Goal: Task Accomplishment & Management: Complete application form

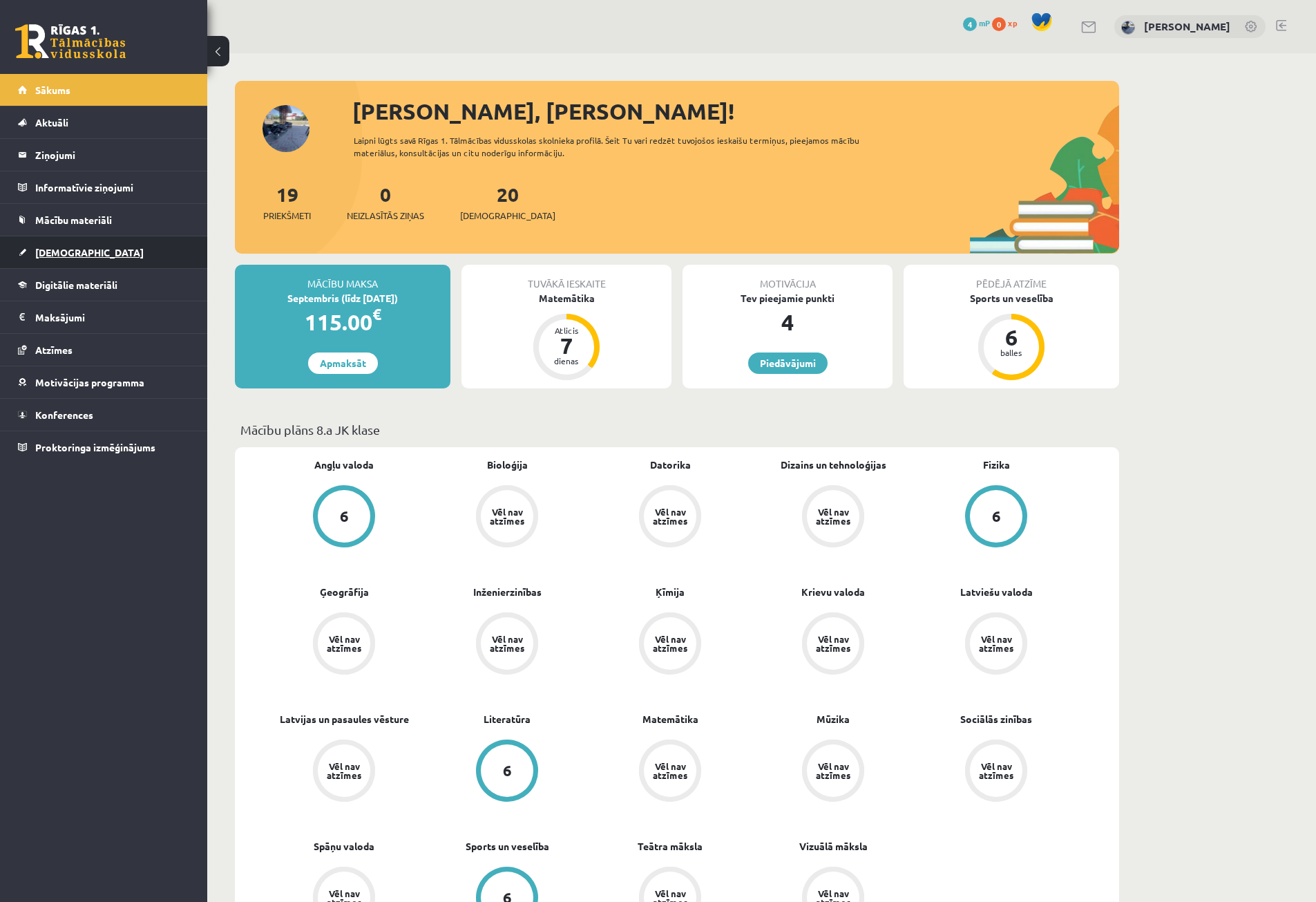
click at [88, 250] on link "[DEMOGRAPHIC_DATA]" at bounding box center [104, 251] width 172 height 32
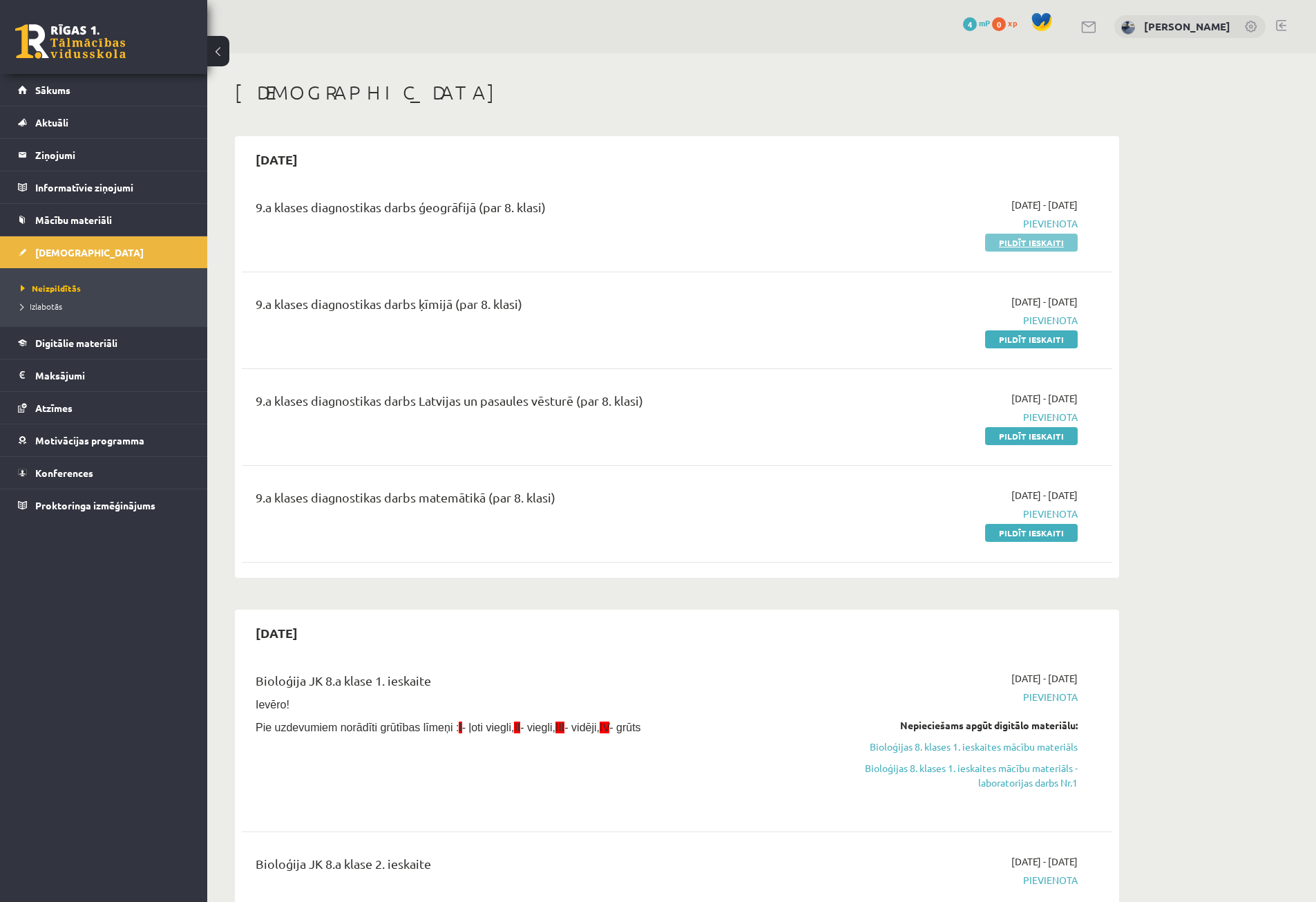
click at [1019, 242] on link "Pildīt ieskaiti" at bounding box center [1032, 243] width 93 height 18
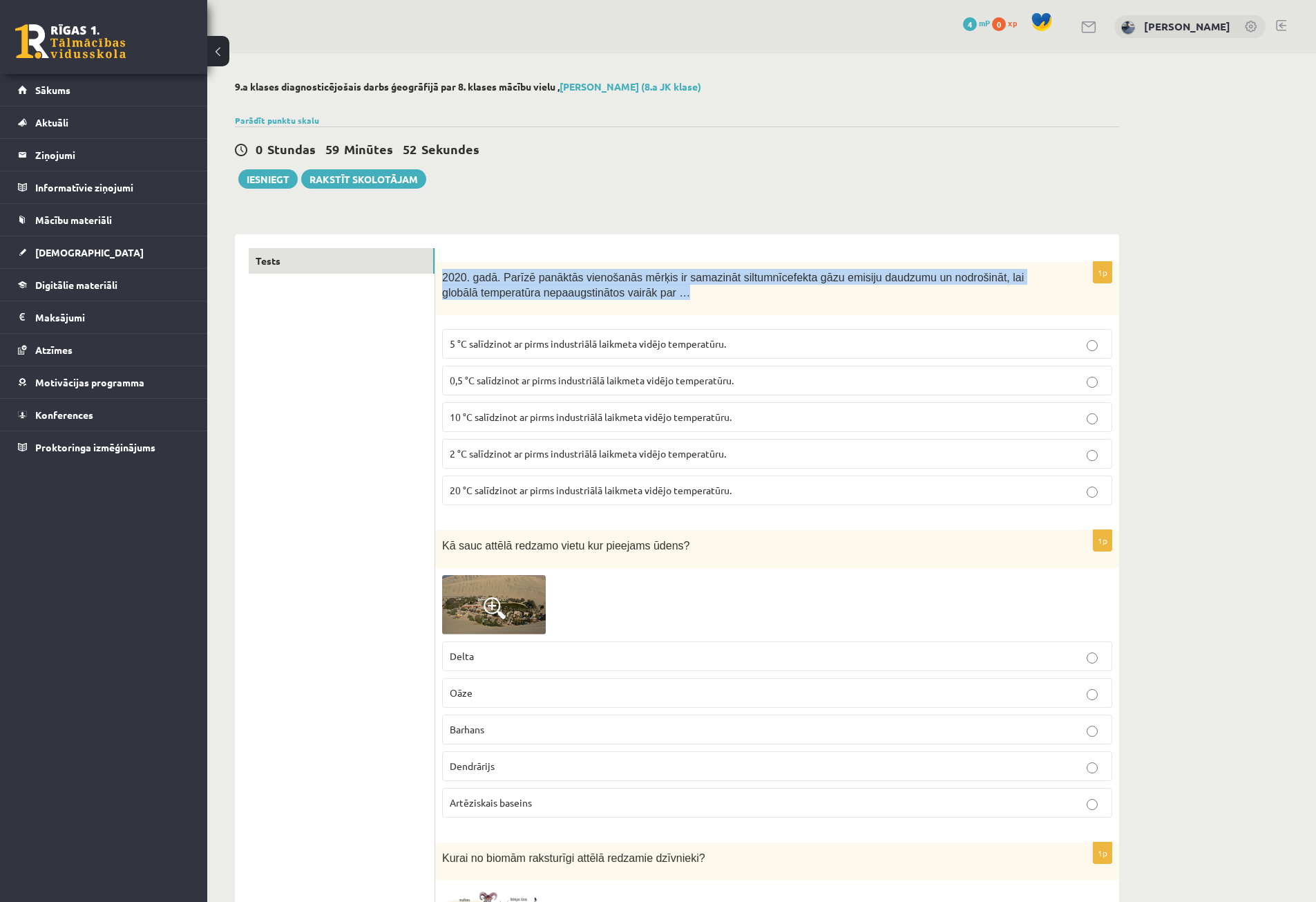
drag, startPoint x: 445, startPoint y: 272, endPoint x: 645, endPoint y: 302, distance: 202.2
click at [645, 302] on div "2020. gadā. Parīzē panāktās vienošanās mērķis ir samazināt siltumnīcefekta gāzu…" at bounding box center [777, 289] width 684 height 53
copy span "2020. gadā. Parīzē panāktās vienošanās mērķis ir samazināt siltumnīcefekta gāzu…"
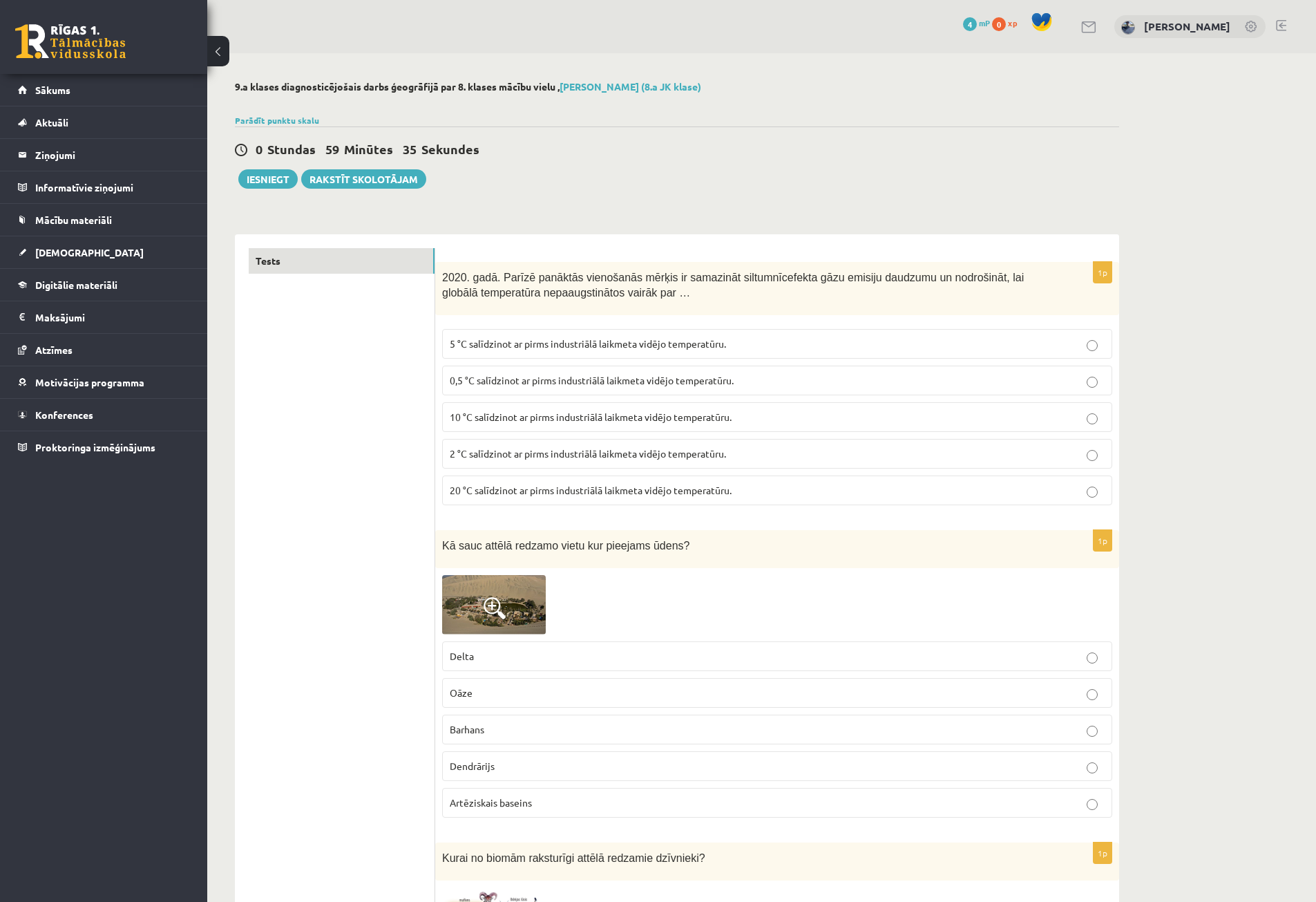
click at [676, 455] on span "2 °C salīdzinot ar pirms industriālā laikmeta vidējo temperatūru." at bounding box center [588, 453] width 277 height 13
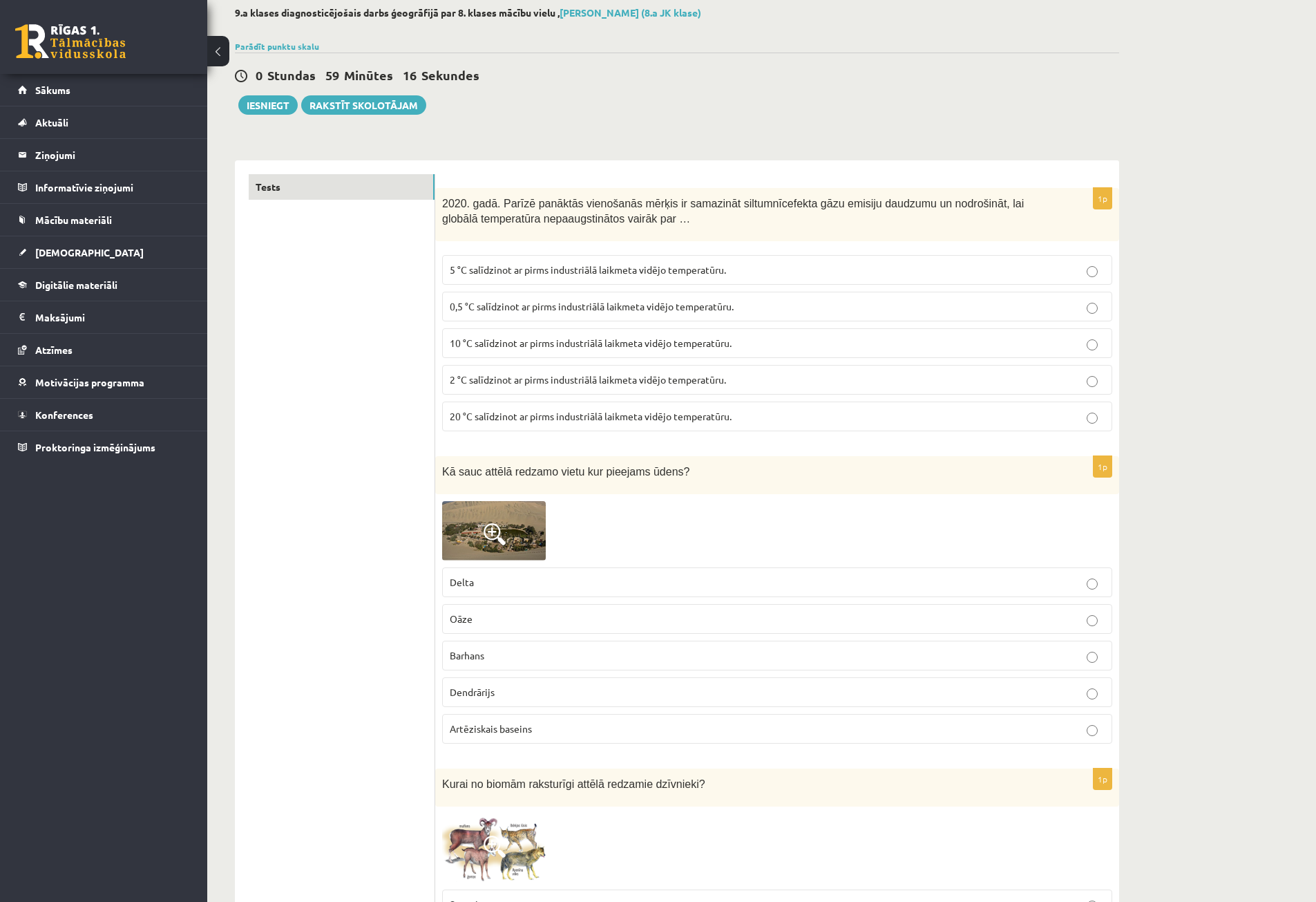
scroll to position [69, 0]
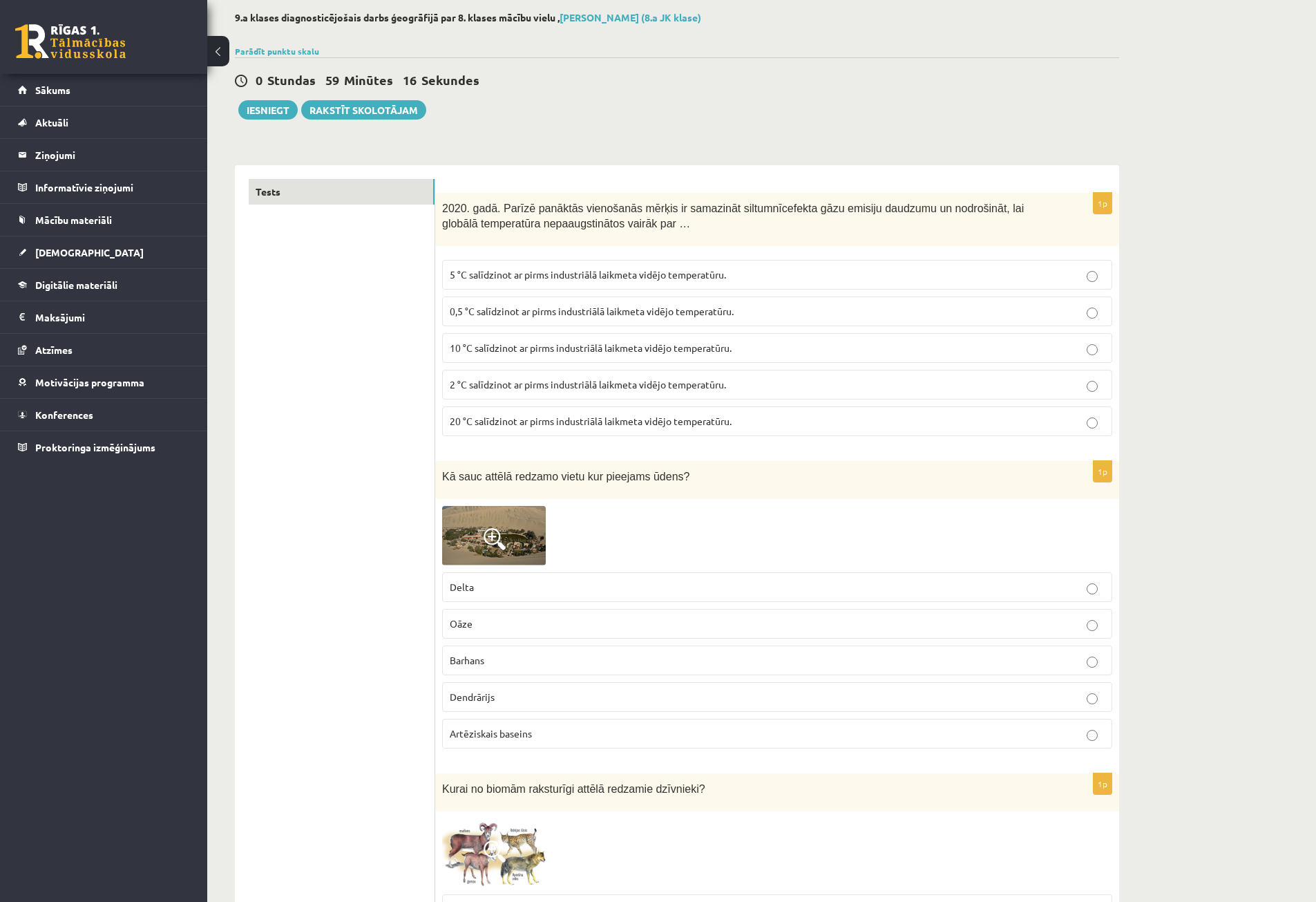
click at [511, 525] on img at bounding box center [494, 536] width 104 height 60
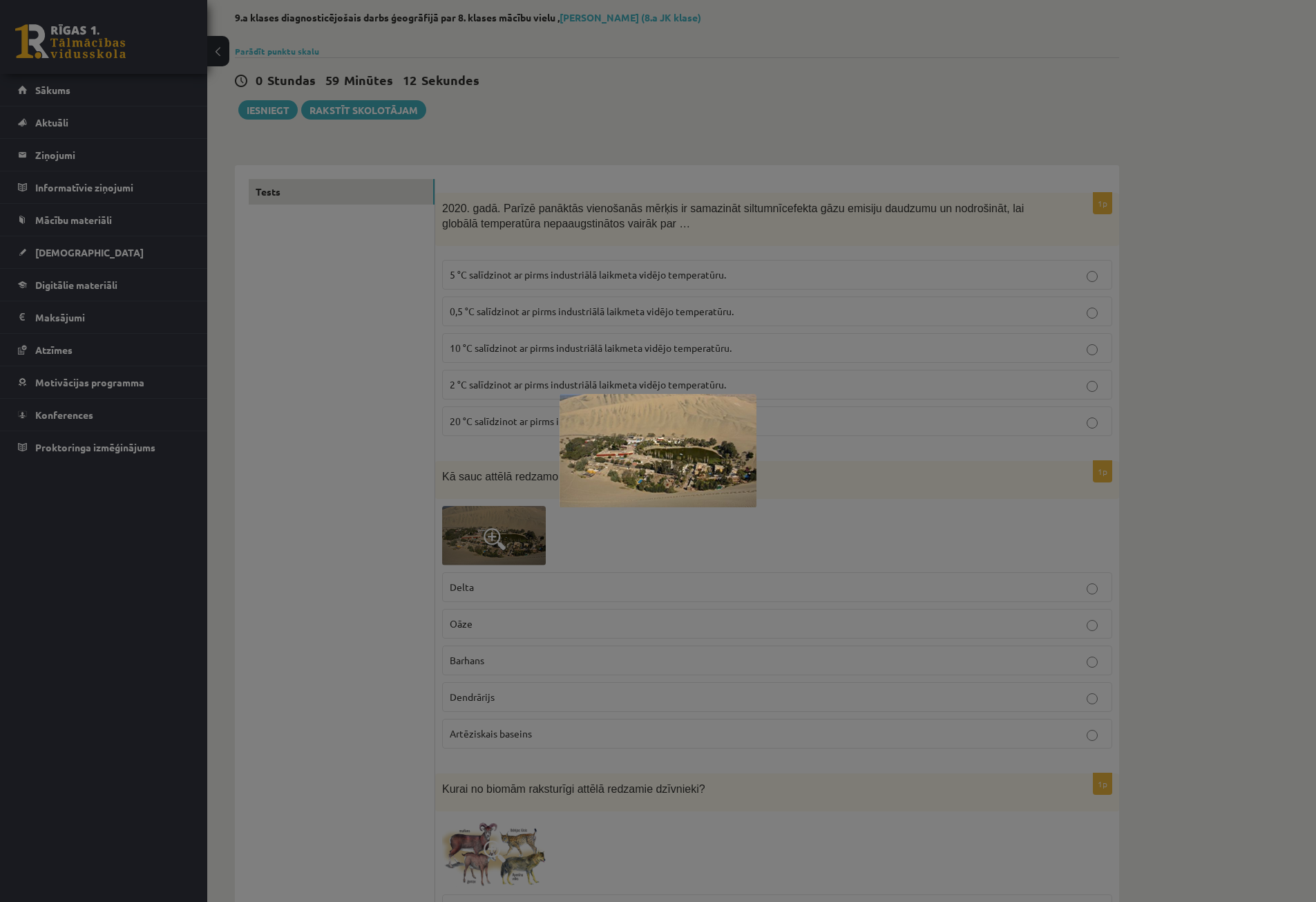
click at [699, 437] on img at bounding box center [658, 451] width 197 height 114
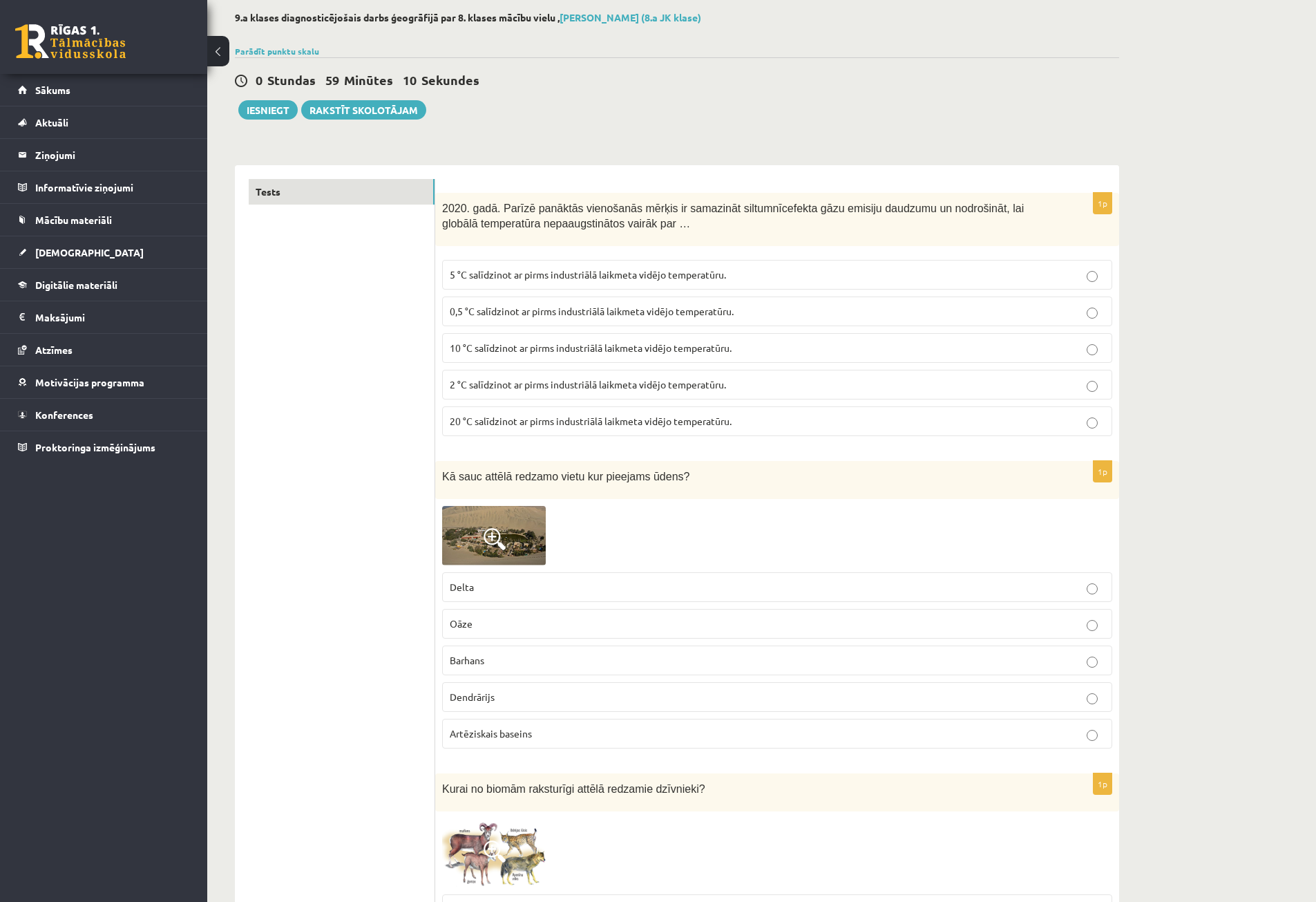
click at [517, 518] on img at bounding box center [494, 536] width 104 height 60
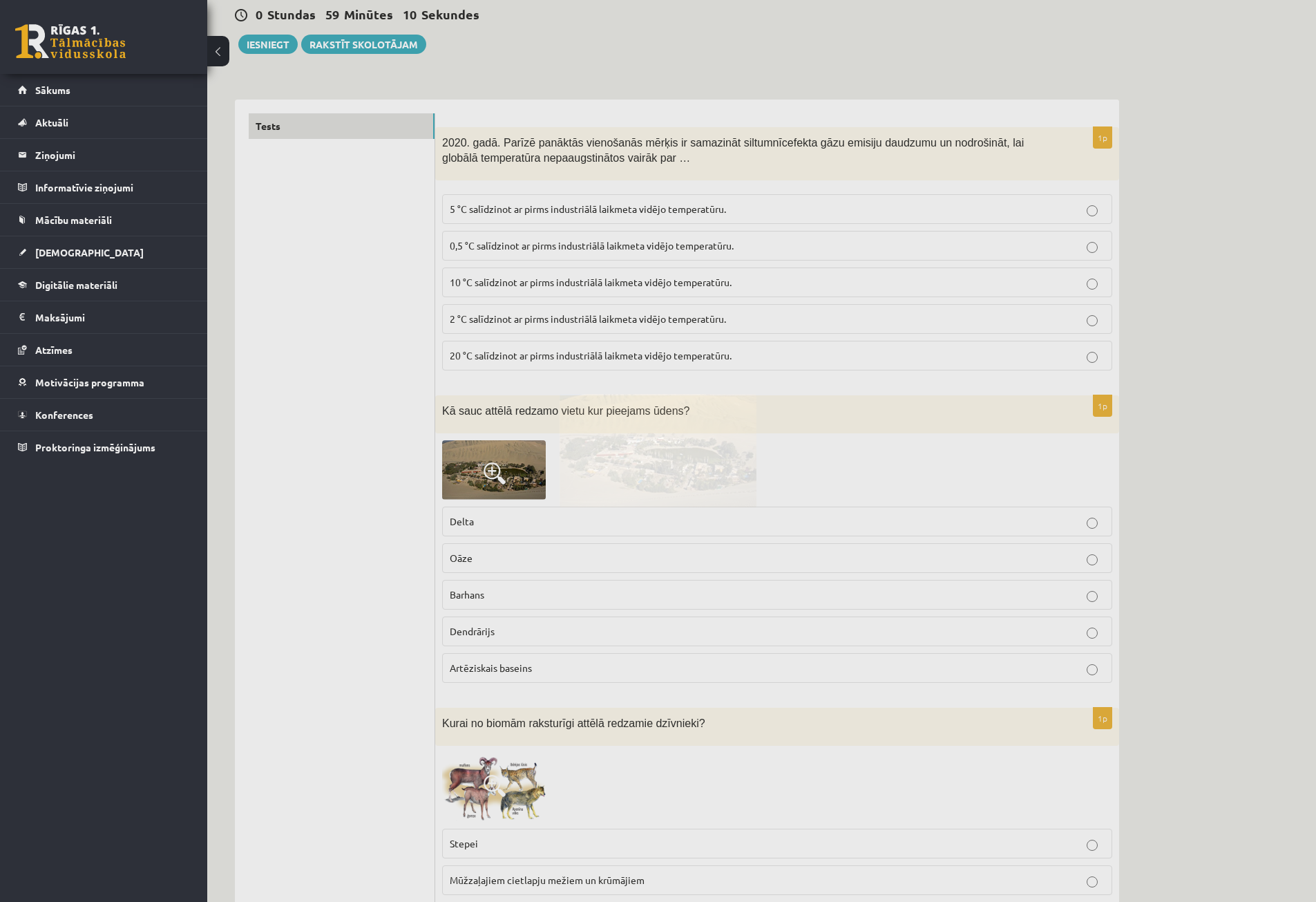
scroll to position [138, 0]
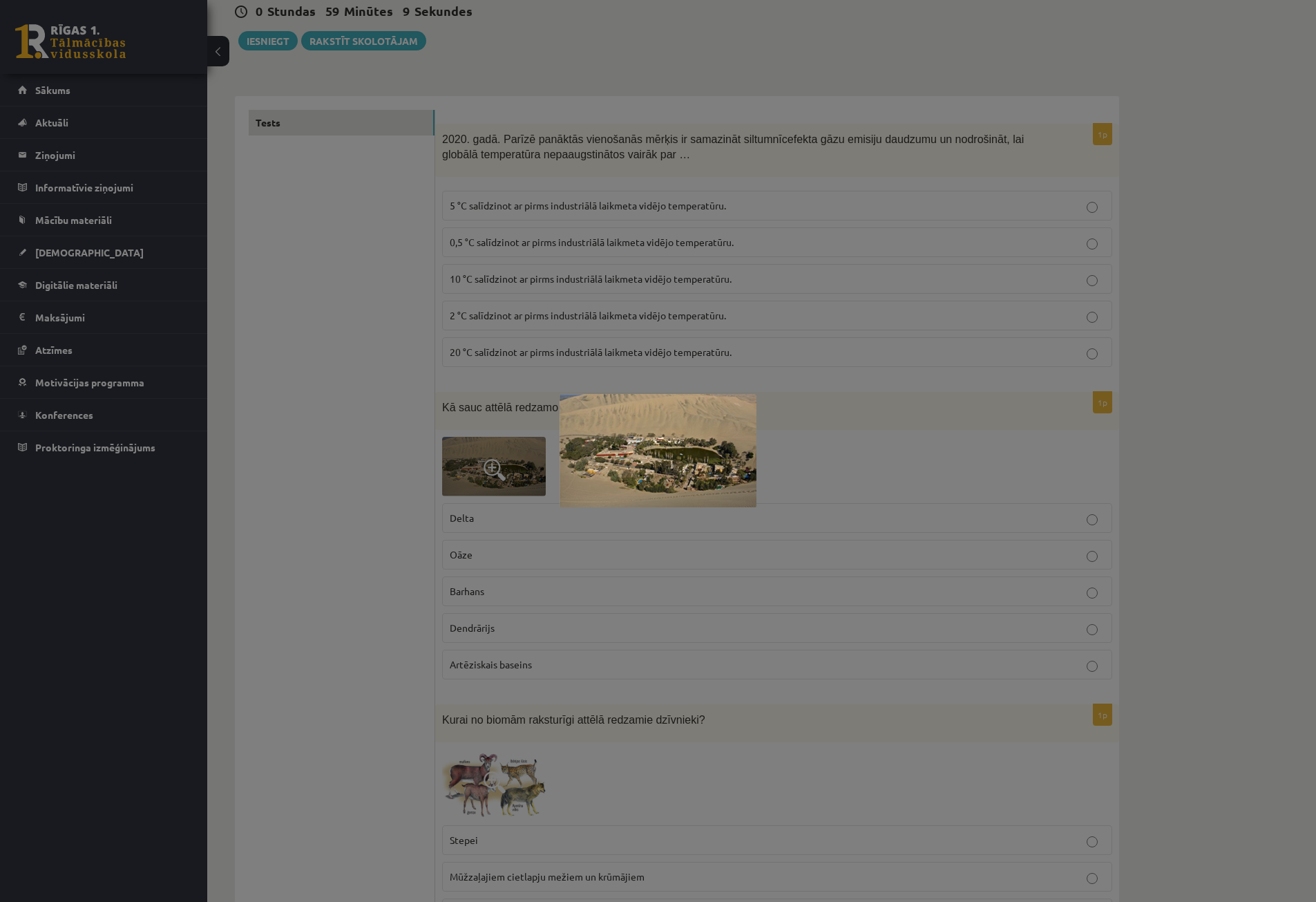
click at [523, 506] on div at bounding box center [658, 451] width 1316 height 902
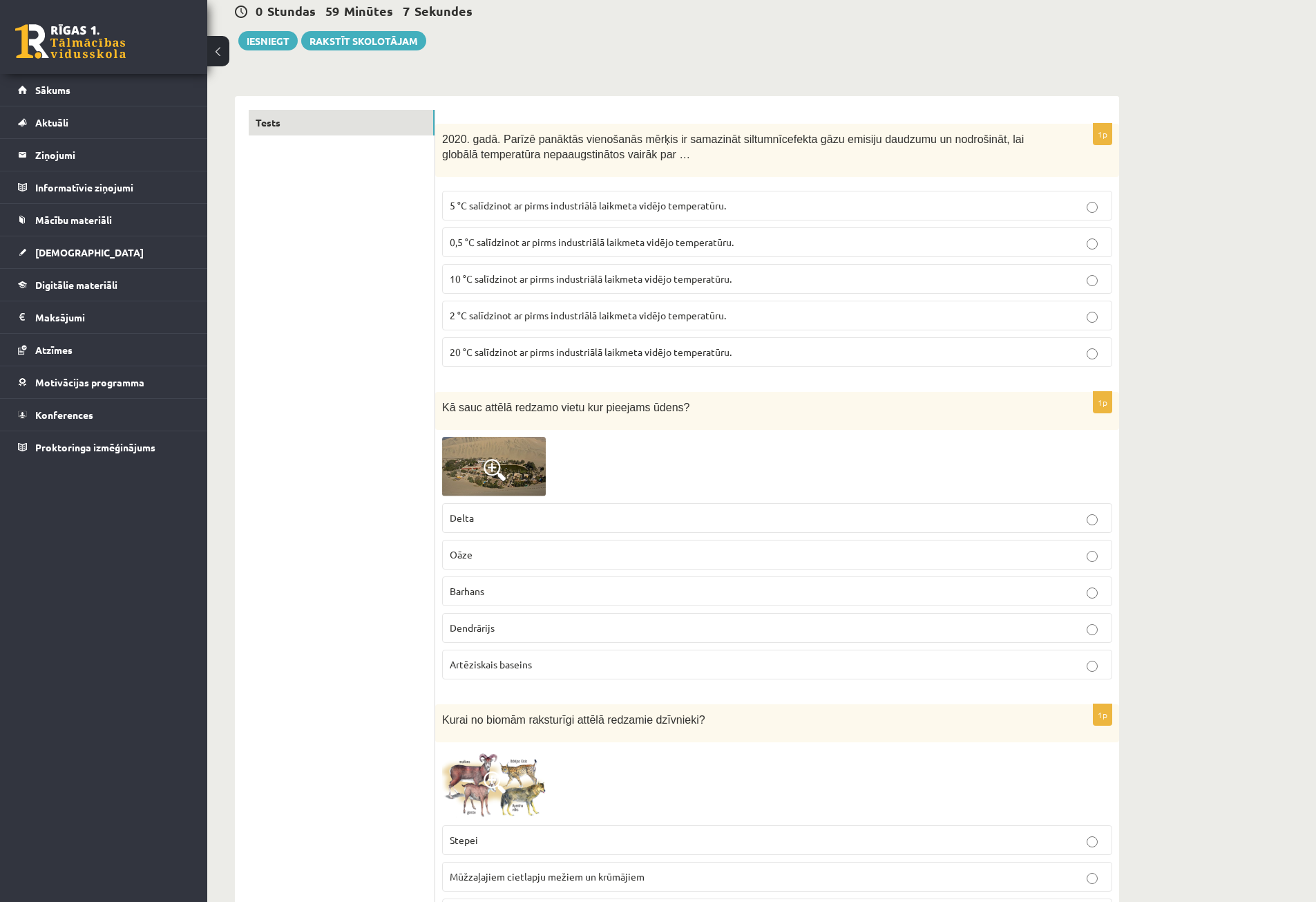
click at [836, 660] on p "Artēziskais baseins" at bounding box center [777, 665] width 655 height 15
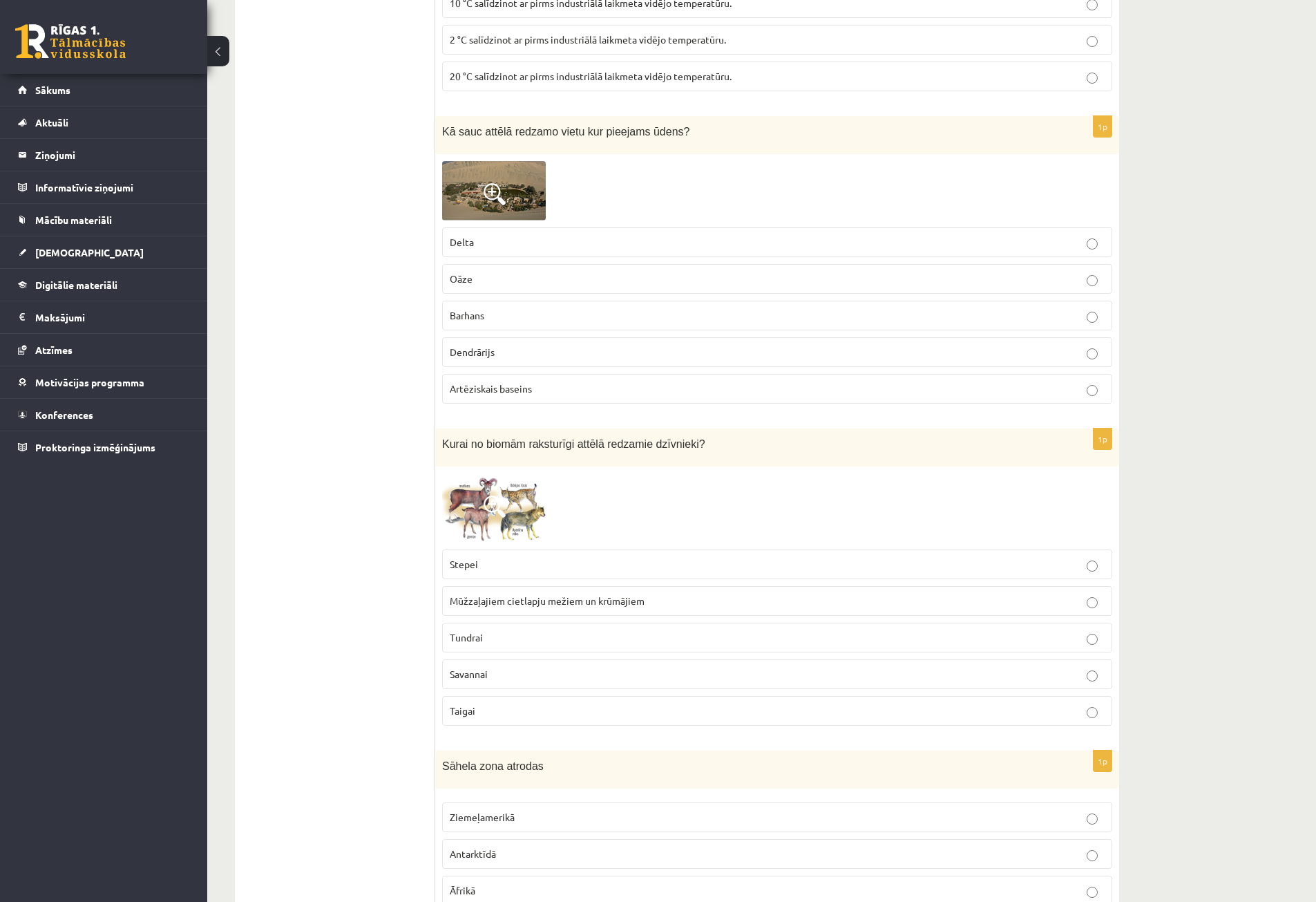
scroll to position [414, 0]
drag, startPoint x: 475, startPoint y: 439, endPoint x: 628, endPoint y: 436, distance: 153.0
click at [628, 436] on p "Kurai no biomām raksturīgi attēlā redzamie dzīvnieki?" at bounding box center [743, 443] width 601 height 16
click at [723, 454] on div "Kurai no biomām raksturīgi attēlā redzamie dzīvnieki?" at bounding box center [777, 447] width 684 height 38
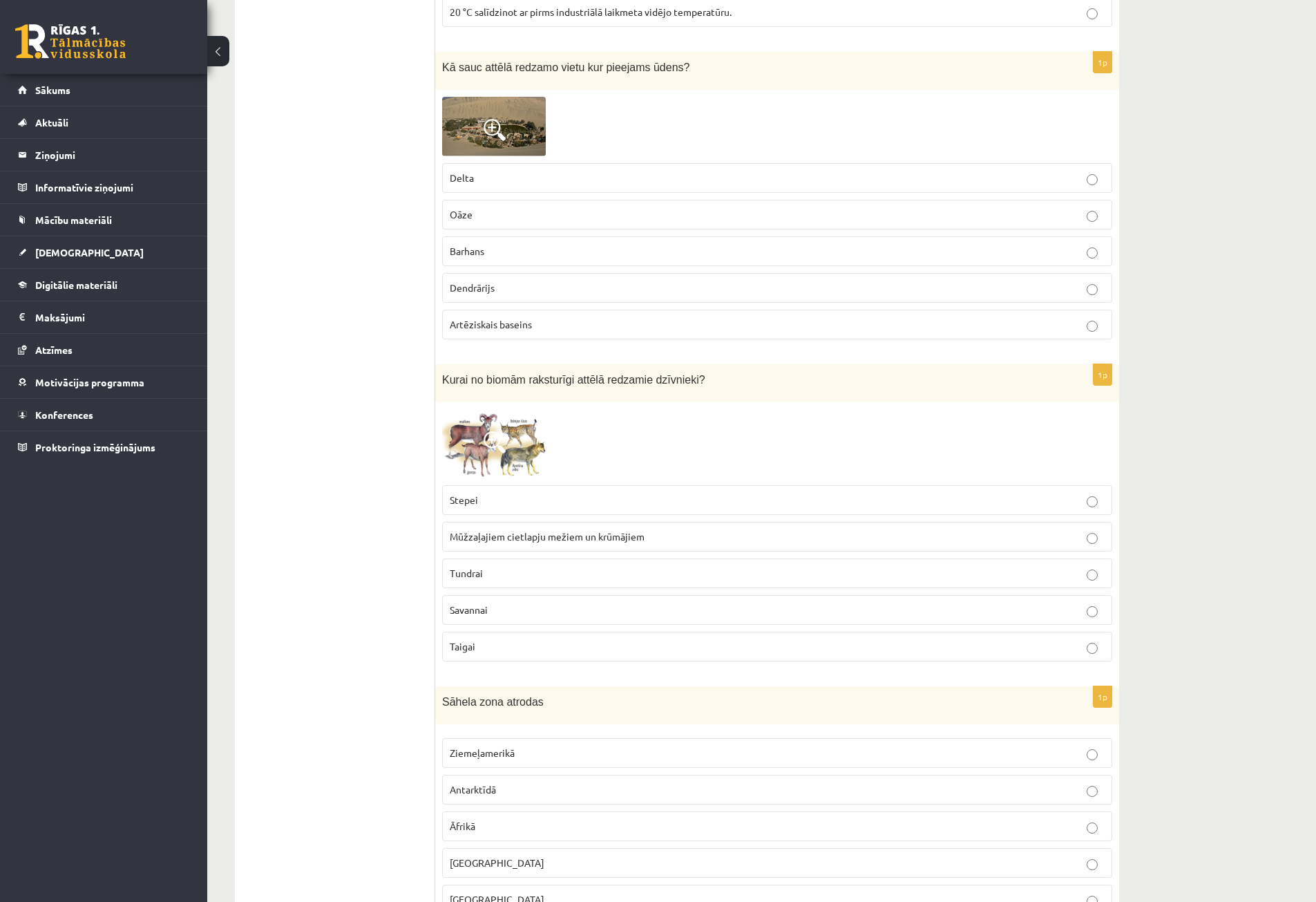
scroll to position [484, 0]
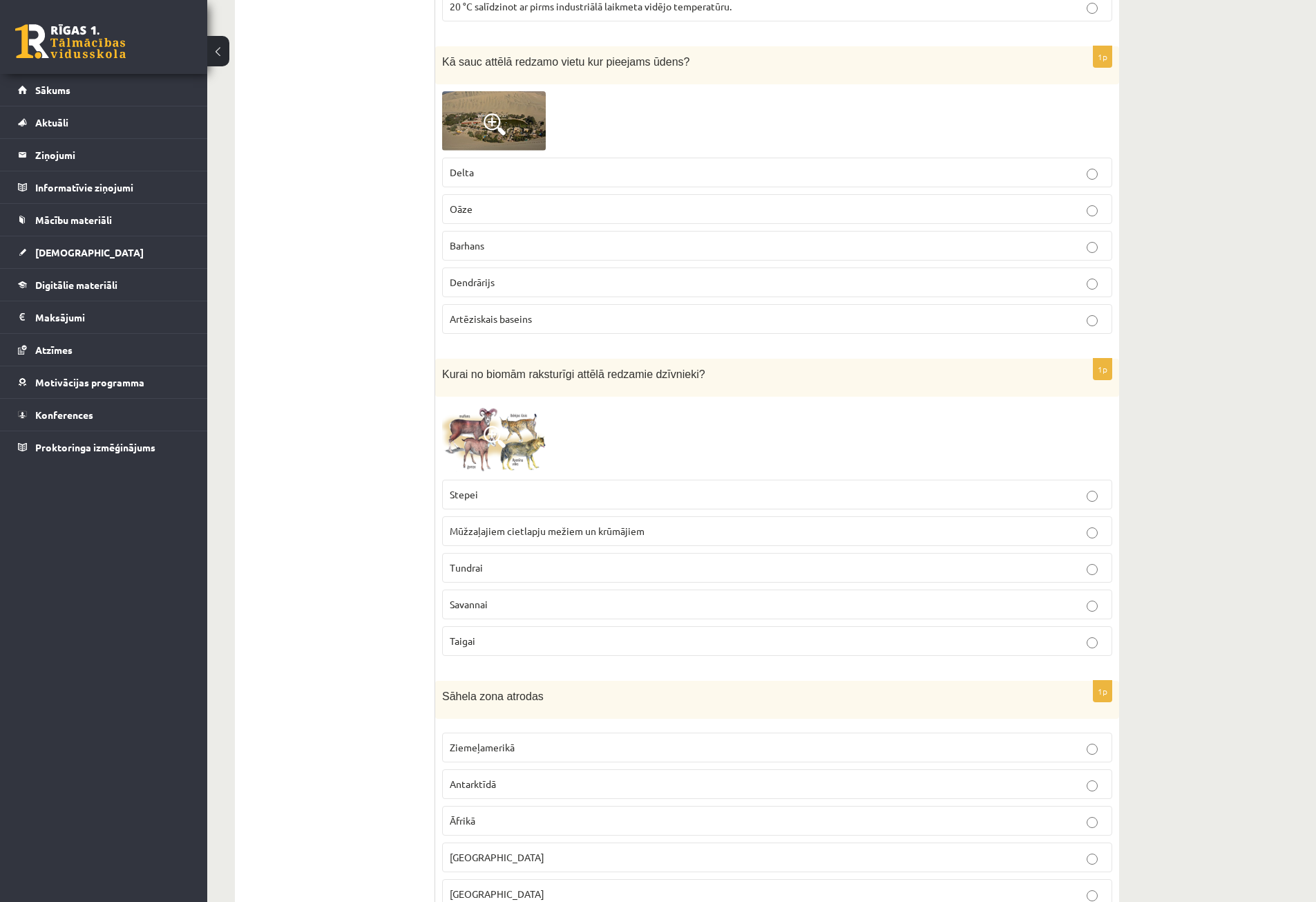
click at [510, 461] on img at bounding box center [494, 438] width 104 height 69
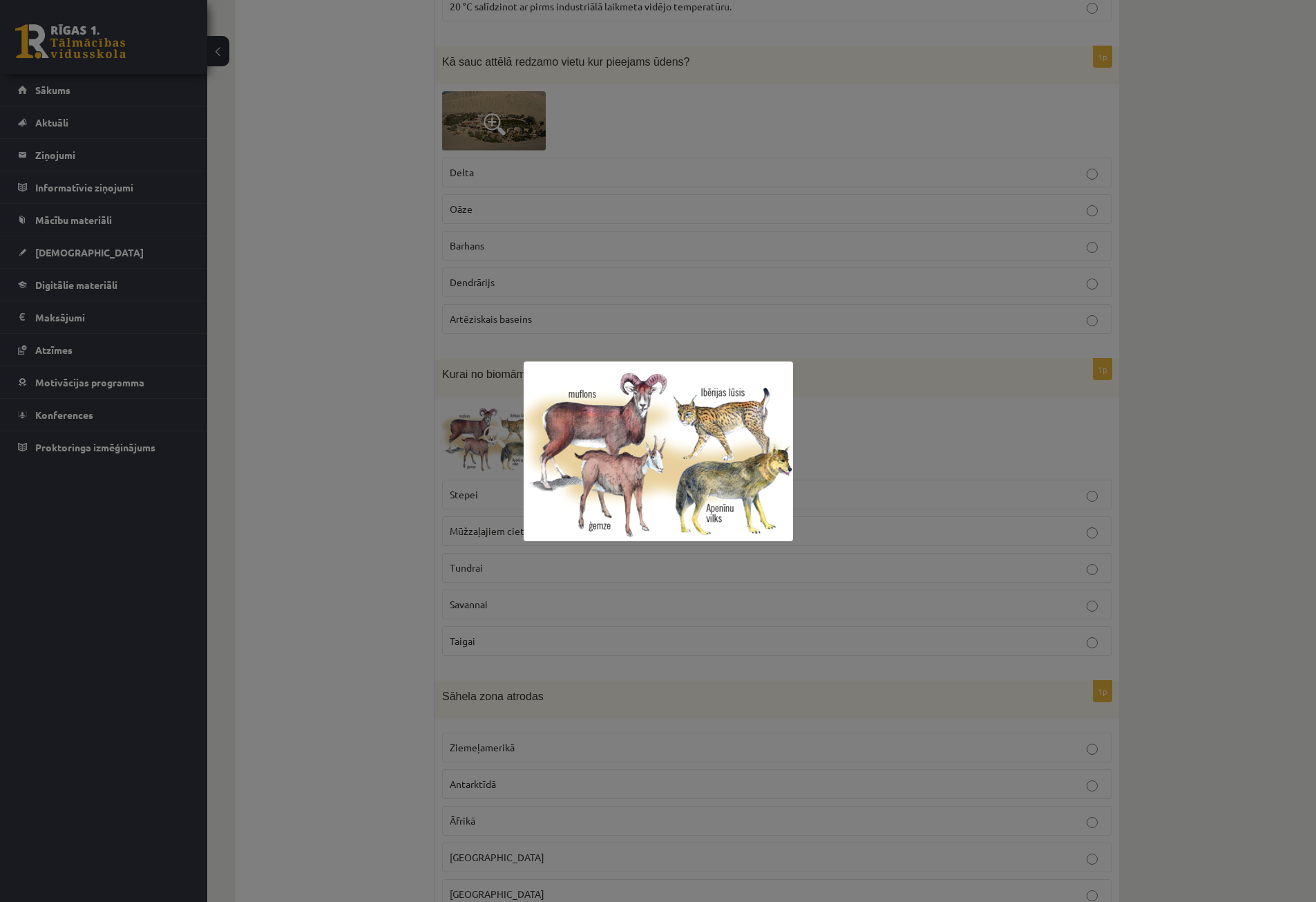
click at [504, 469] on div at bounding box center [658, 451] width 1316 height 902
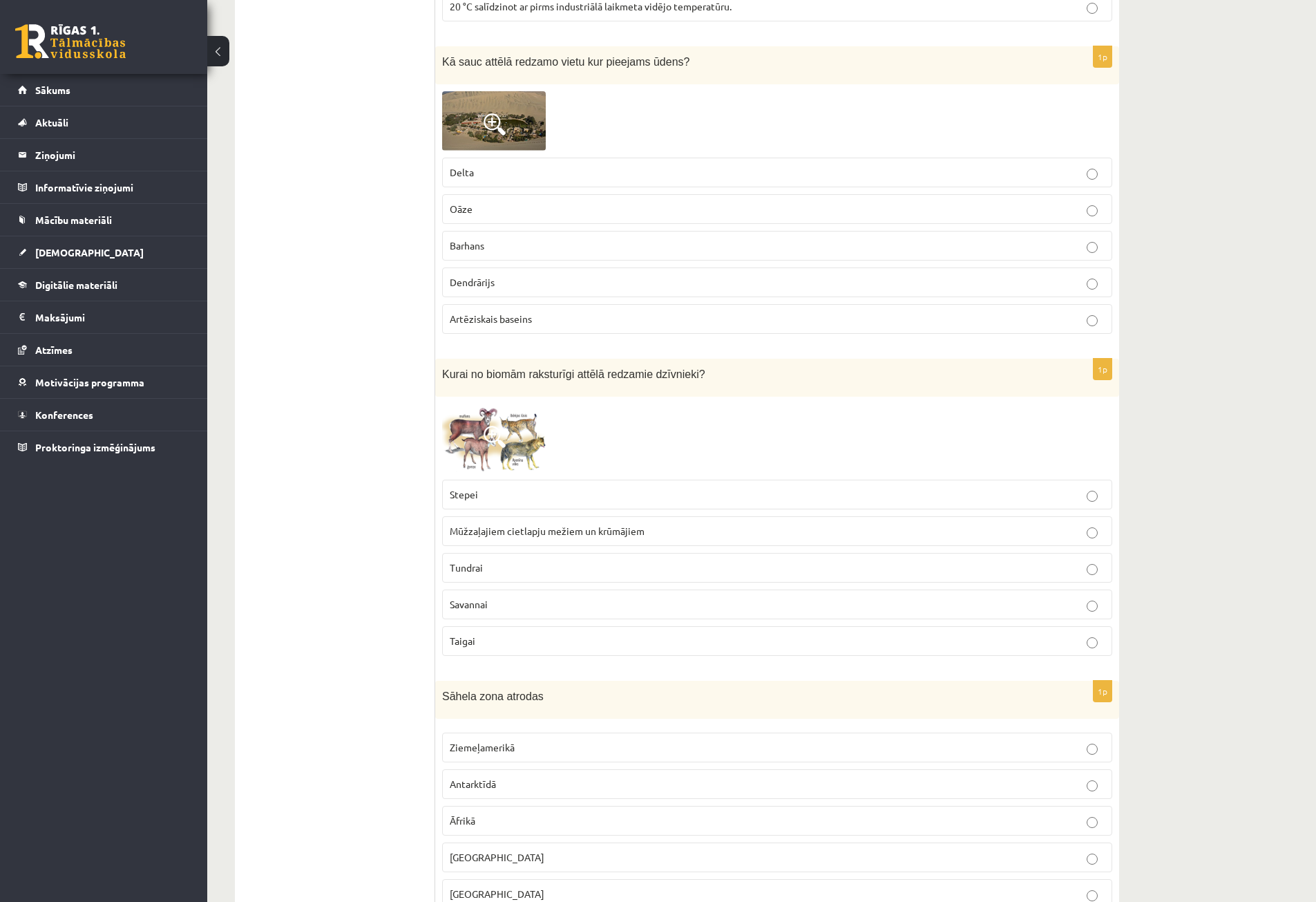
click at [513, 467] on img at bounding box center [494, 438] width 104 height 69
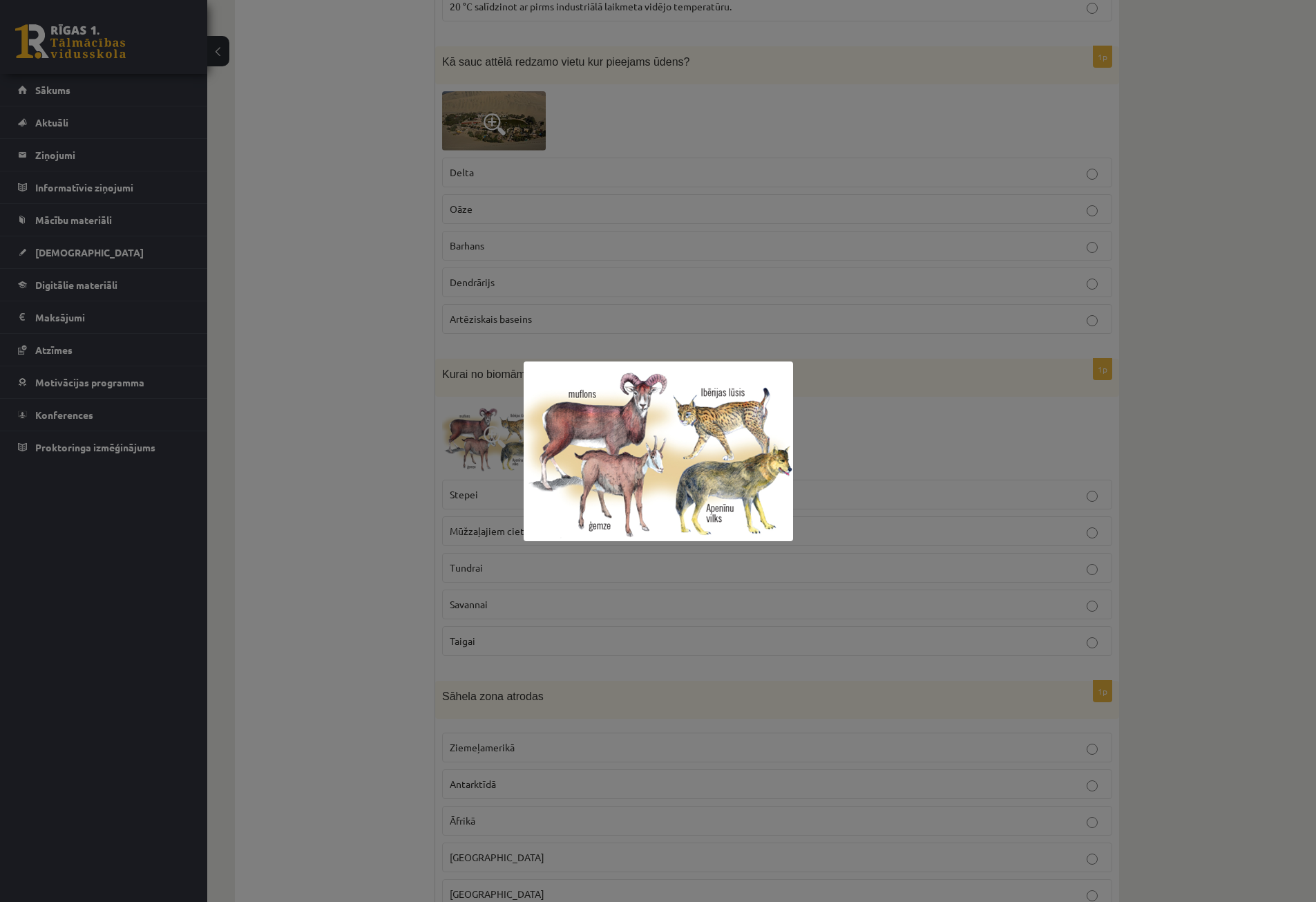
click at [515, 470] on div at bounding box center [658, 451] width 1316 height 902
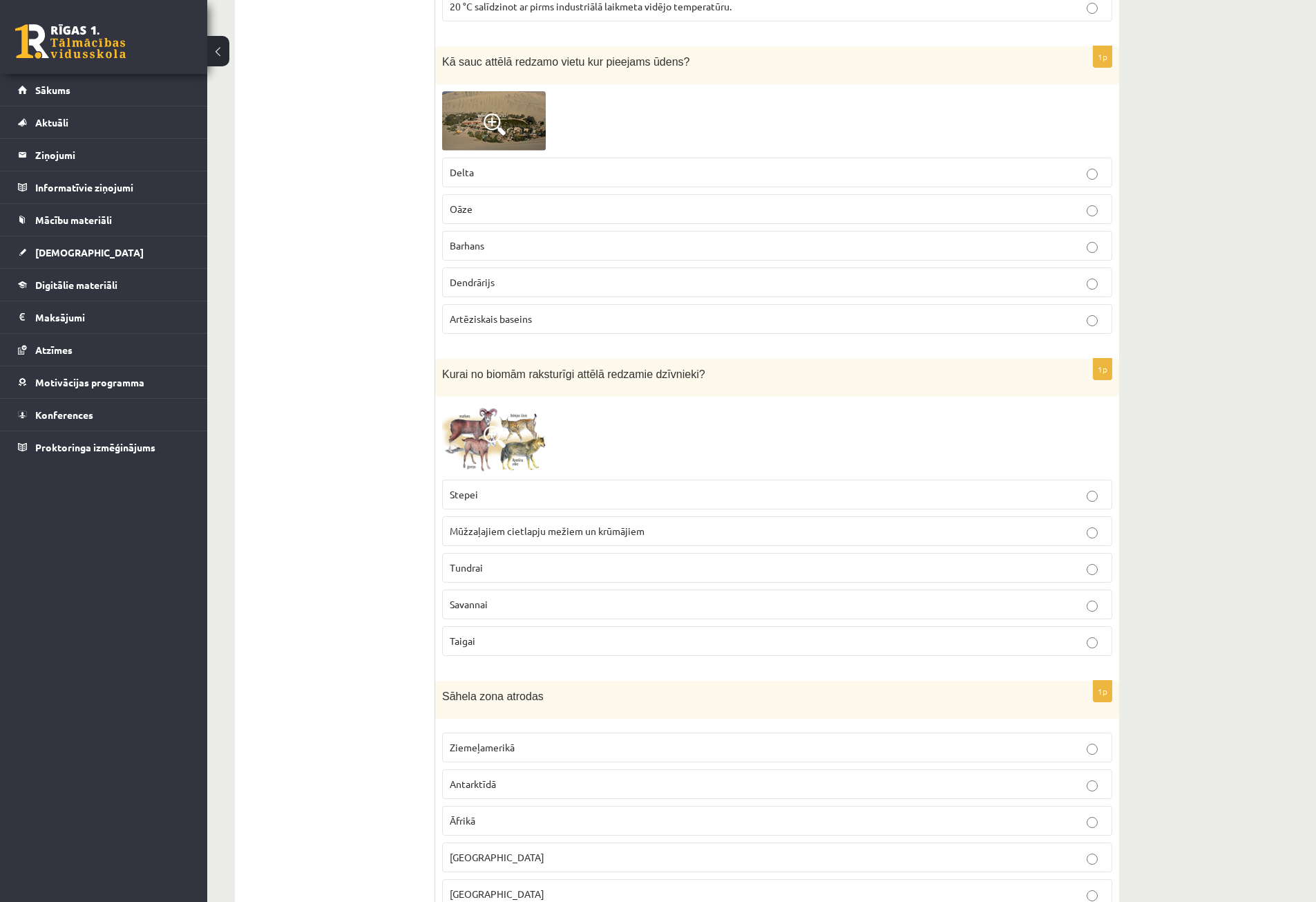
click at [580, 500] on p "Stepei" at bounding box center [777, 495] width 655 height 15
click at [572, 525] on label "Mūžzaļajiem cietlapju mežiem un krūmājiem" at bounding box center [777, 531] width 670 height 30
click at [574, 549] on fieldset "Stepei Mūžzaļajiem cietlapju mežiem un krūmājiem Tundrai Savannai Taigai" at bounding box center [777, 566] width 670 height 188
click at [513, 452] on img at bounding box center [494, 438] width 104 height 69
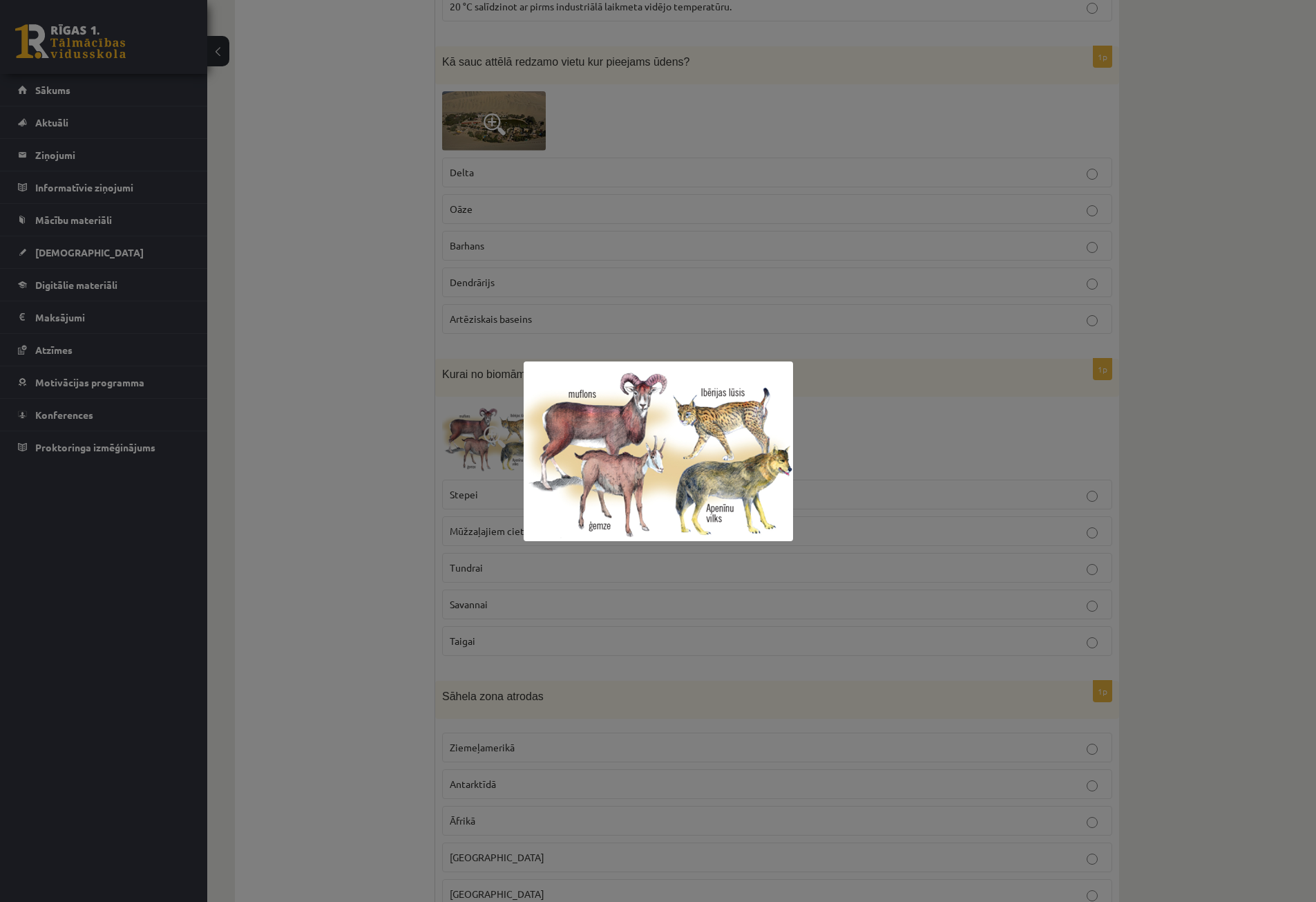
click at [496, 471] on div at bounding box center [658, 451] width 1316 height 902
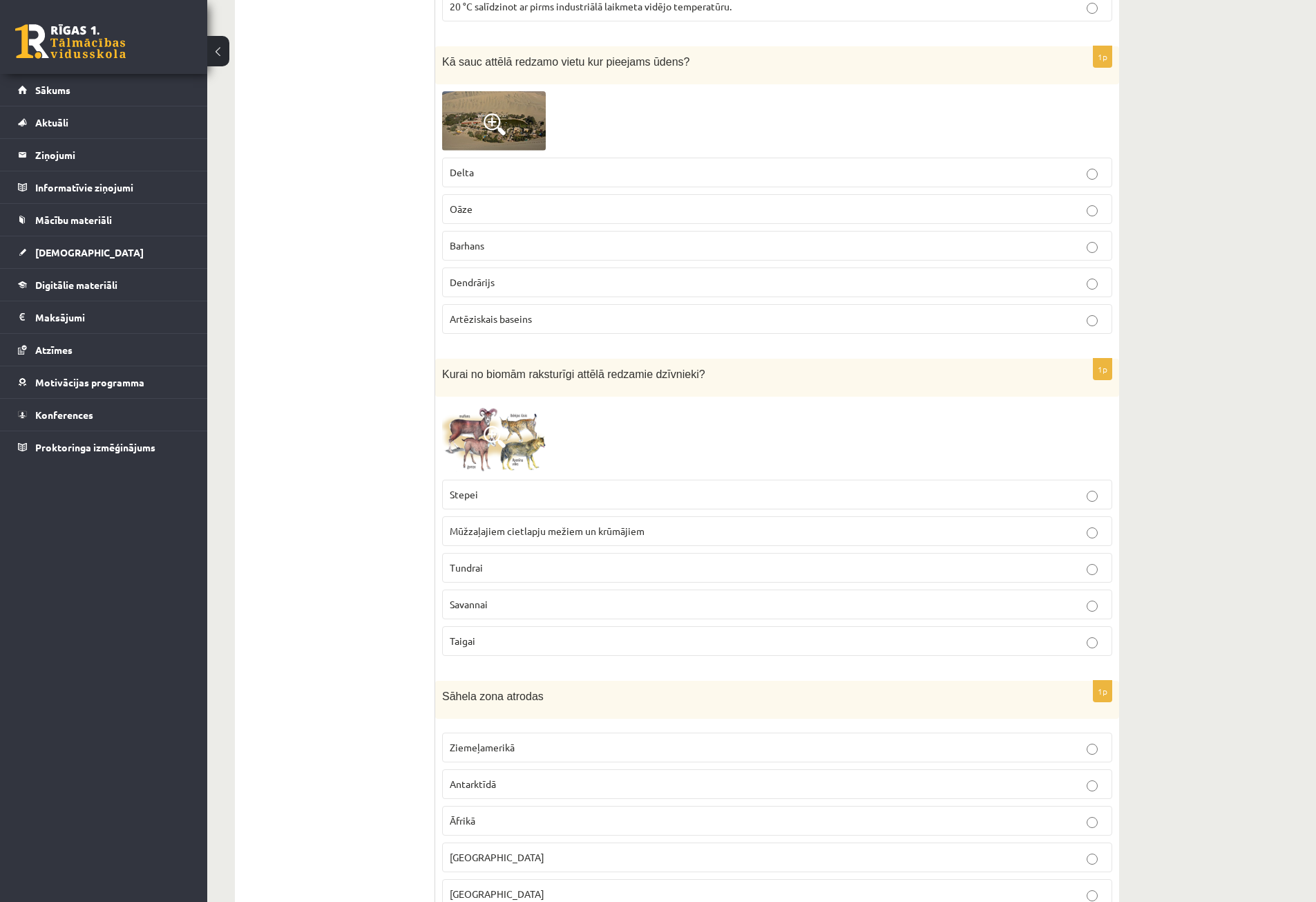
click at [619, 632] on label "Taigai" at bounding box center [777, 641] width 670 height 30
click at [611, 498] on p "Stepei" at bounding box center [777, 495] width 655 height 15
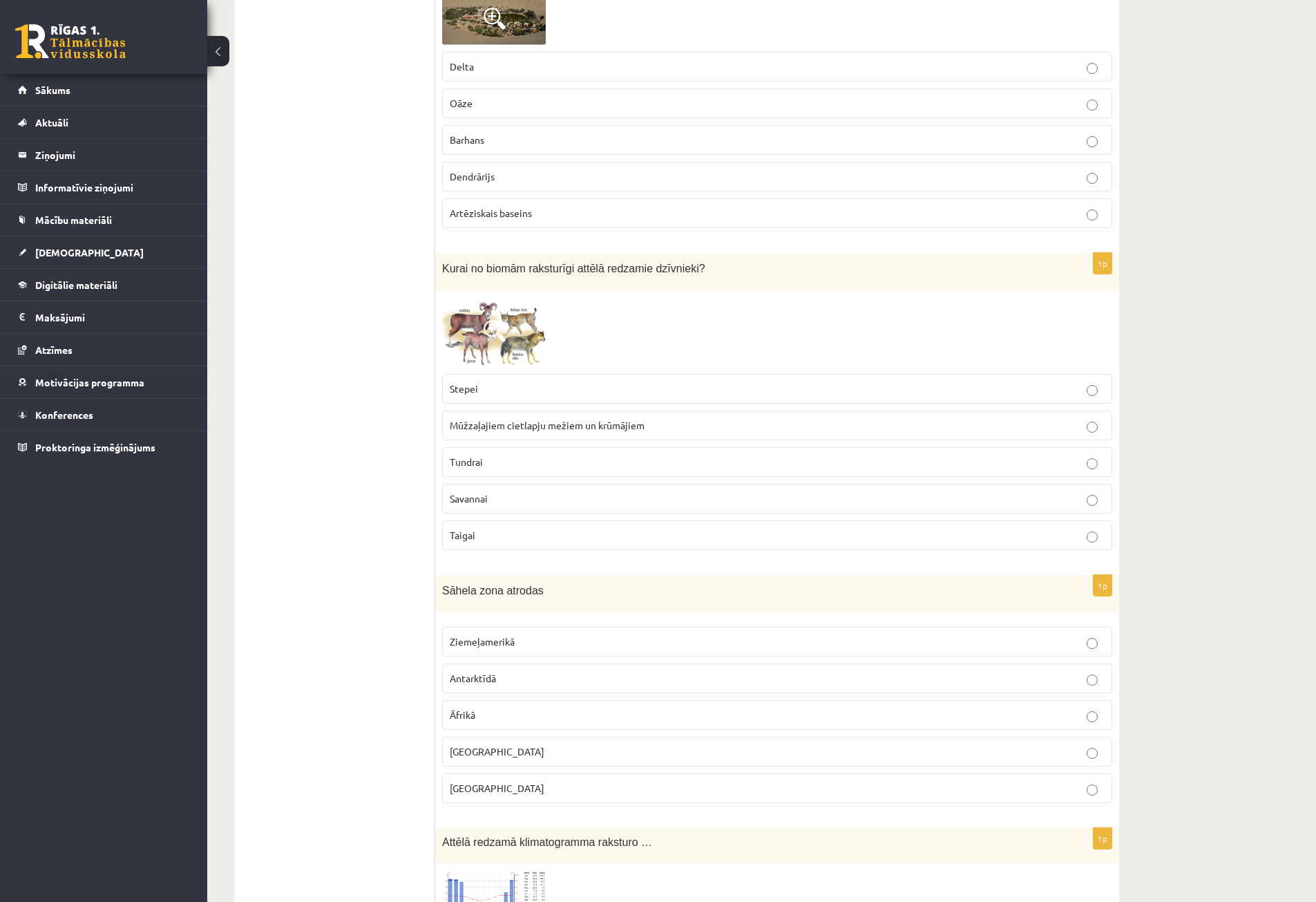
scroll to position [622, 0]
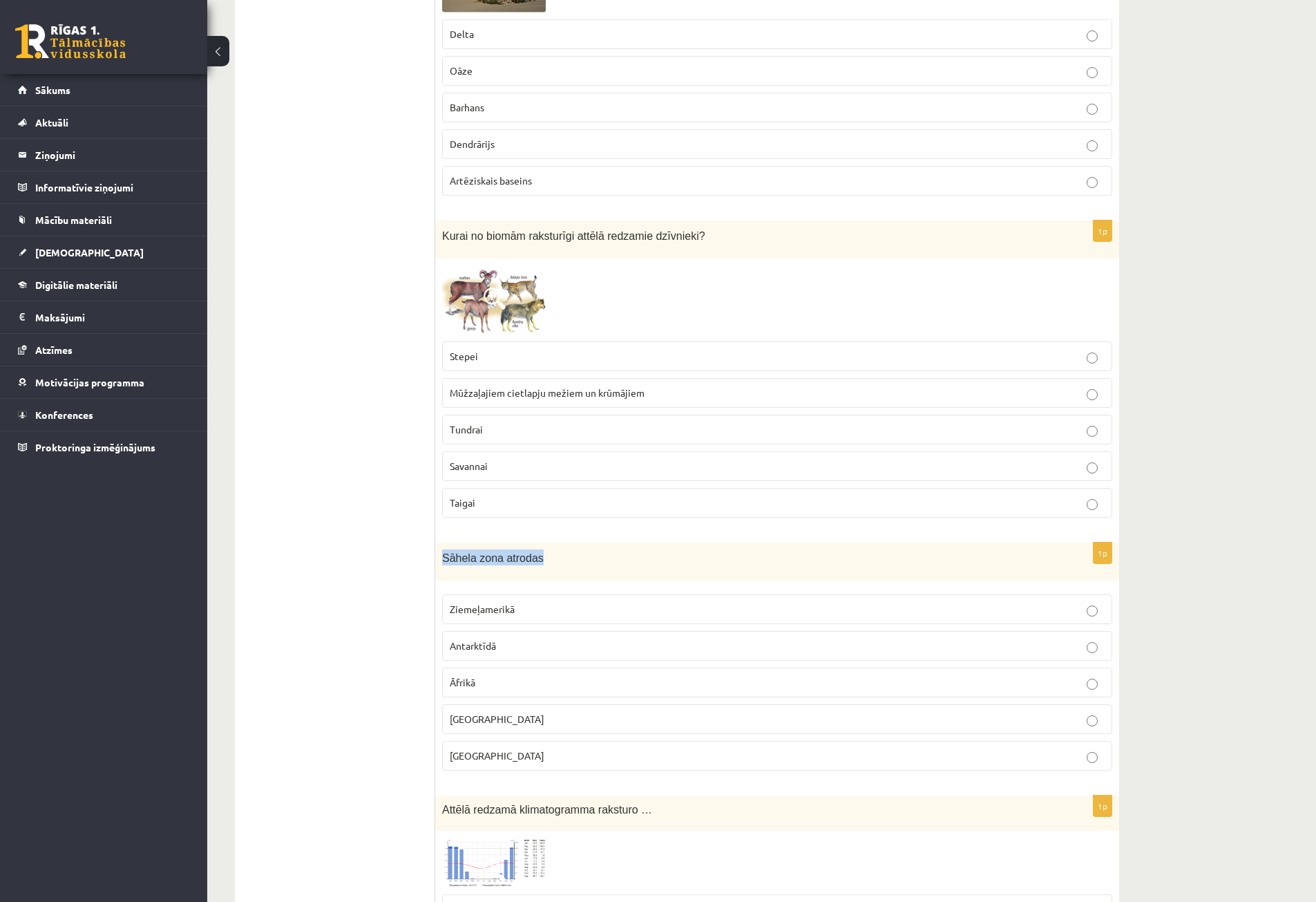
drag, startPoint x: 472, startPoint y: 557, endPoint x: 547, endPoint y: 559, distance: 75.0
click at [547, 559] on p "Sāhela zona atrodas" at bounding box center [743, 557] width 601 height 16
copy span "Sāhela zona atrodas"
click at [471, 679] on span "Āfrikā" at bounding box center [462, 682] width 25 height 13
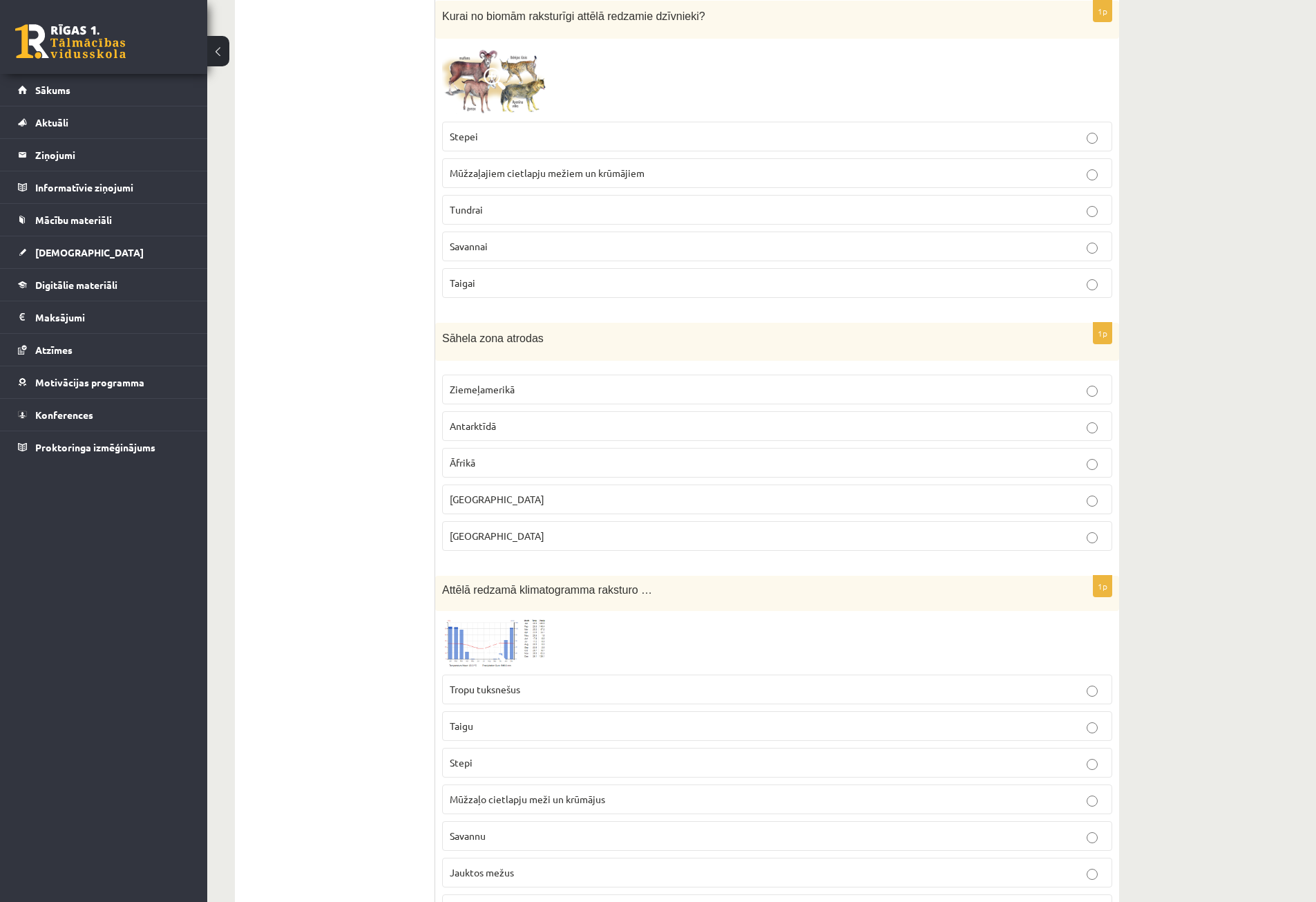
scroll to position [898, 0]
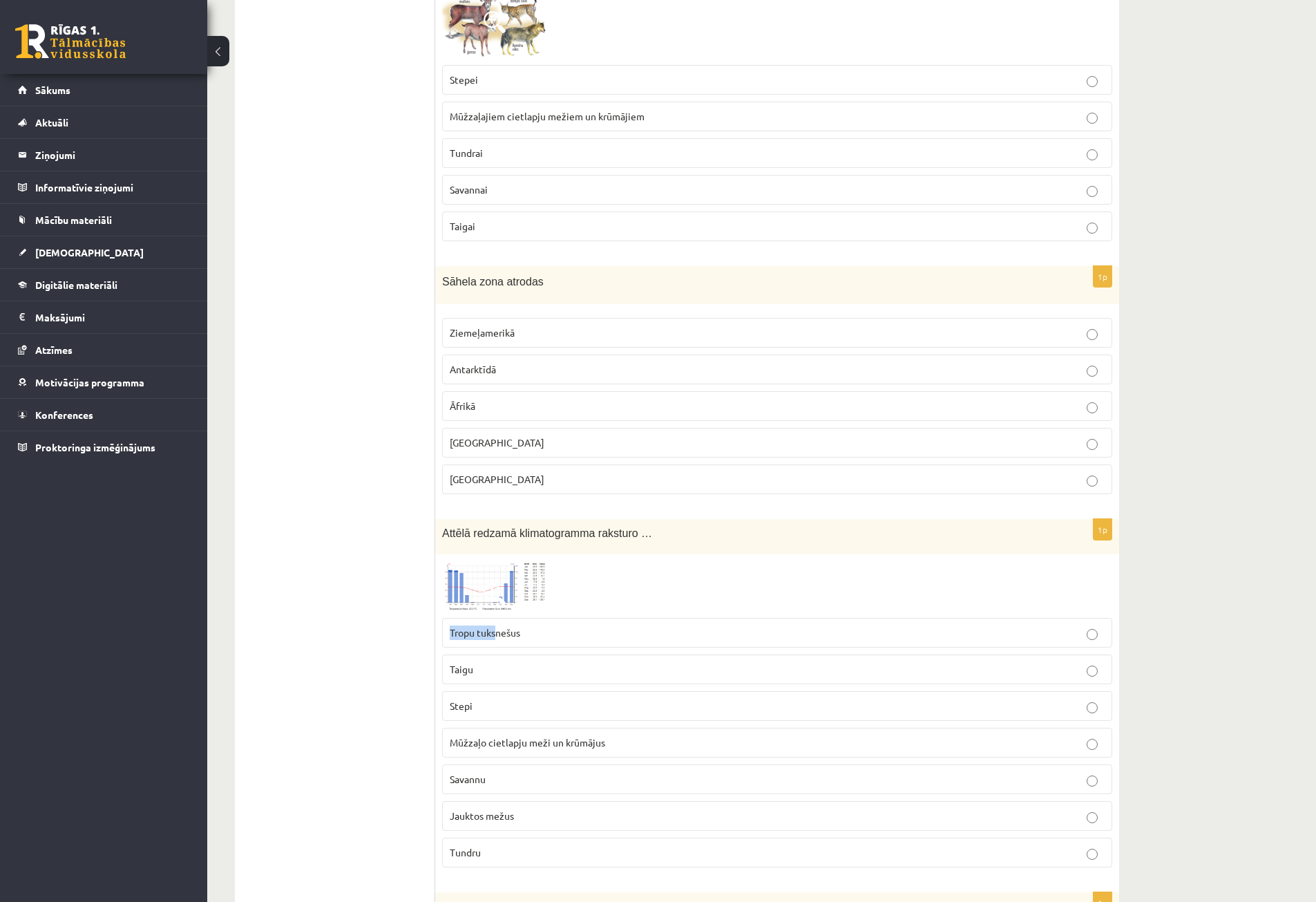
click at [499, 610] on div "1p Attēlā redzamā klimatogramma raksturo … Tropu tuksnešus Taigu Stepi Mūžzaļo …" at bounding box center [777, 699] width 684 height 360
click at [497, 598] on span at bounding box center [494, 594] width 22 height 22
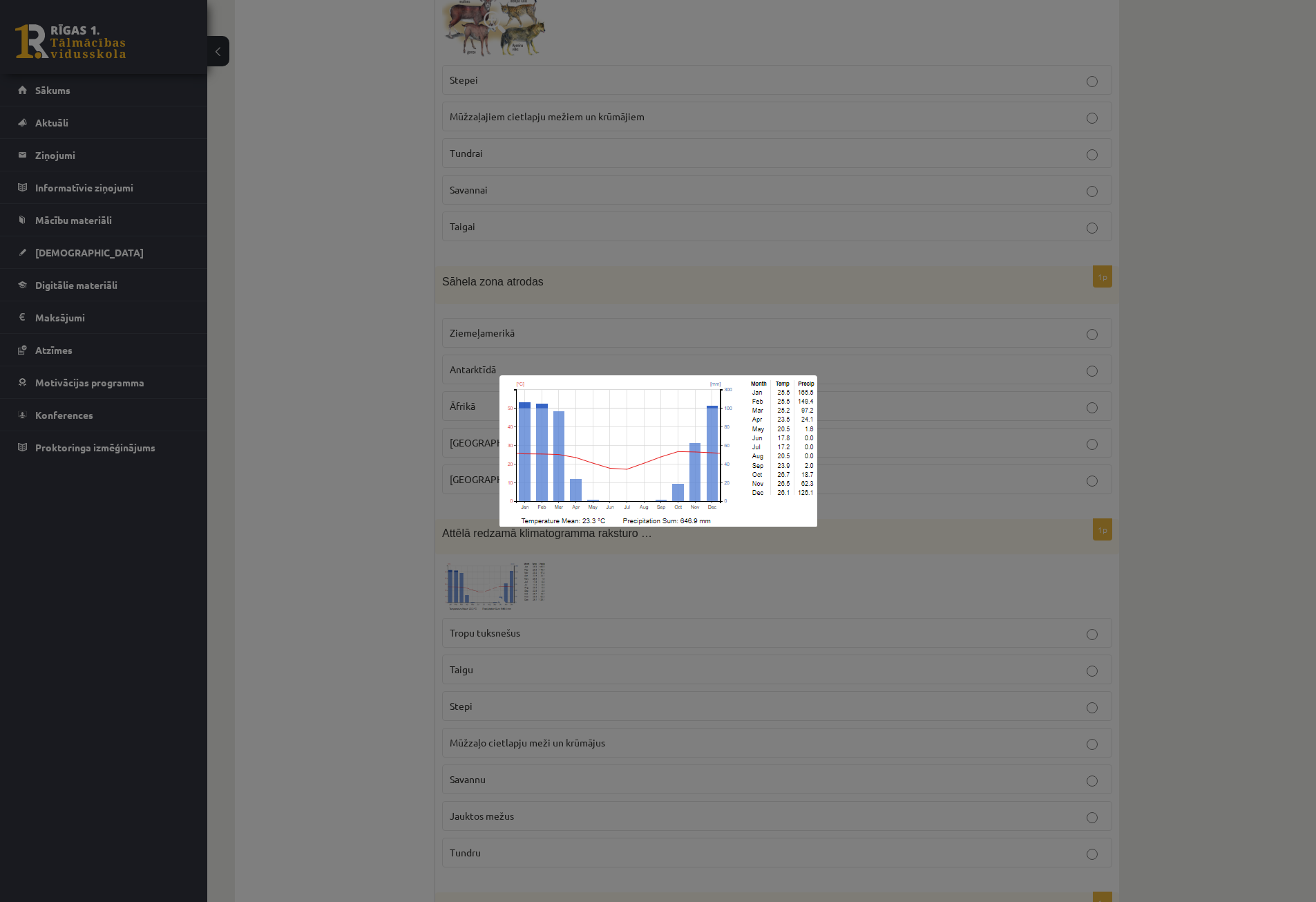
click at [478, 590] on div at bounding box center [658, 451] width 1316 height 902
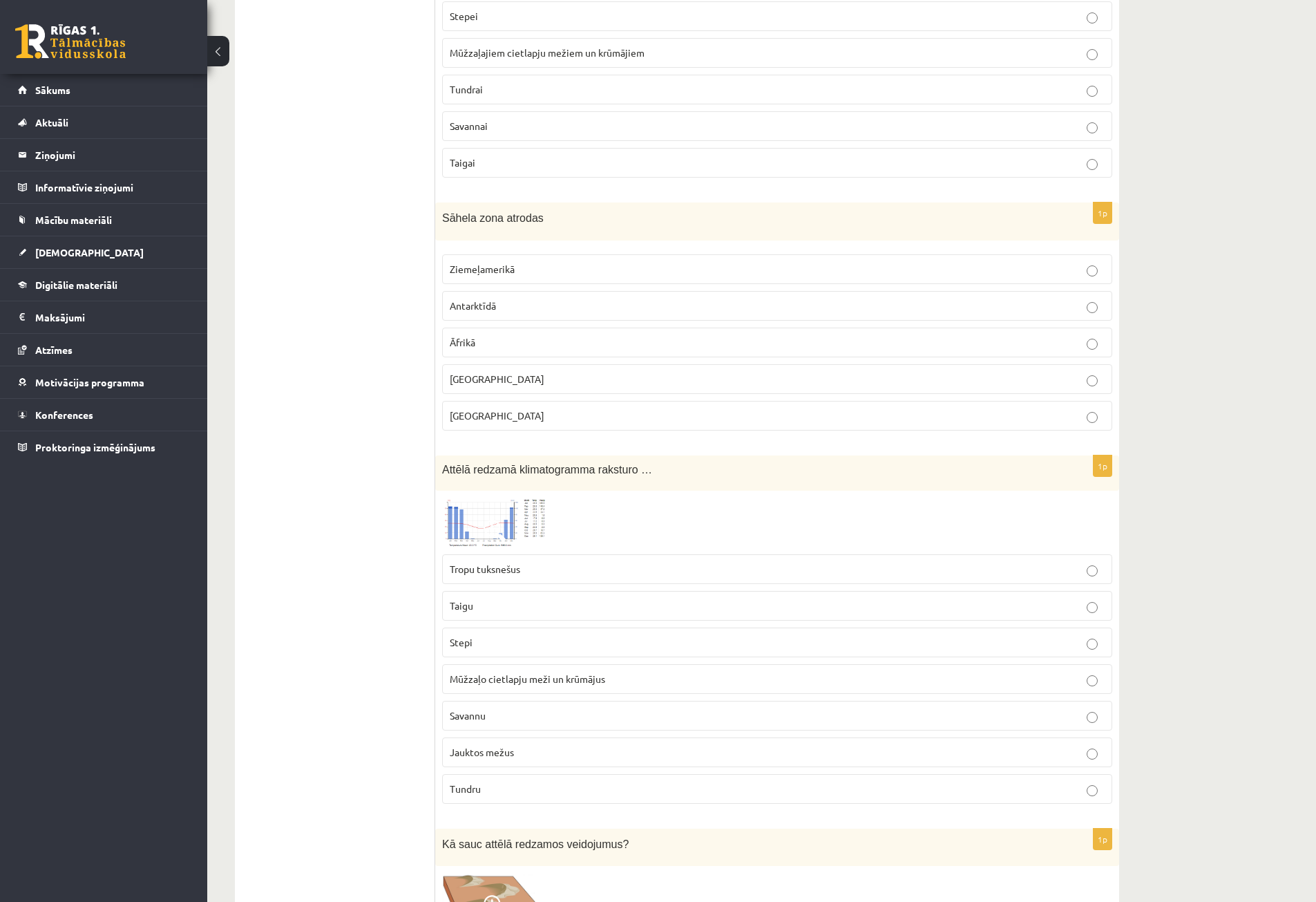
scroll to position [967, 0]
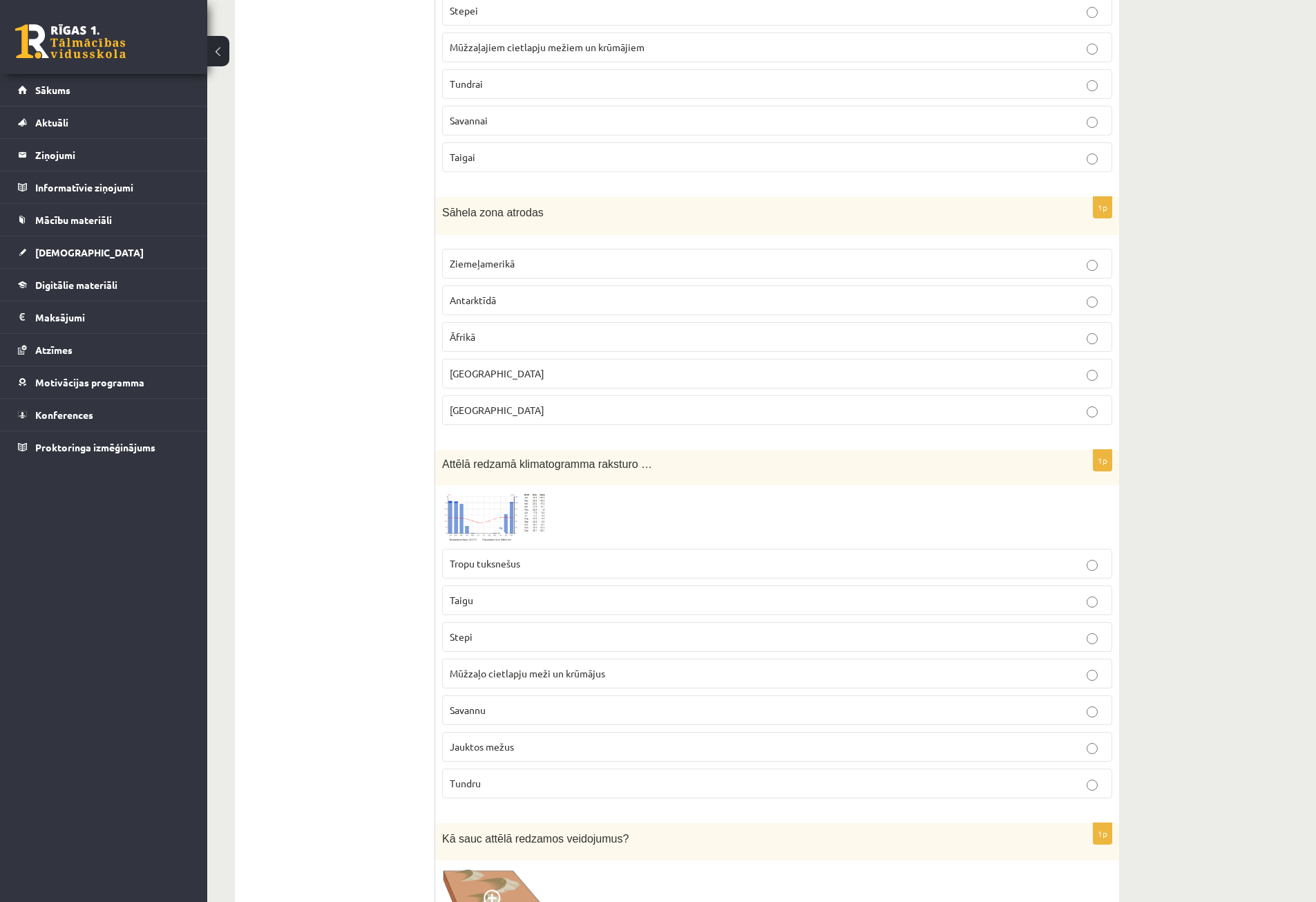
click at [521, 669] on span "Mūžzaļo cietlapju meži un krūmājus" at bounding box center [527, 673] width 155 height 13
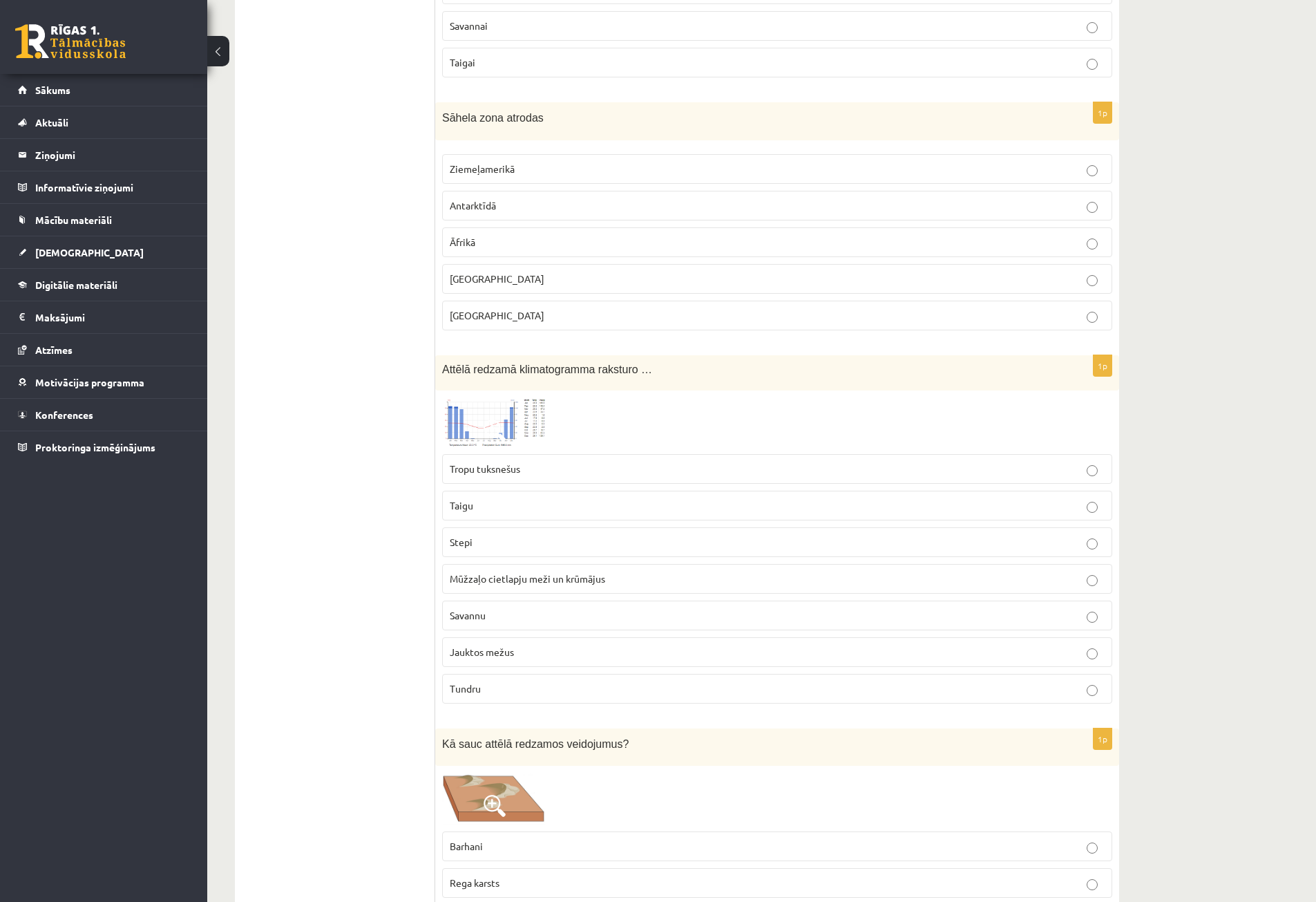
scroll to position [1106, 0]
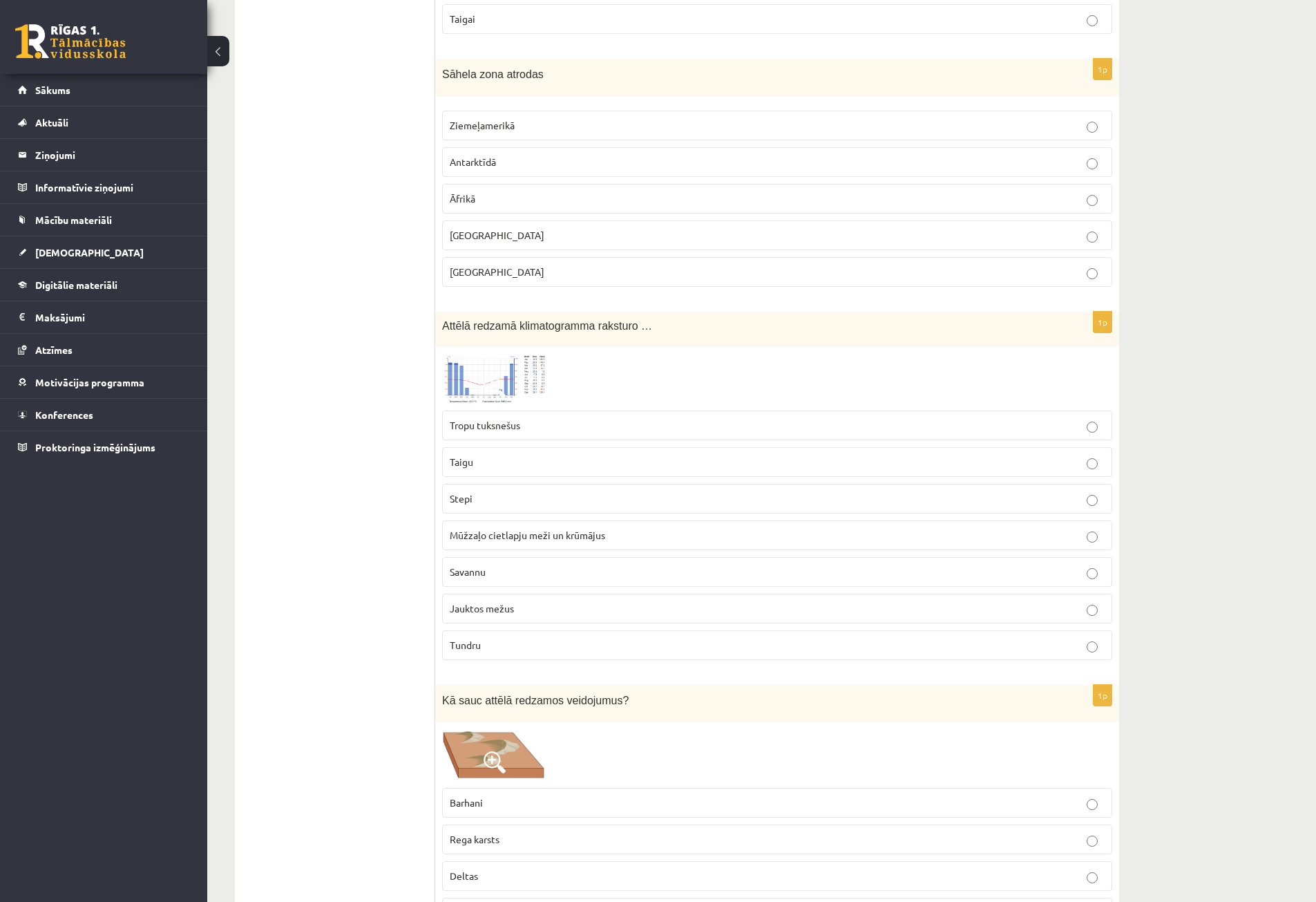
drag, startPoint x: 504, startPoint y: 702, endPoint x: 501, endPoint y: 722, distance: 20.2
drag, startPoint x: 501, startPoint y: 722, endPoint x: 492, endPoint y: 744, distance: 23.8
click at [492, 744] on img at bounding box center [494, 754] width 104 height 51
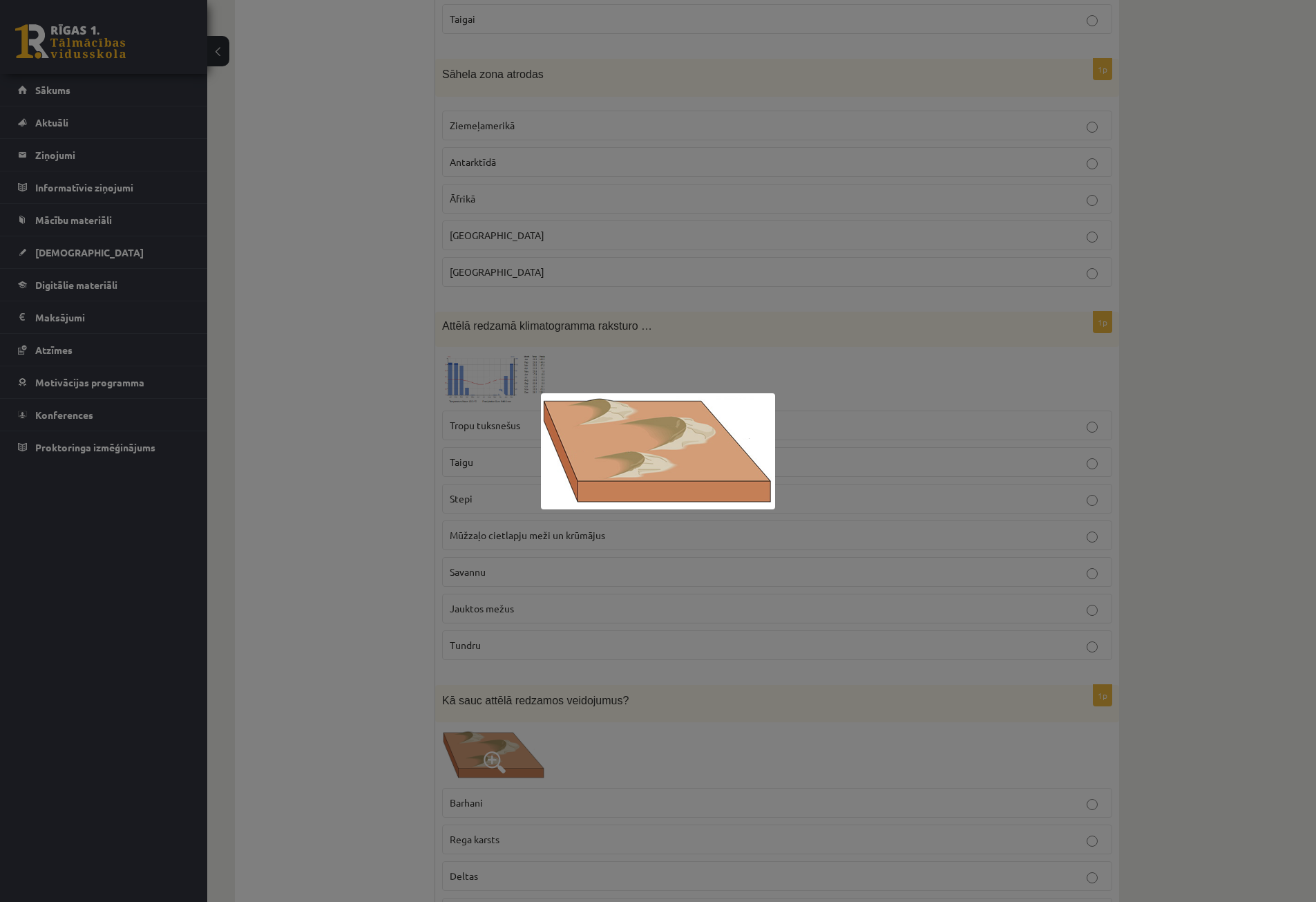
click at [492, 731] on div at bounding box center [658, 451] width 1316 height 902
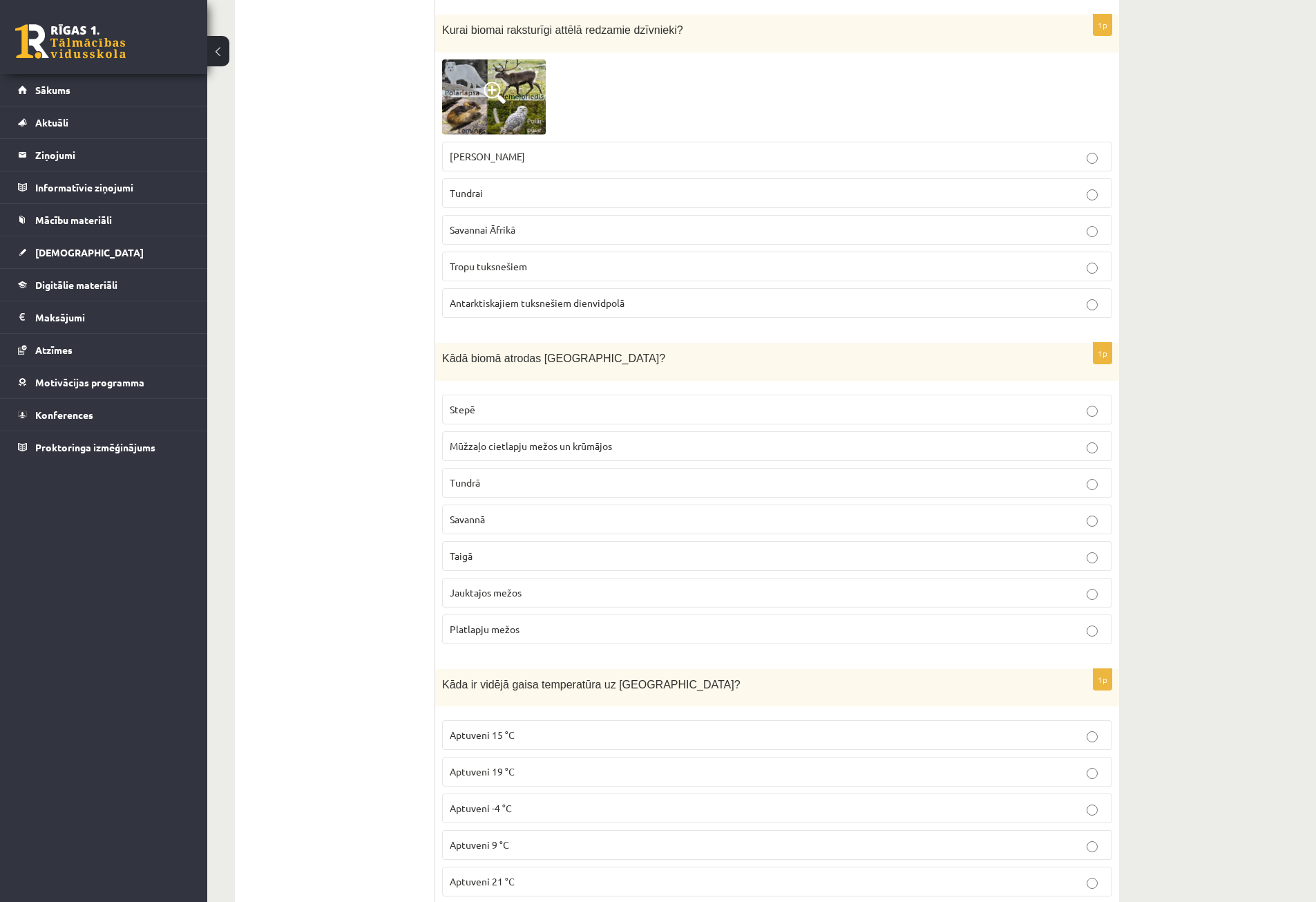
scroll to position [2747, 0]
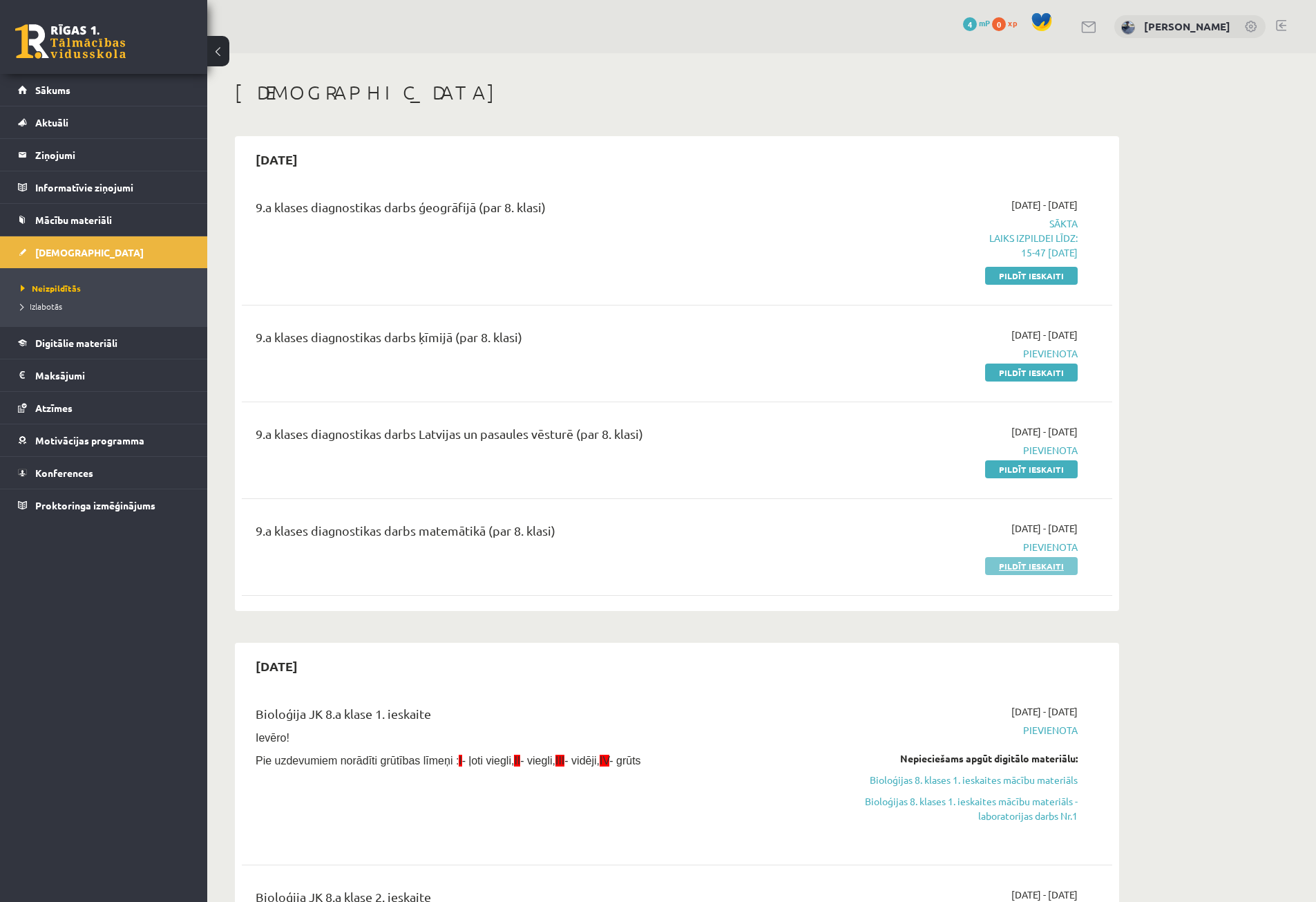
click at [1017, 570] on link "Pildīt ieskaiti" at bounding box center [1032, 566] width 93 height 18
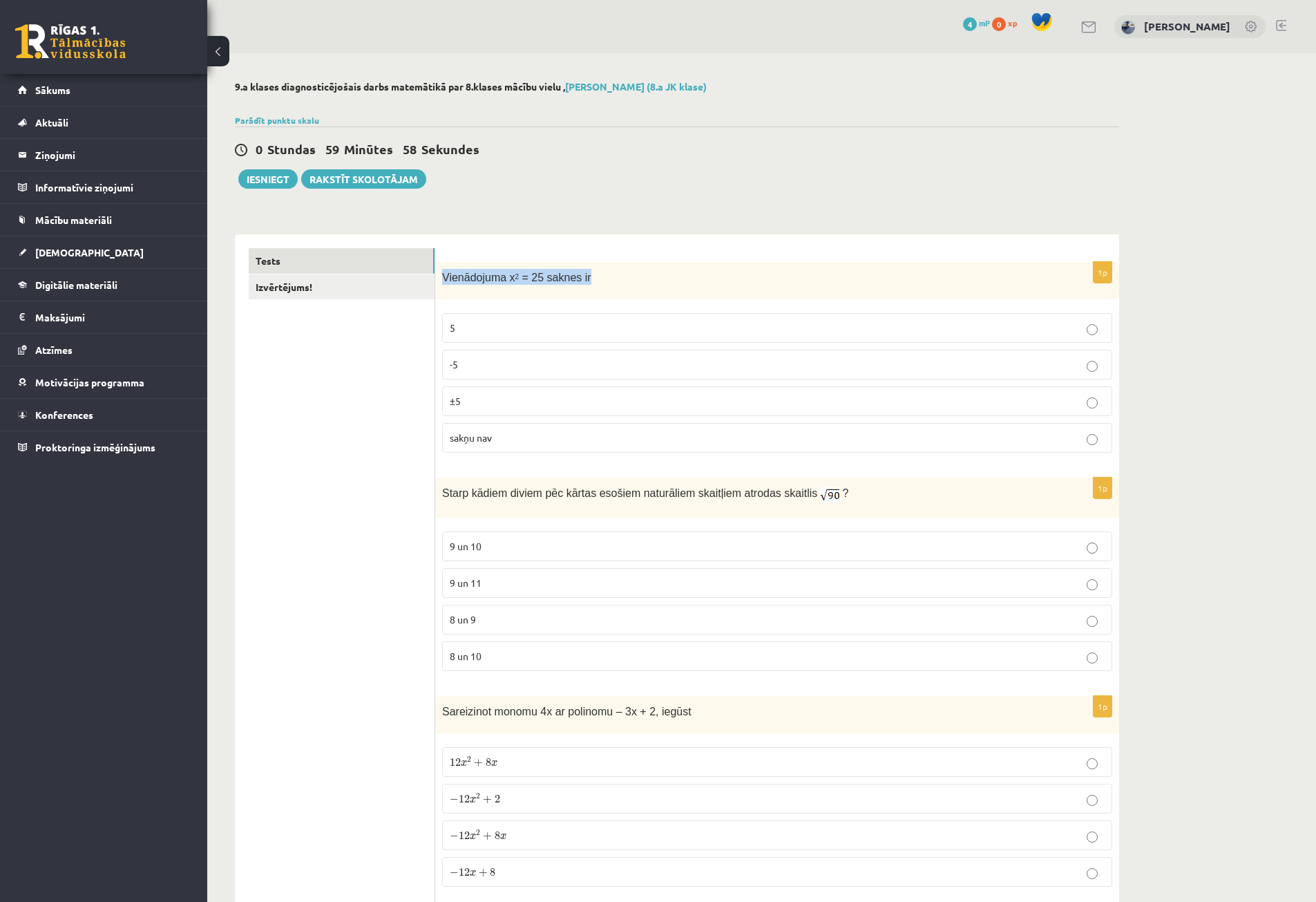
drag, startPoint x: 445, startPoint y: 275, endPoint x: 589, endPoint y: 285, distance: 144.3
click at [589, 285] on p "Vienādojuma x 2 = 25 saknes ir" at bounding box center [743, 277] width 601 height 16
copy p "Vienādojuma x 2 = 25 saknes ir"
click at [527, 169] on div "0 Stundas 59 Minūtes 46 Sekundes Iesniegt Rakstīt skolotājam" at bounding box center [676, 157] width 884 height 63
click at [452, 320] on label "5" at bounding box center [777, 328] width 670 height 30
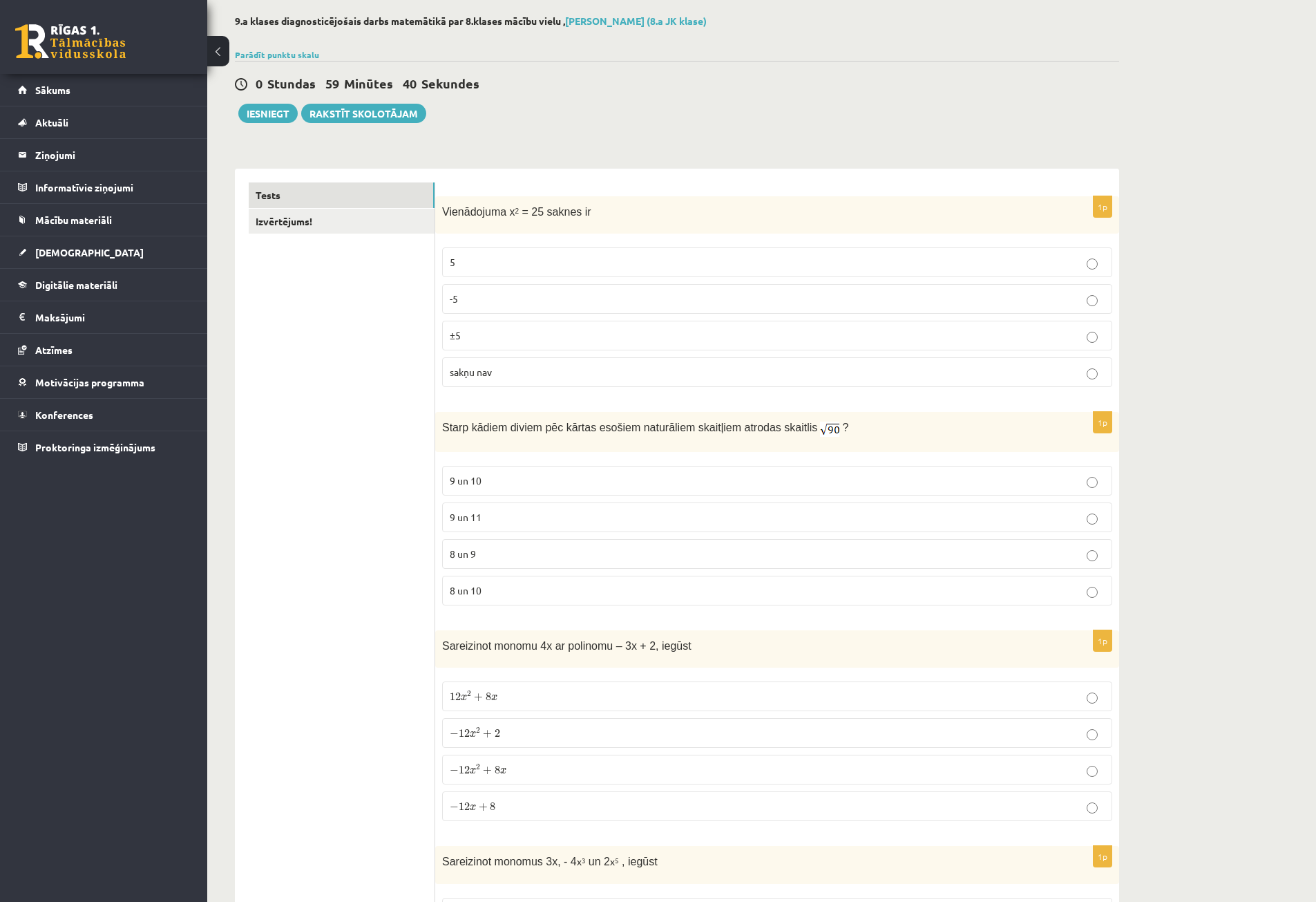
scroll to position [69, 0]
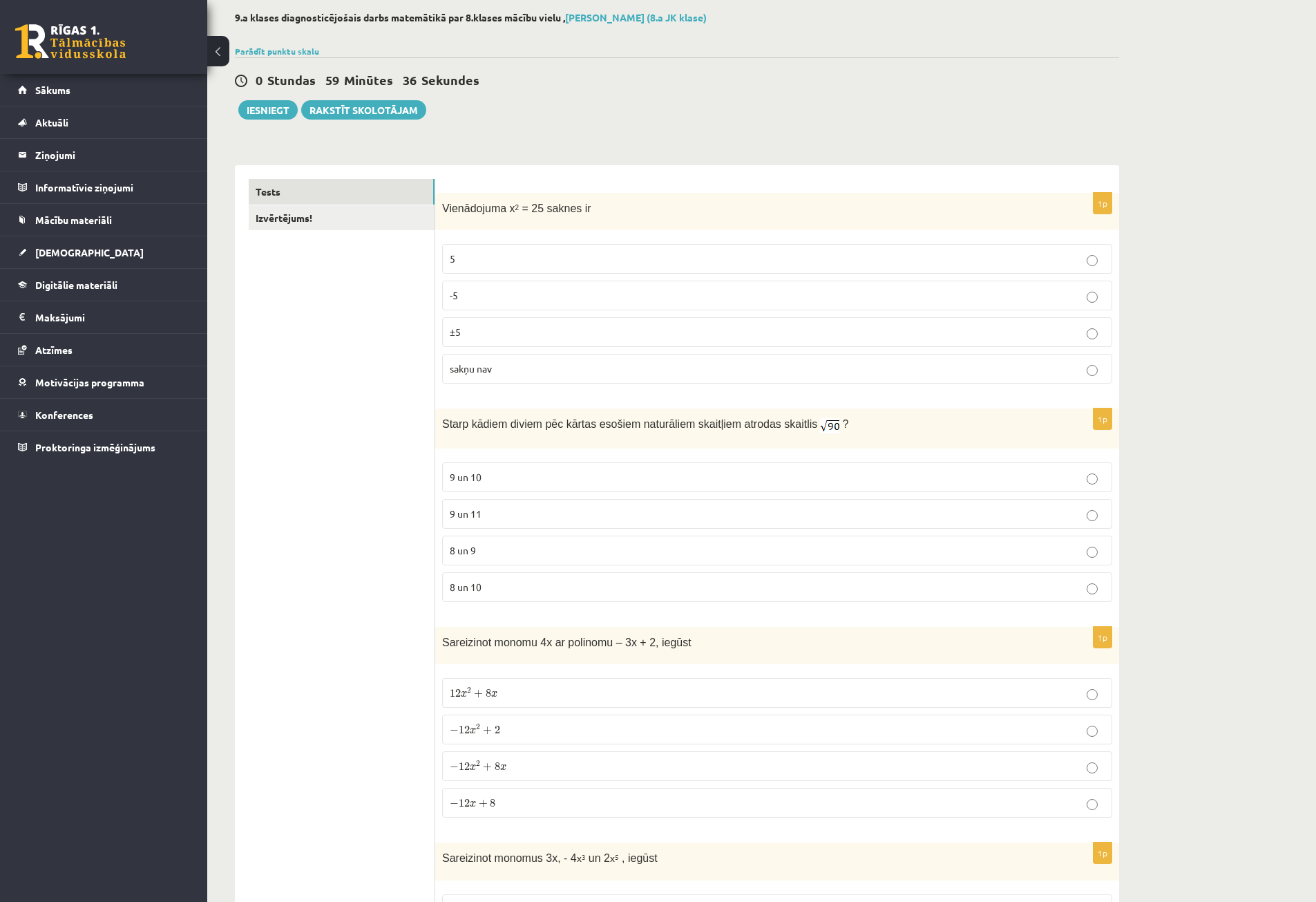
drag, startPoint x: 441, startPoint y: 420, endPoint x: 842, endPoint y: 433, distance: 401.2
click at [842, 433] on div "Starp kādiem diviem pēc kārtas esošiem naturāliem skaitļiem atrodas skaitlis ?" at bounding box center [777, 428] width 684 height 39
copy p "Starp kādiem diviem pēc kārtas esošiem naturāliem skaitļiem atrodas skaitlis ?"
drag, startPoint x: 810, startPoint y: 426, endPoint x: 791, endPoint y: 426, distance: 19.0
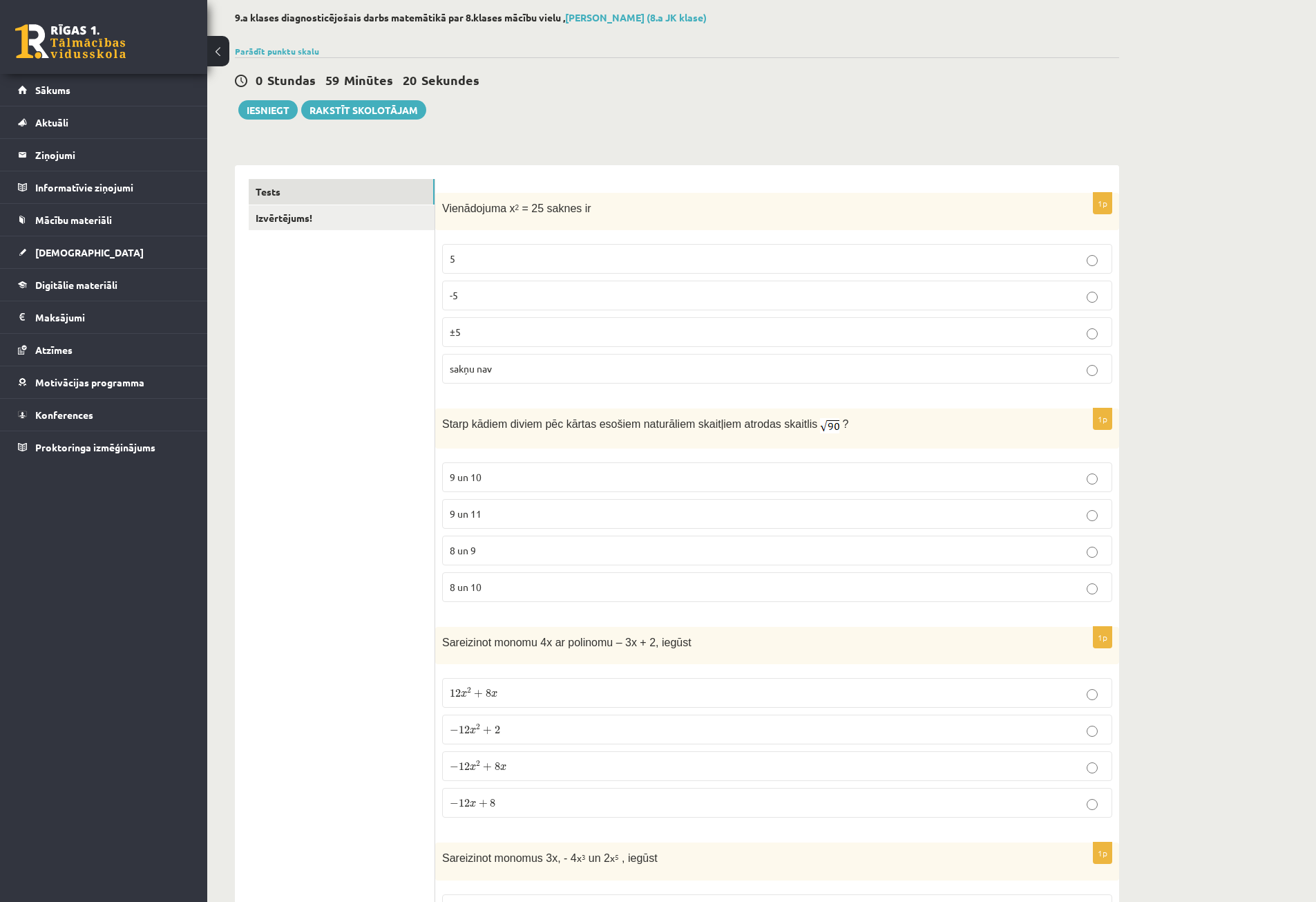
click at [820, 426] on span at bounding box center [831, 424] width 22 height 11
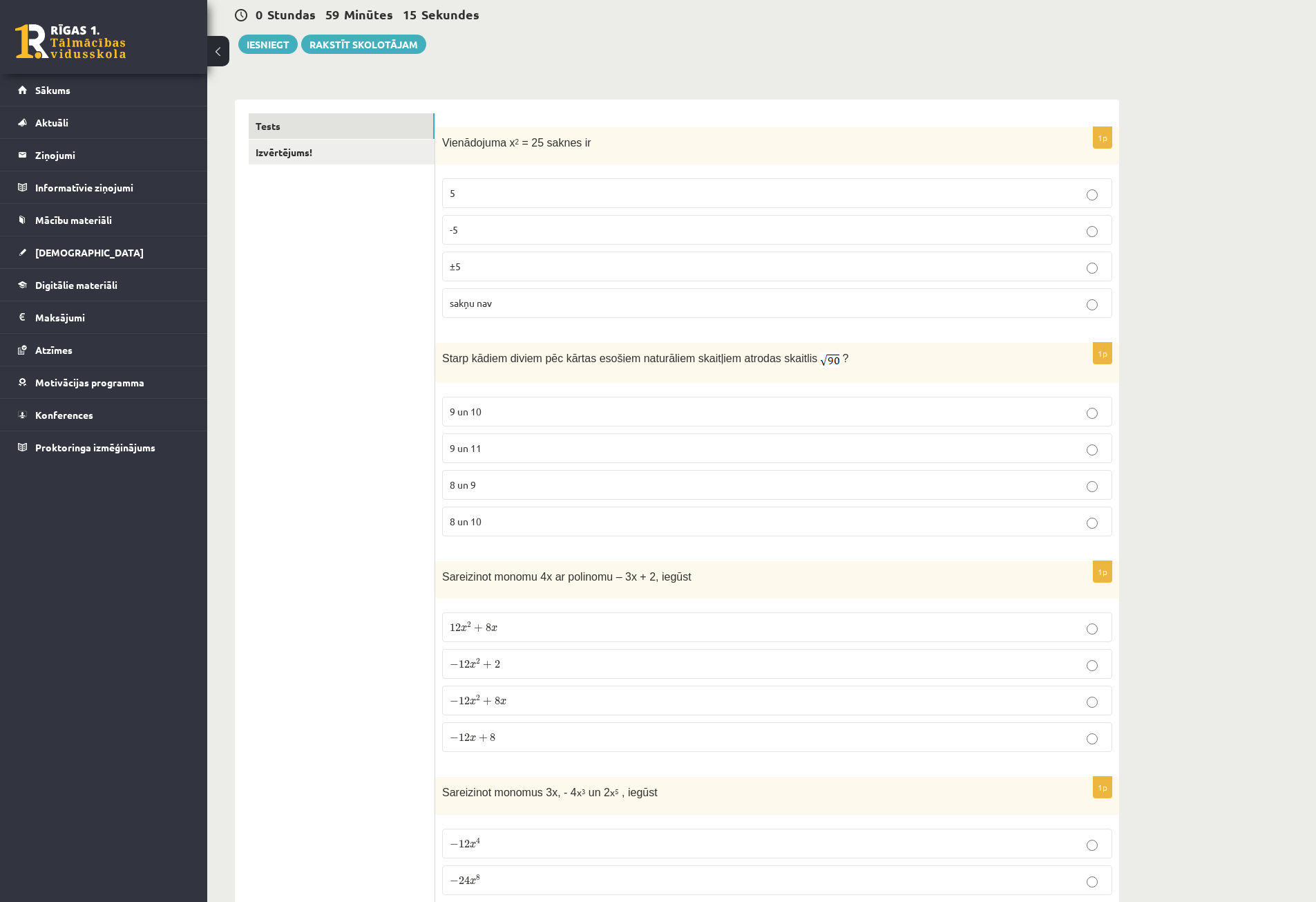
scroll to position [138, 0]
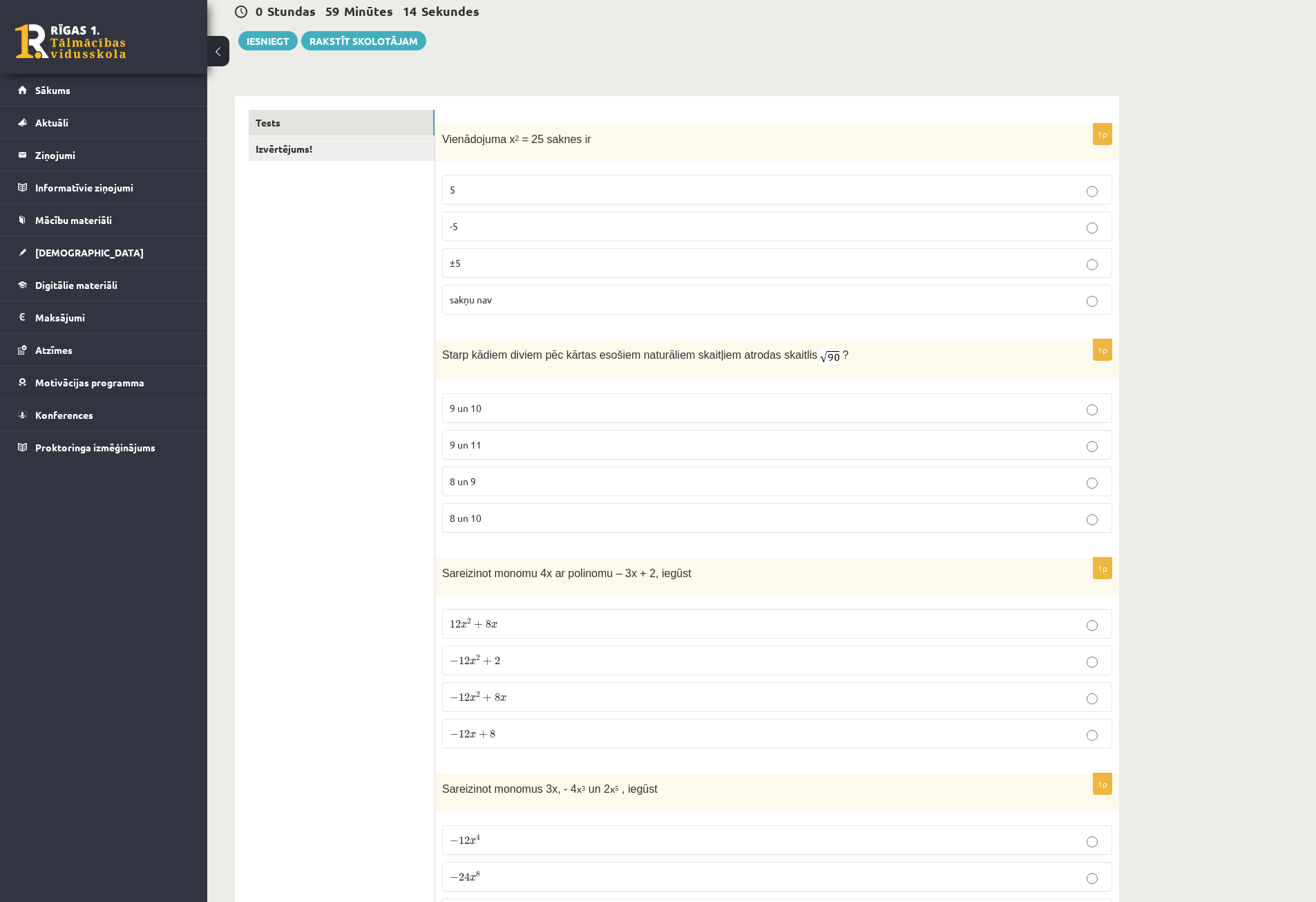
drag, startPoint x: 339, startPoint y: 251, endPoint x: 336, endPoint y: 273, distance: 22.2
drag, startPoint x: 440, startPoint y: 573, endPoint x: 685, endPoint y: 576, distance: 245.0
click at [685, 576] on div "Sareizinot monomu 4x ar polinomu – 3x + 2, iegūst" at bounding box center [777, 577] width 684 height 38
copy span "Sareizinot monomu 4x ar polinomu – 3x + 2, iegūst"
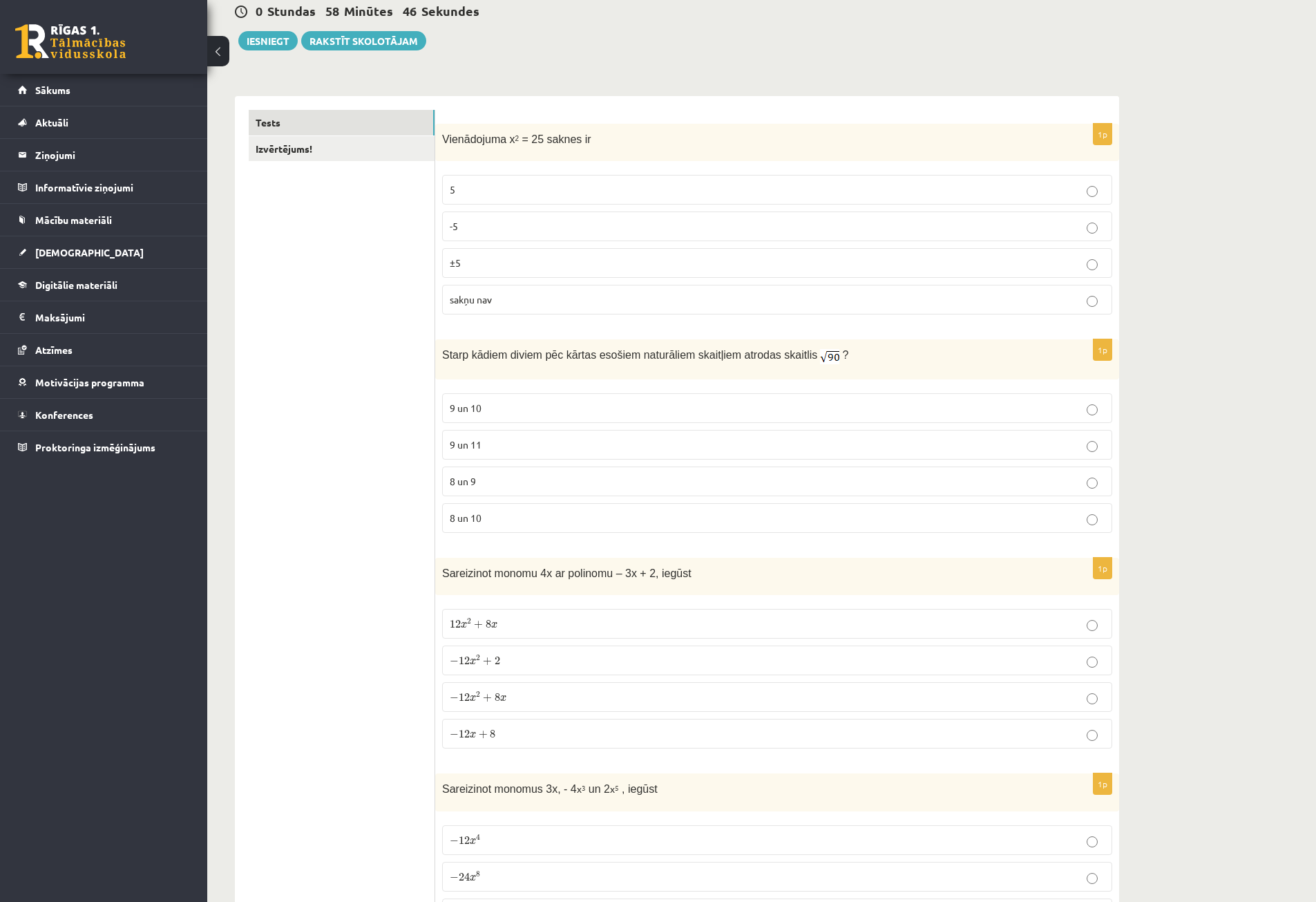
click at [567, 692] on p "− 12 x 2 + 8 x − 12 x 2 + 8 x" at bounding box center [777, 697] width 655 height 15
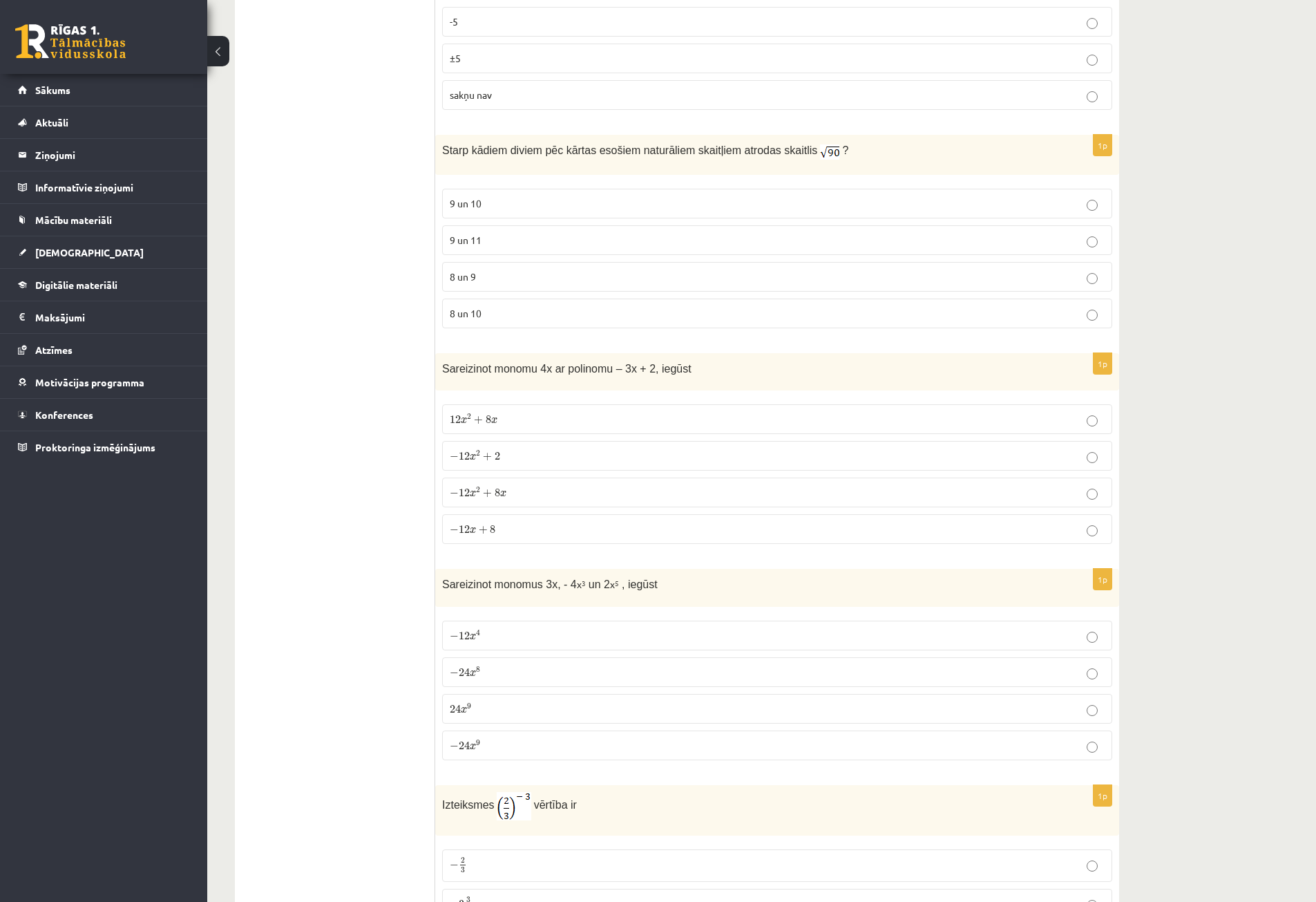
scroll to position [346, 0]
drag, startPoint x: 441, startPoint y: 580, endPoint x: 651, endPoint y: 592, distance: 210.3
click at [651, 592] on div "Sareizinot monomus 3x, - 4 x 3 un 2 x 5 , iegūst" at bounding box center [777, 585] width 684 height 38
copy p "Sareizinot monomus 3x, - 4 x 3 un 2 x 5 , iegūst"
click at [464, 665] on span "24" at bounding box center [464, 669] width 11 height 8
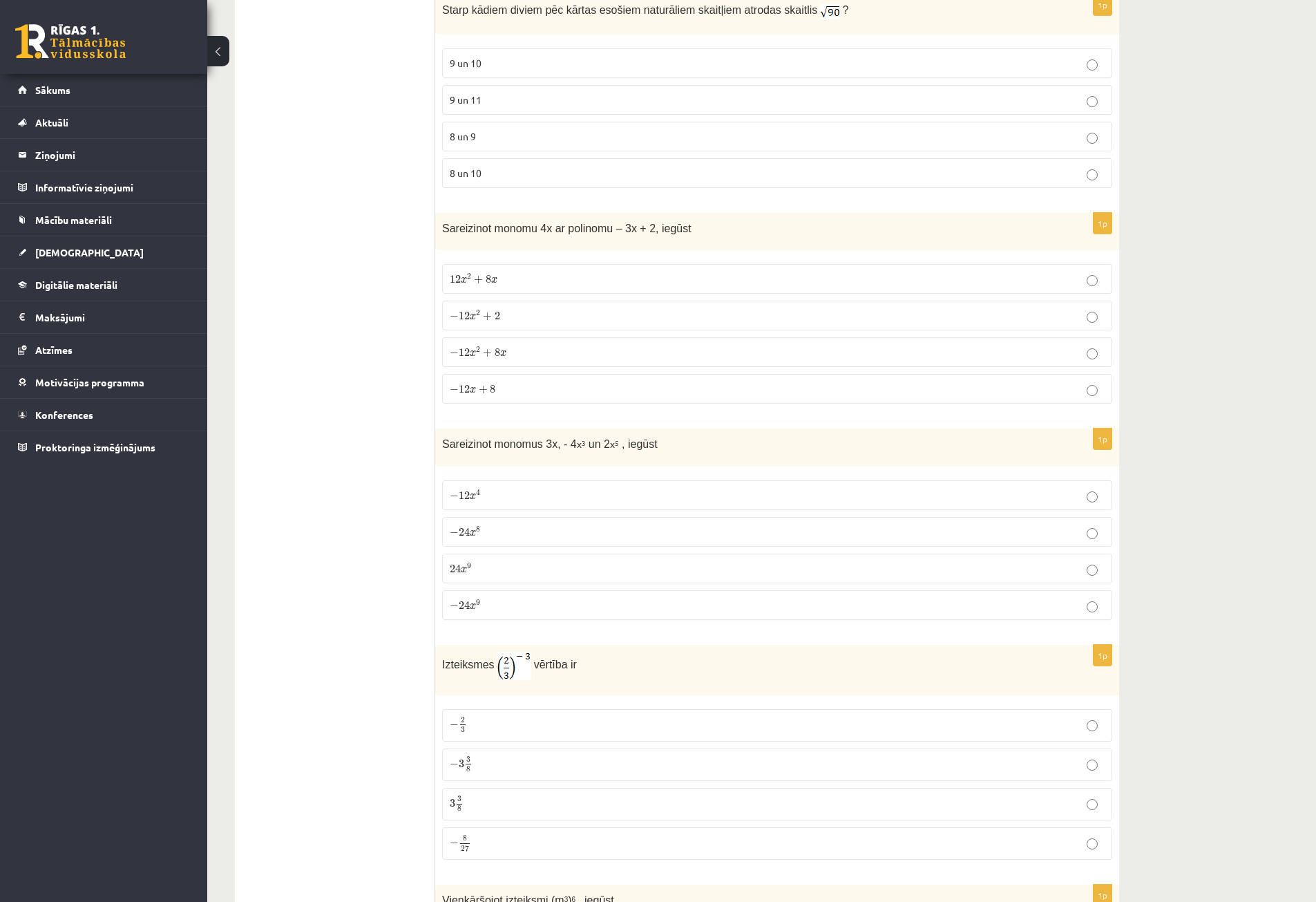
scroll to position [484, 0]
drag, startPoint x: 441, startPoint y: 662, endPoint x: 635, endPoint y: 669, distance: 194.1
click at [635, 669] on div "Izteiksmes vērtība ir" at bounding box center [777, 669] width 684 height 51
copy p "Izteiksmes vērtība ir"
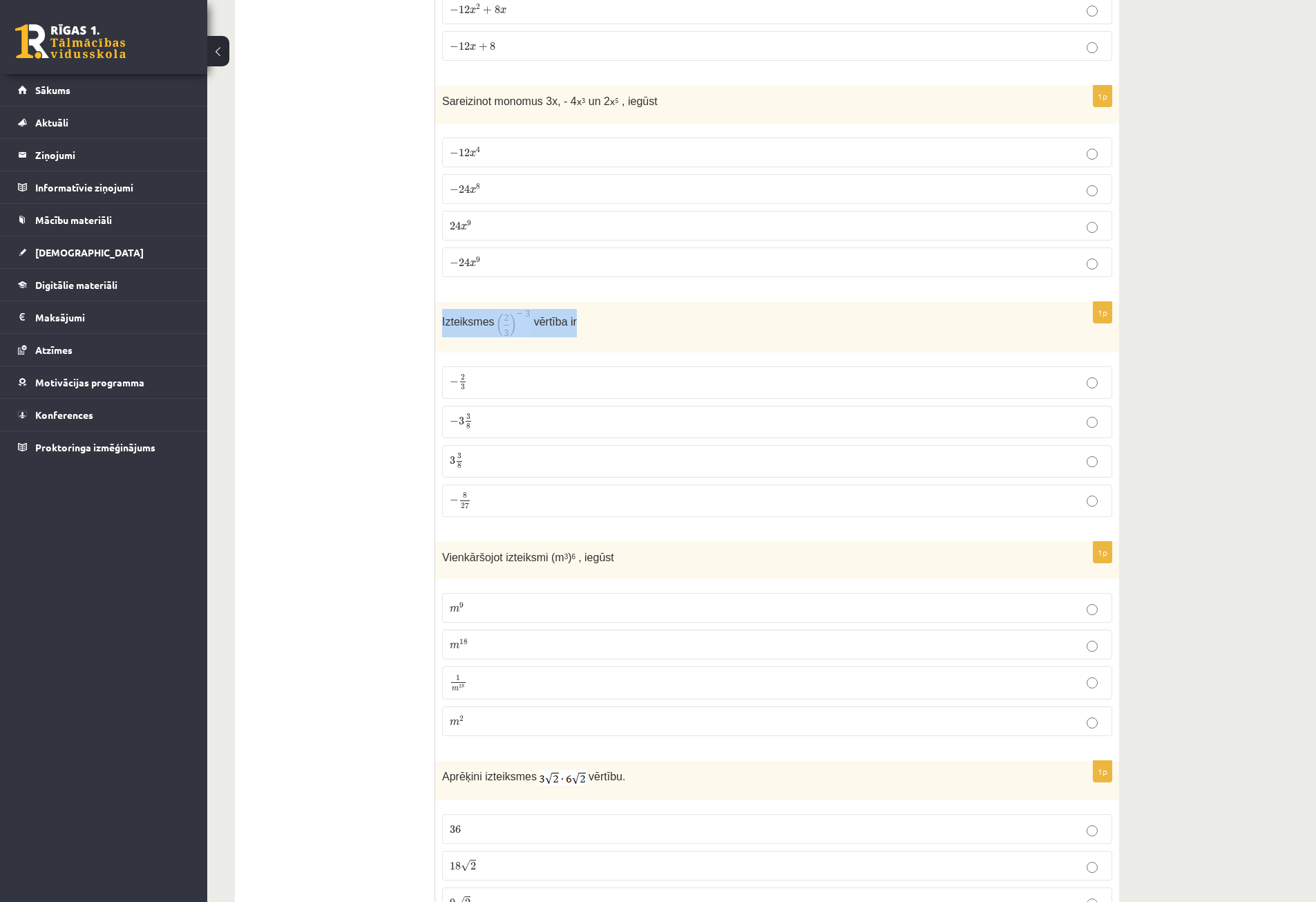
scroll to position [830, 0]
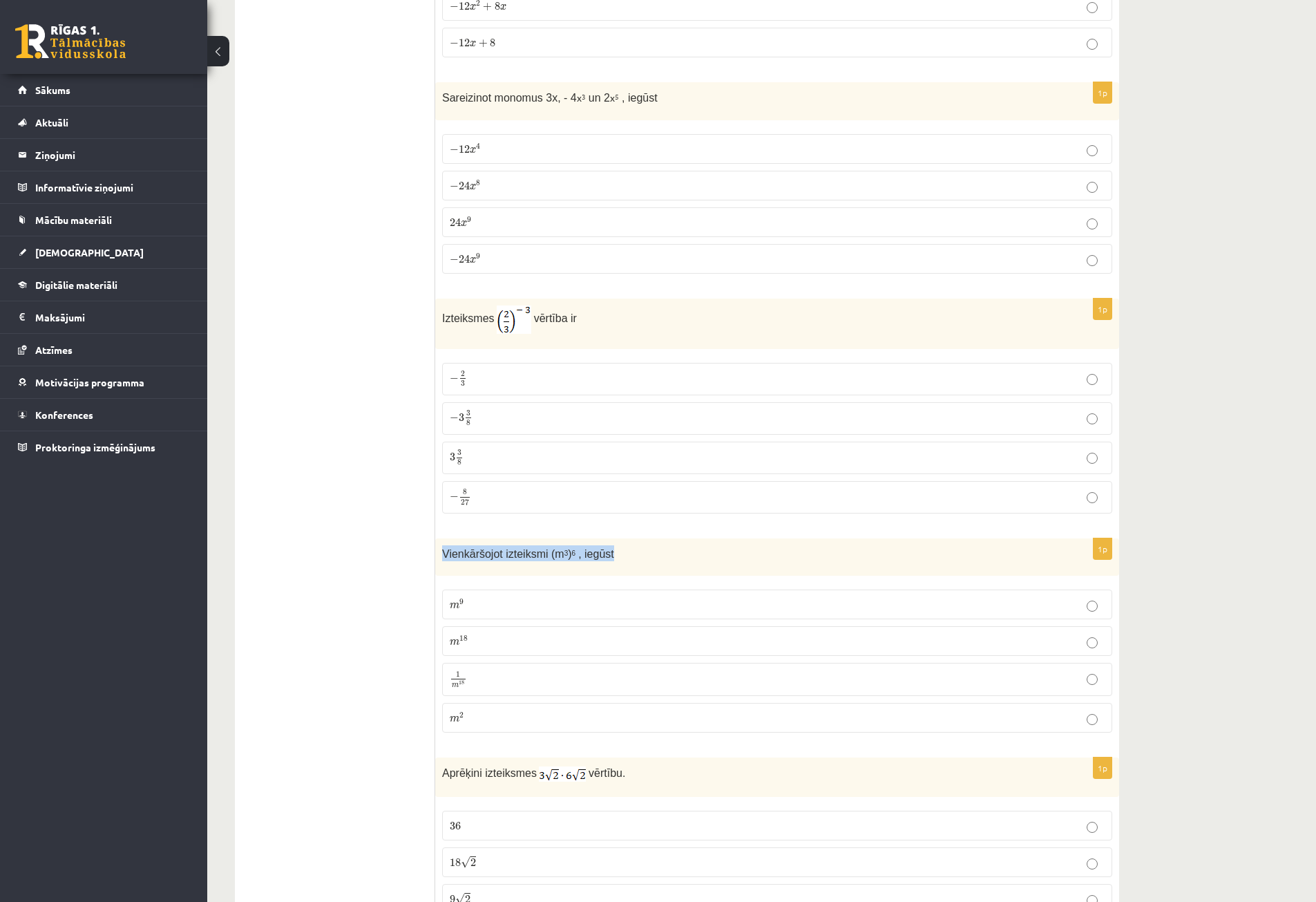
drag, startPoint x: 482, startPoint y: 551, endPoint x: 617, endPoint y: 556, distance: 135.1
click at [617, 556] on div "Vienkāršojot izteiksmi (m 3 ) 6 , iegūst" at bounding box center [777, 557] width 684 height 38
copy p "Vienkāršojot izteiksmi (m 3 ) 6 , iegūst"
click at [537, 638] on p "m 18 m 18" at bounding box center [777, 641] width 655 height 15
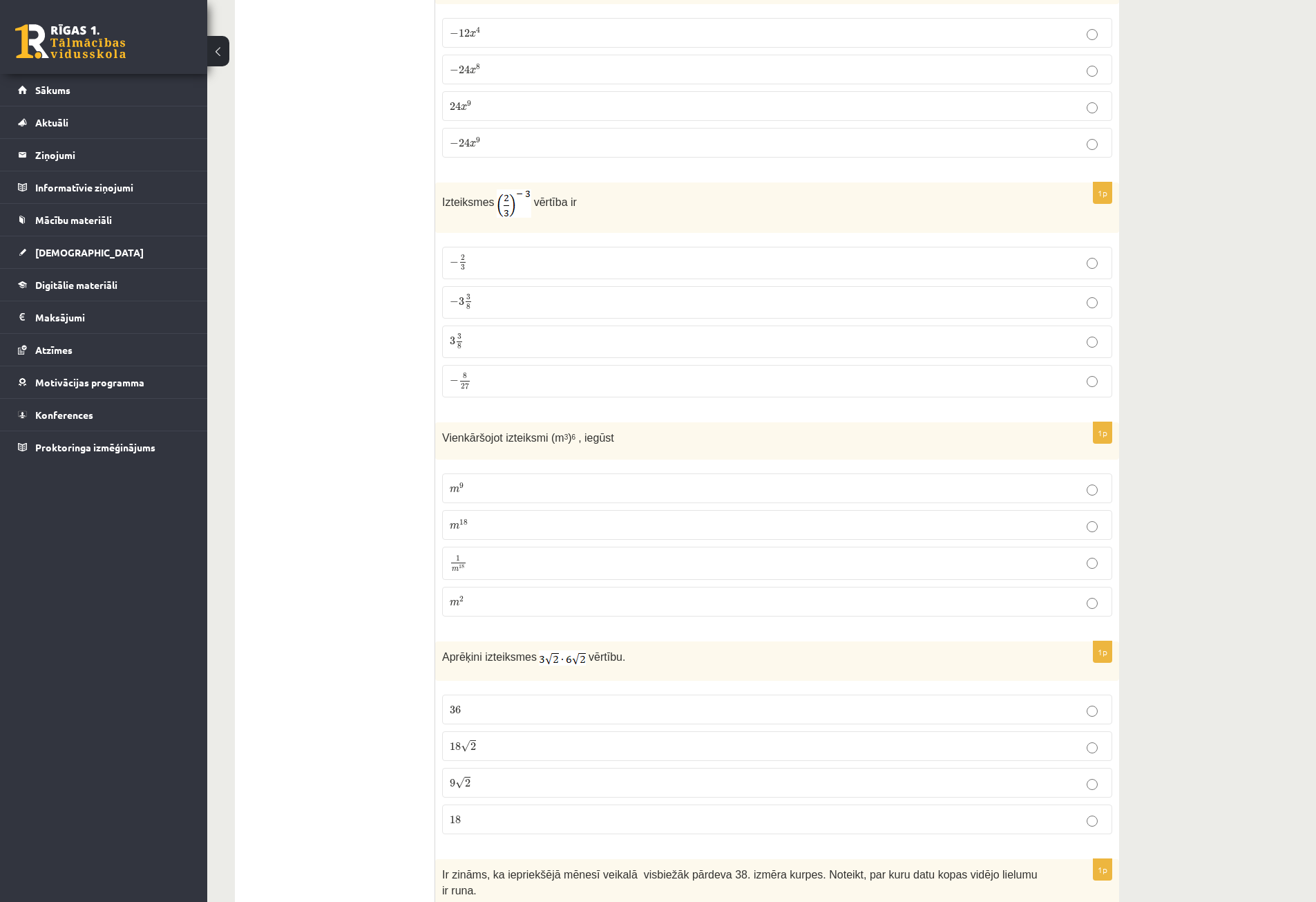
scroll to position [967, 0]
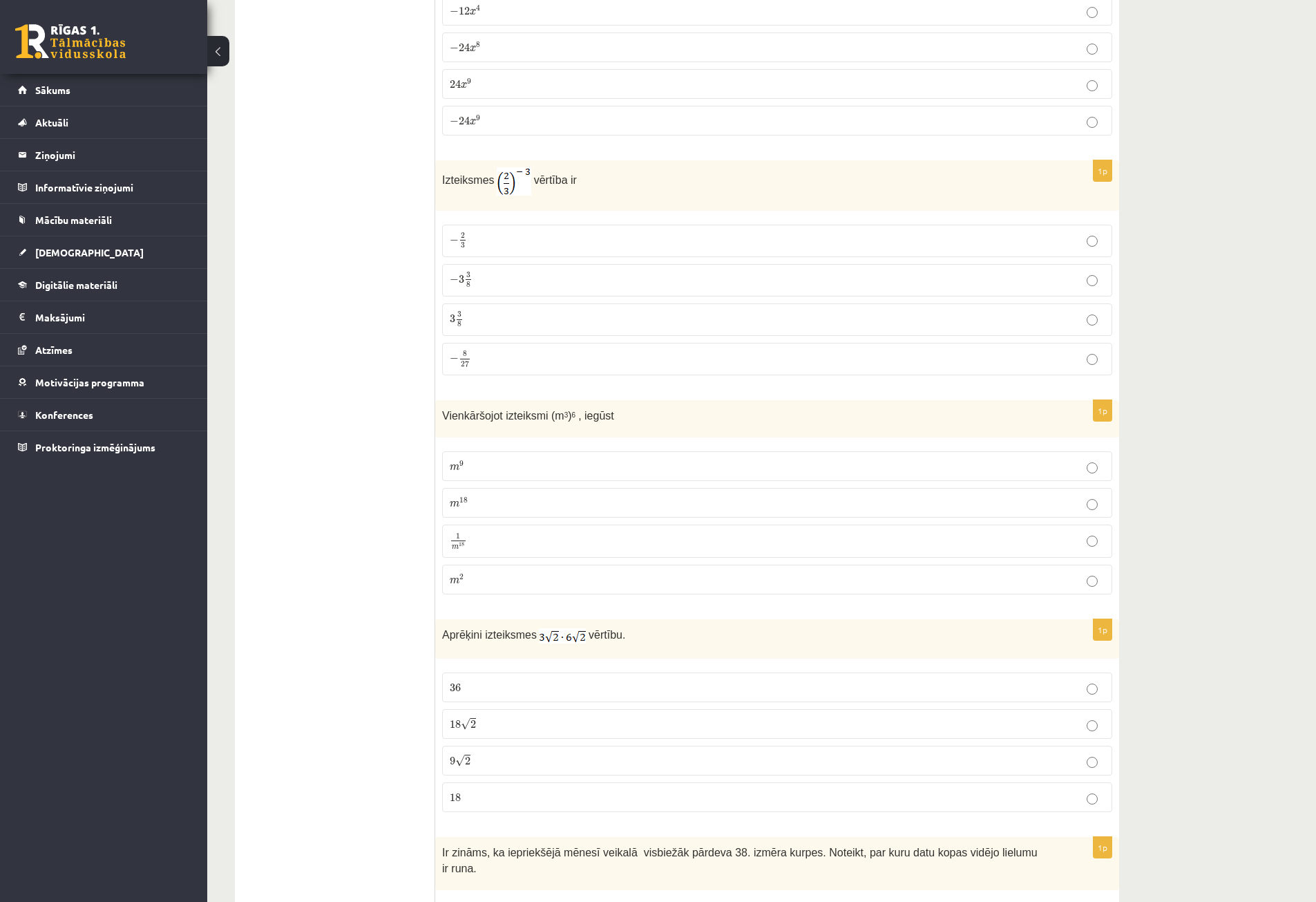
click at [502, 687] on p "36 36" at bounding box center [777, 687] width 655 height 15
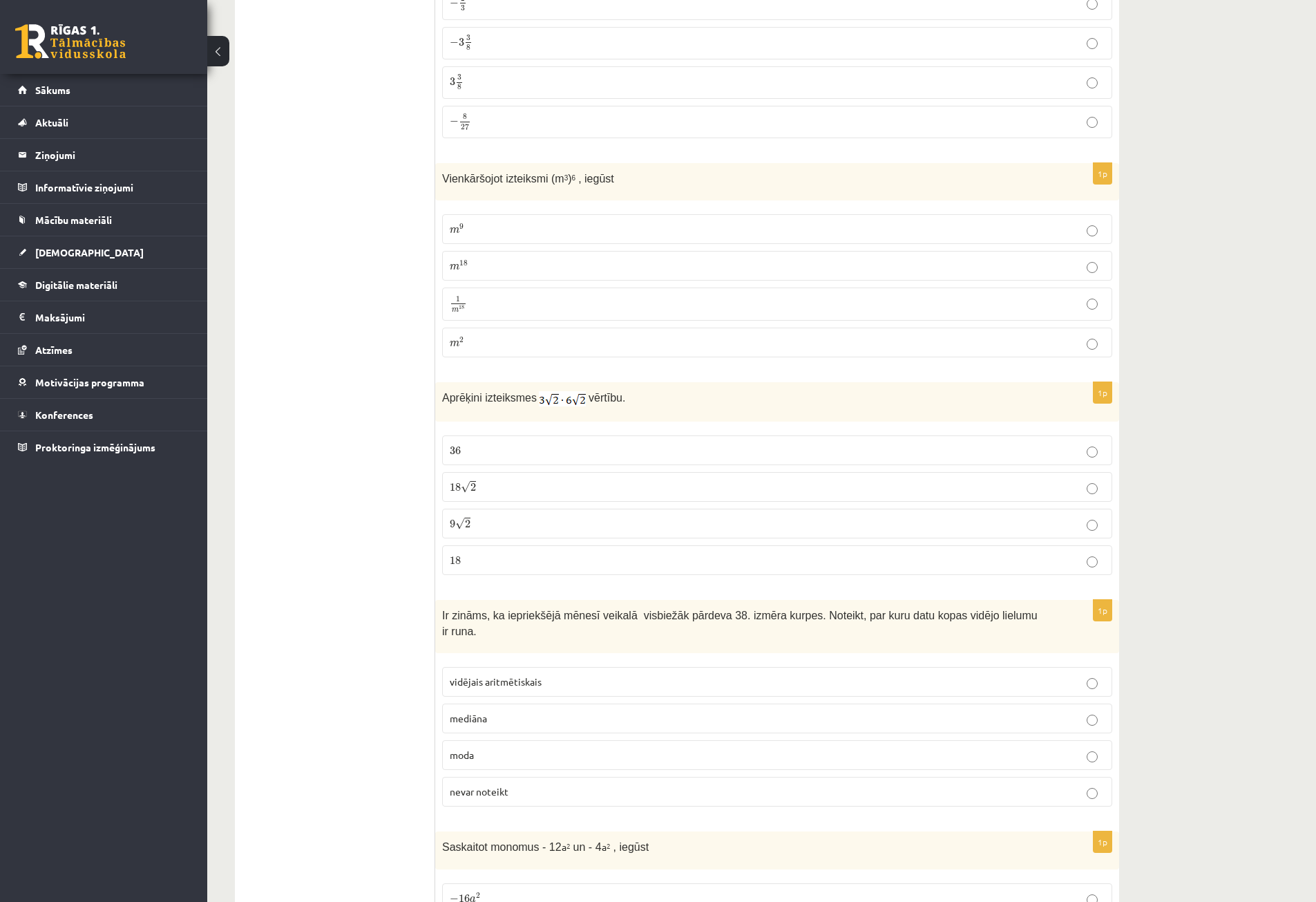
scroll to position [1244, 0]
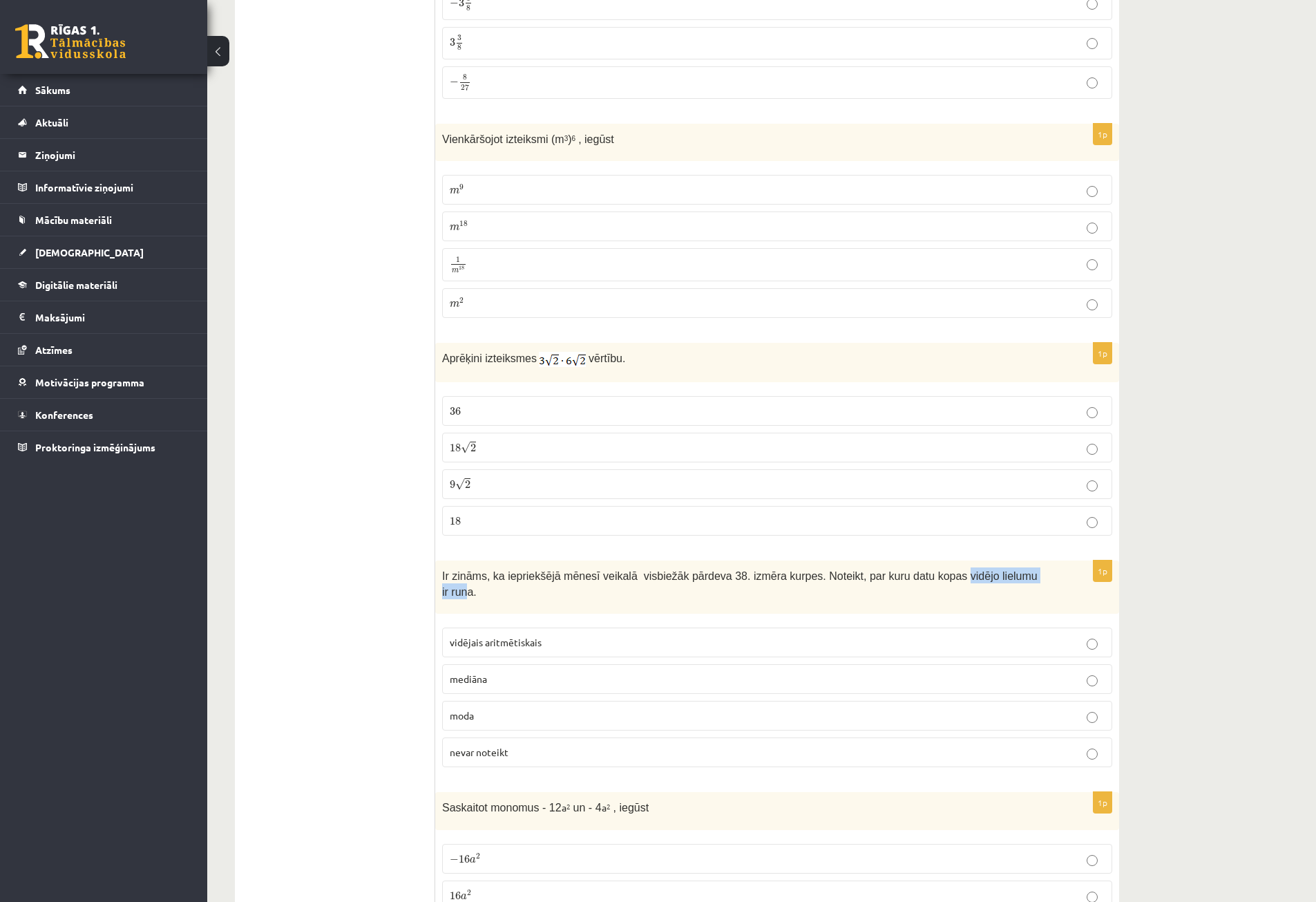
drag, startPoint x: 1006, startPoint y: 587, endPoint x: 919, endPoint y: 577, distance: 87.6
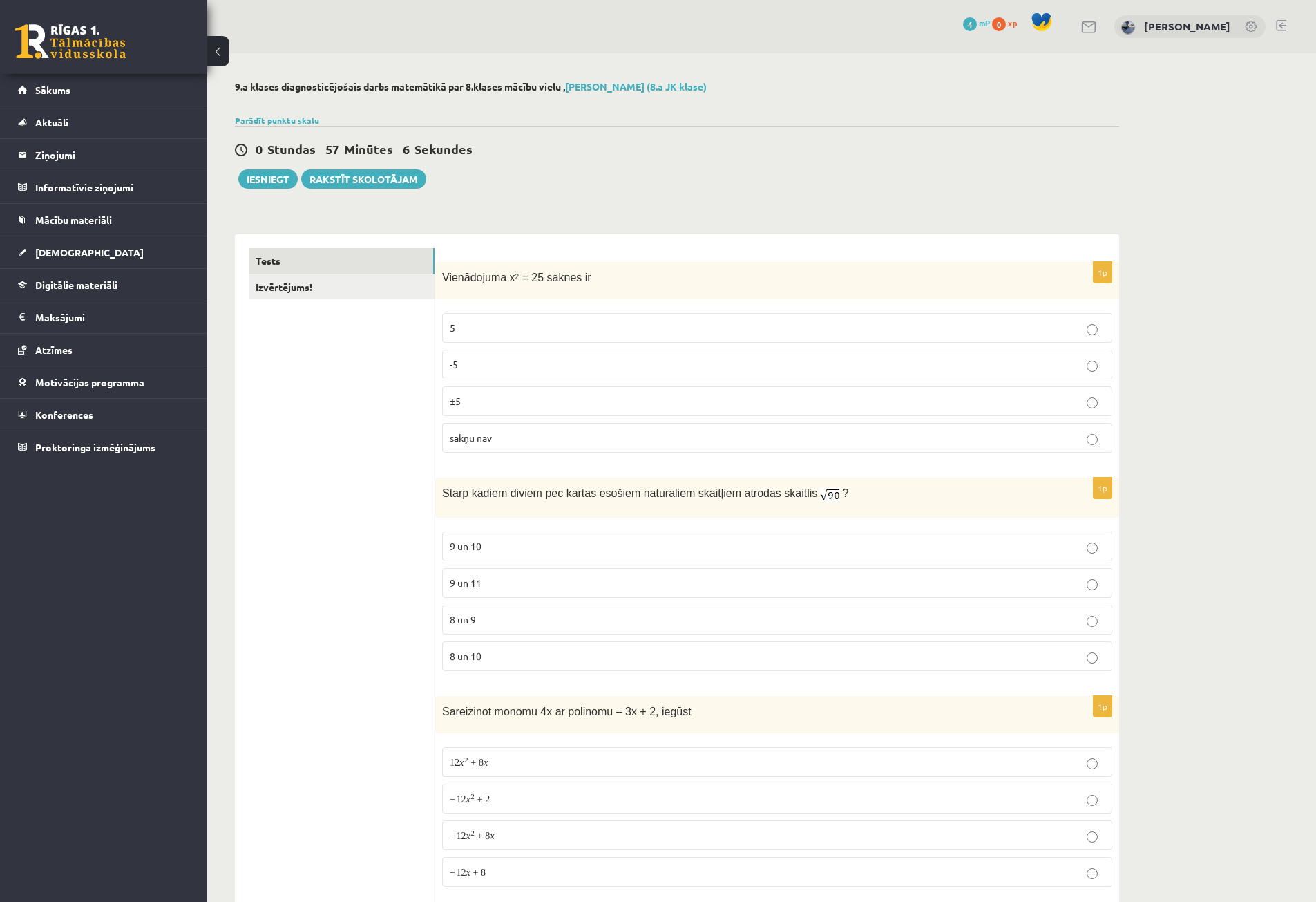
scroll to position [1244, 0]
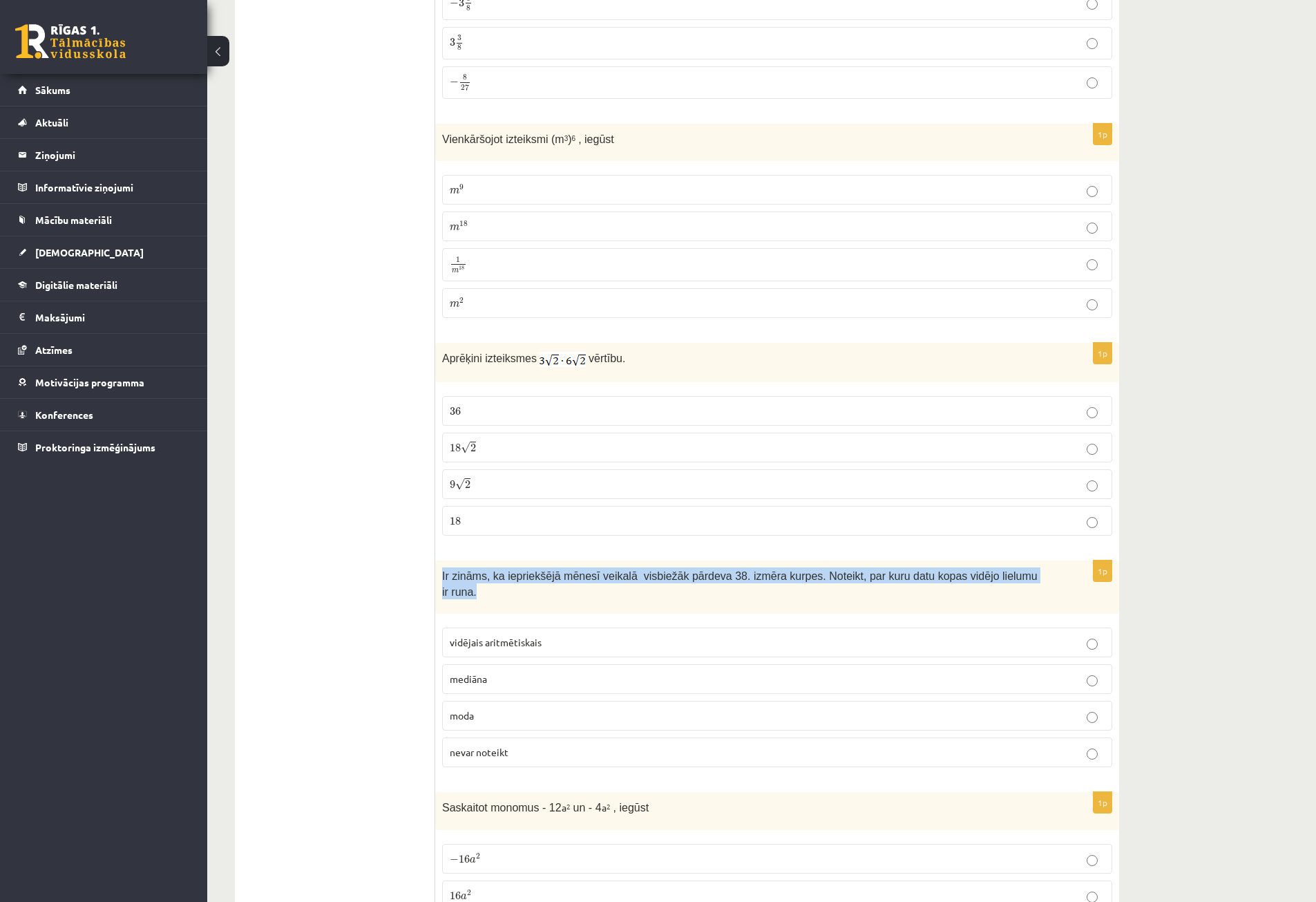
drag, startPoint x: 442, startPoint y: 575, endPoint x: 1028, endPoint y: 580, distance: 586.0
click at [1028, 580] on div "Ir zināms, ka iepriekšējā mēnesī veikalā visbiežāk pārdeva 38. izmēra kurpes. N…" at bounding box center [777, 587] width 684 height 53
copy span "Ir zināms, ka iepriekšējā mēnesī veikalā visbiežāk pārdeva 38. izmēra kurpes. N…"
click at [507, 708] on p "moda" at bounding box center [777, 715] width 655 height 15
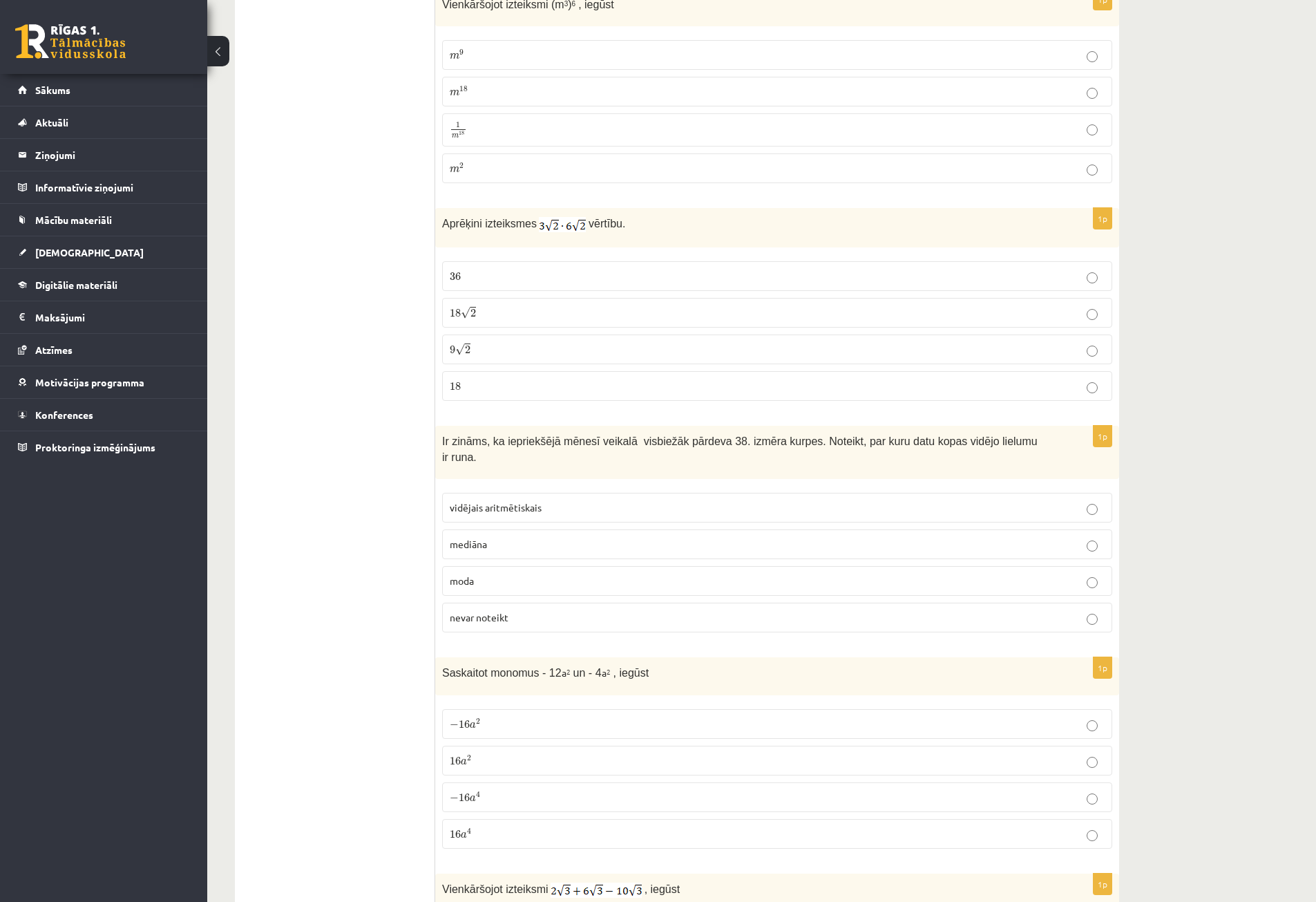
scroll to position [1383, 0]
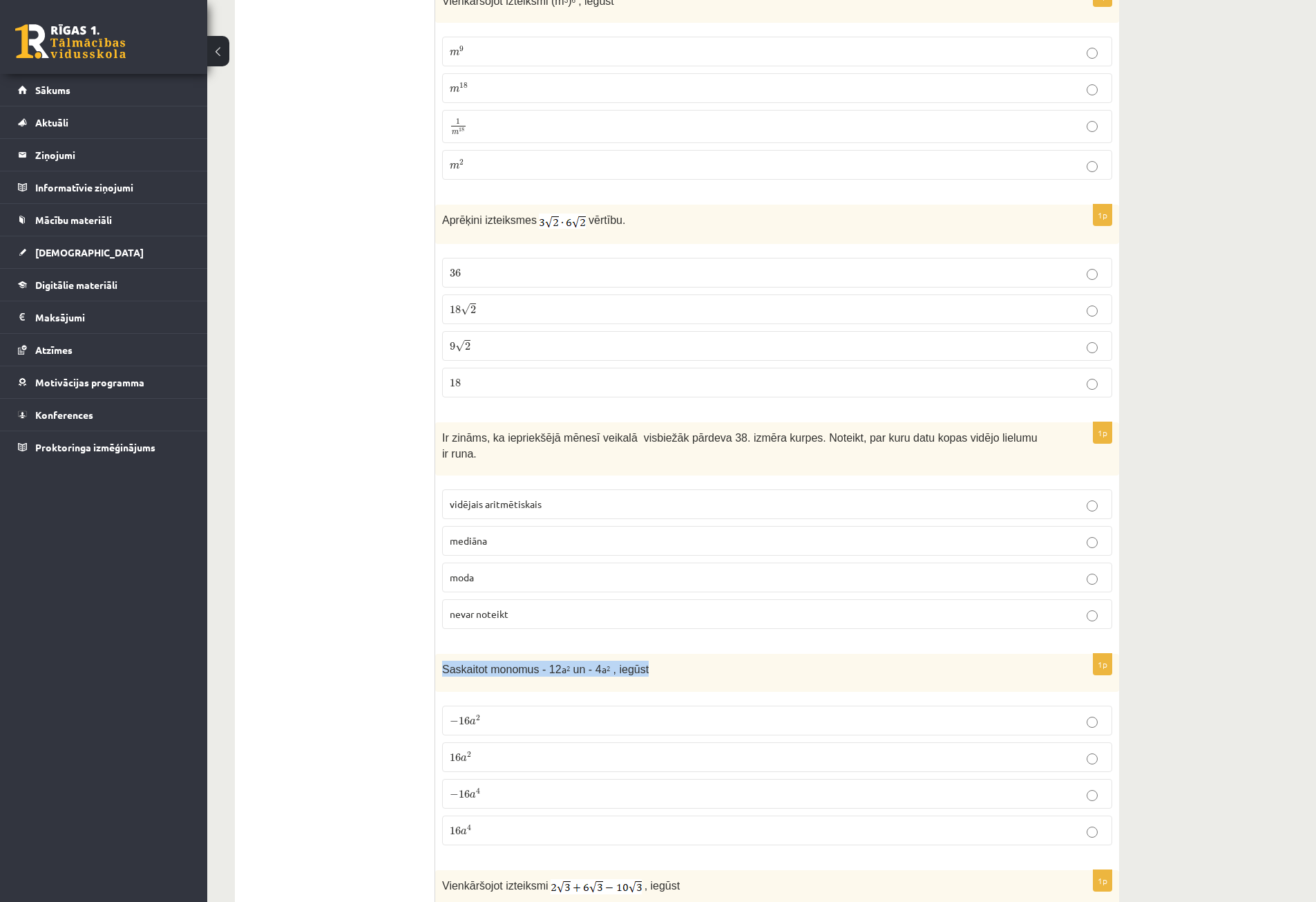
drag, startPoint x: 435, startPoint y: 655, endPoint x: 657, endPoint y: 659, distance: 222.0
click at [657, 659] on div "Saskaitot monomus - 12 a 2 un - 4 a 2 , iegūst" at bounding box center [777, 673] width 684 height 38
copy p "Saskaitot monomus - 12 a 2 un - 4 a 2 , iegūst"
drag, startPoint x: 508, startPoint y: 699, endPoint x: 478, endPoint y: 592, distance: 111.1
click at [508, 713] on p "− 16 a 2 − 16 a 2" at bounding box center [777, 720] width 655 height 15
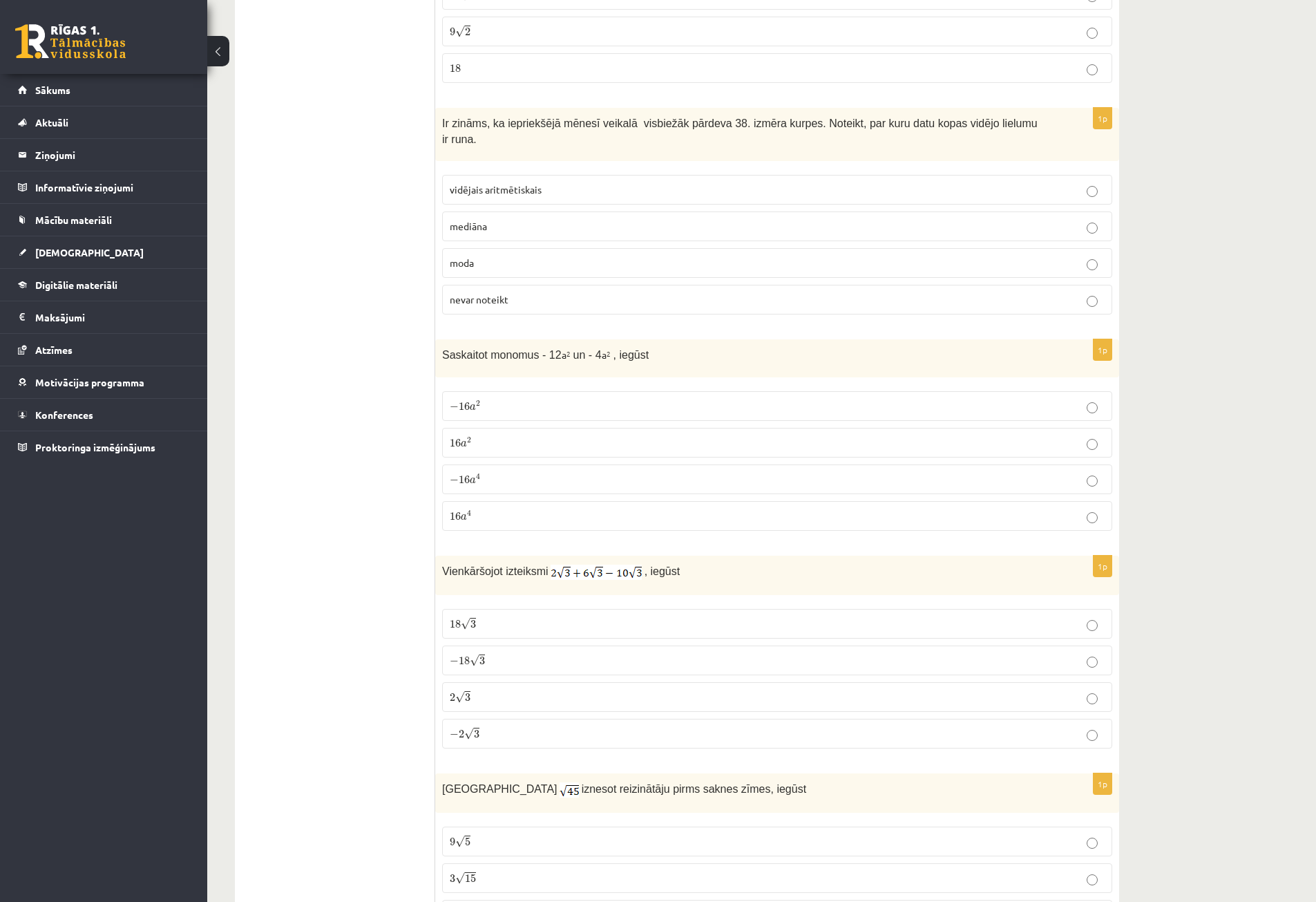
scroll to position [1727, 0]
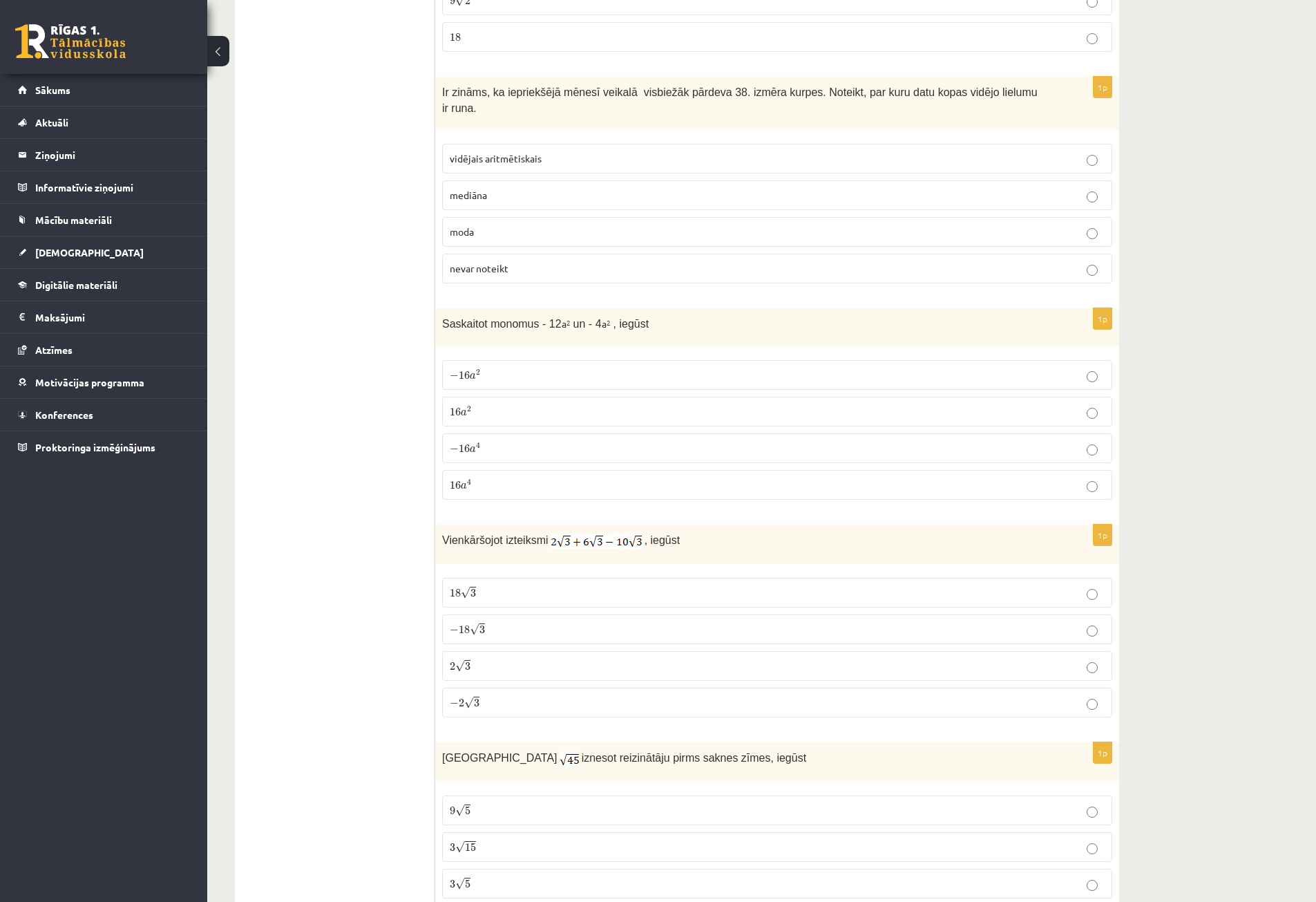
click at [489, 695] on p "− 2 √ 3 − 2 3" at bounding box center [777, 702] width 655 height 15
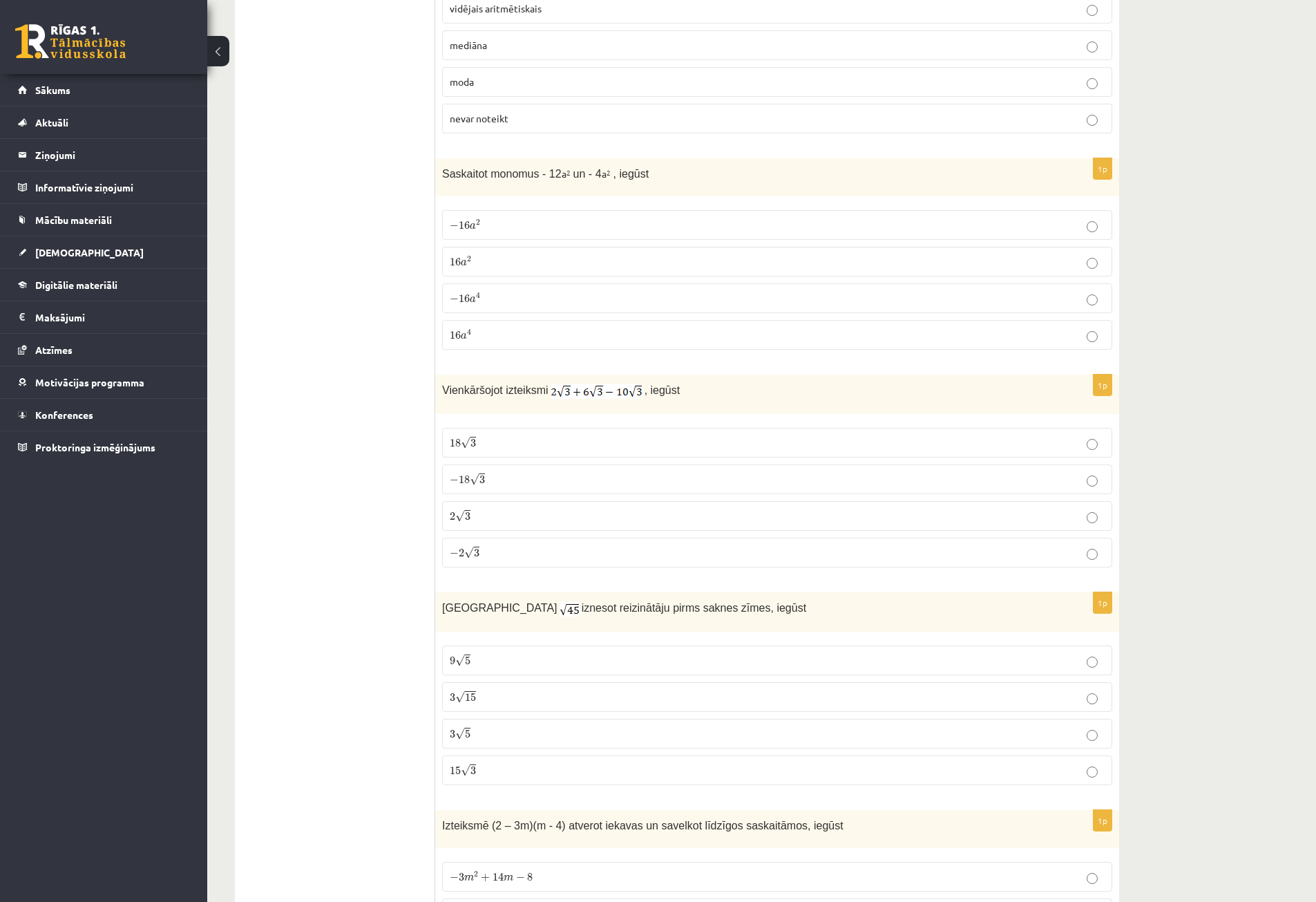
scroll to position [1935, 0]
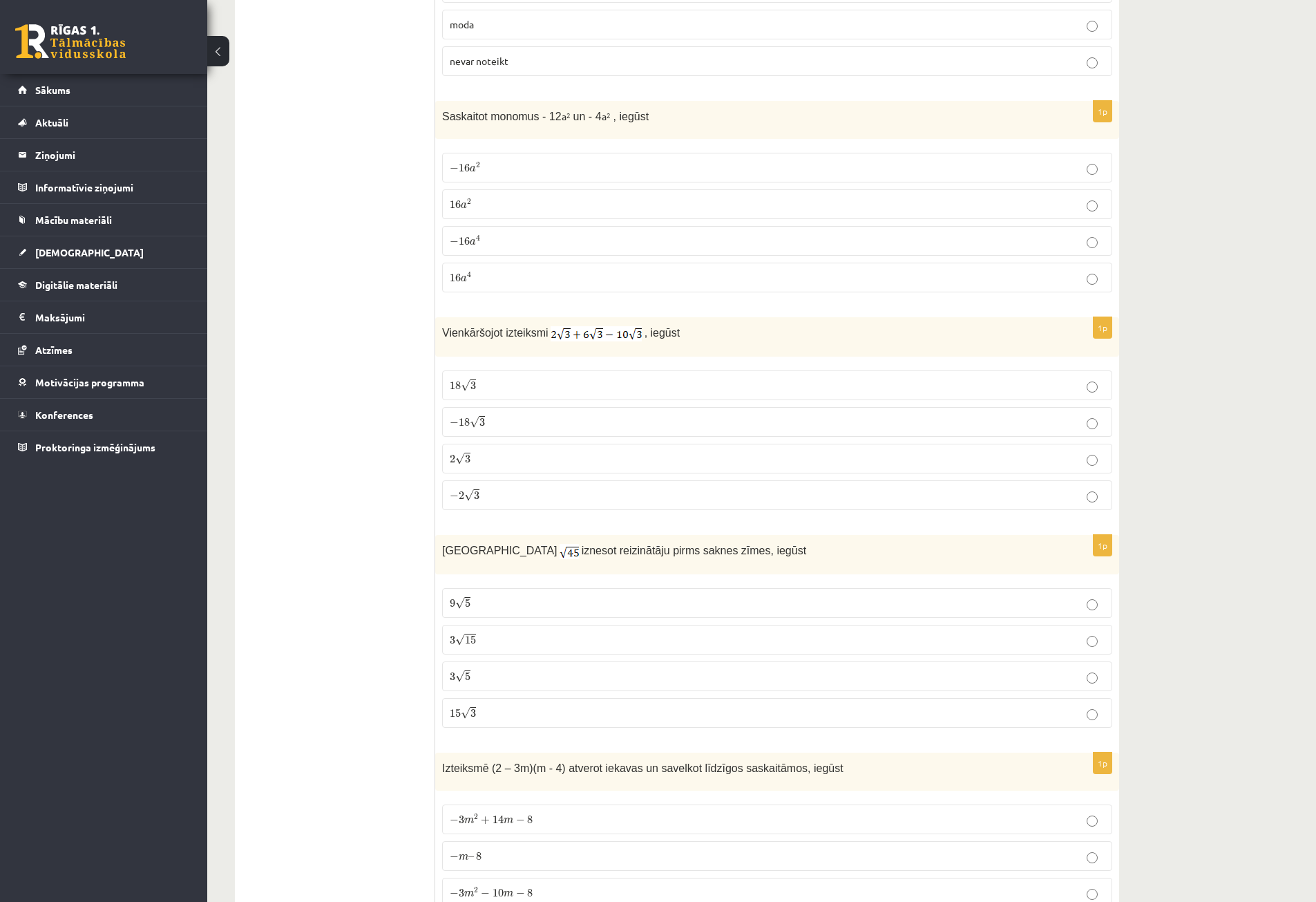
click at [466, 672] on span "5" at bounding box center [468, 676] width 6 height 8
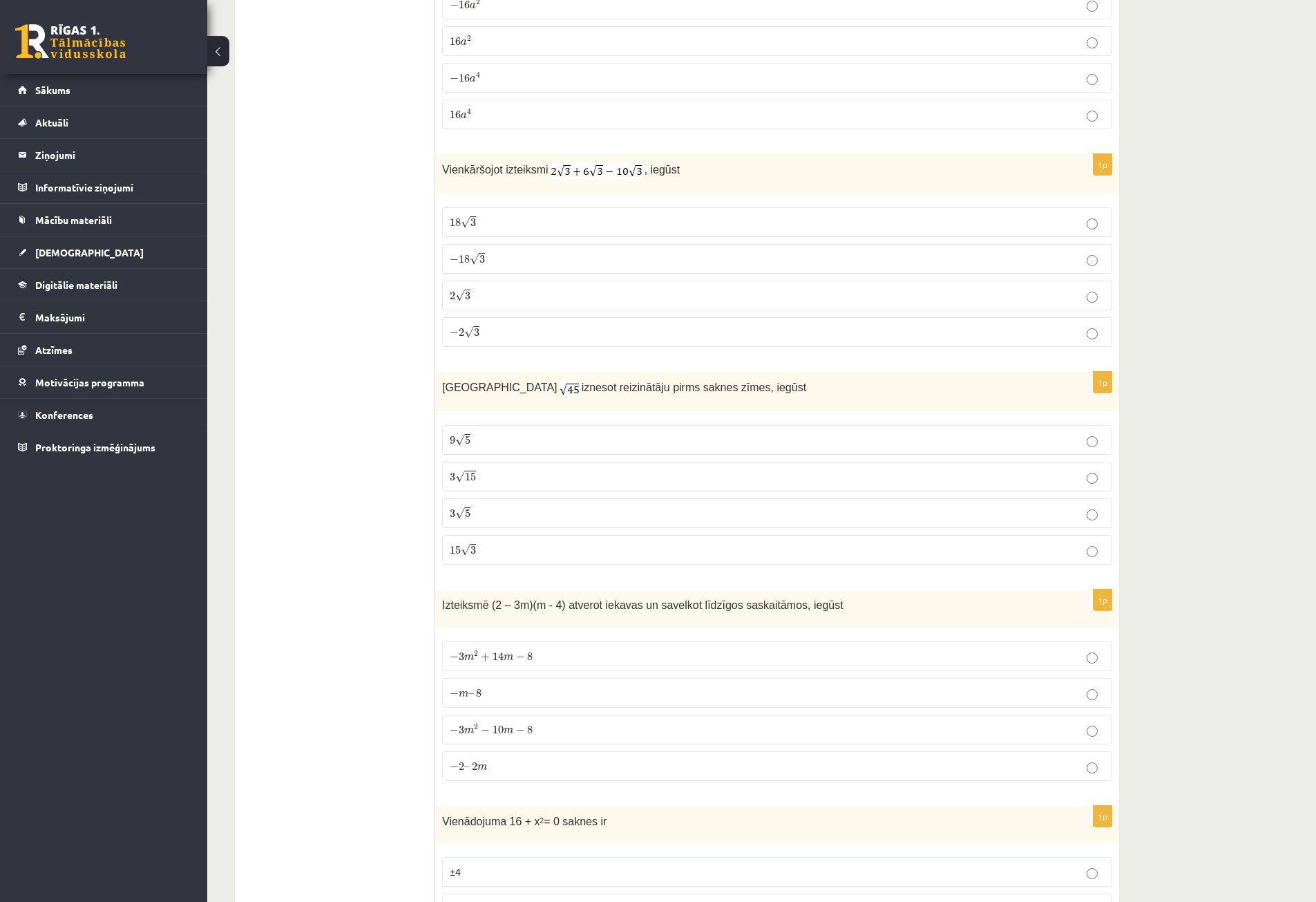
scroll to position [2143, 0]
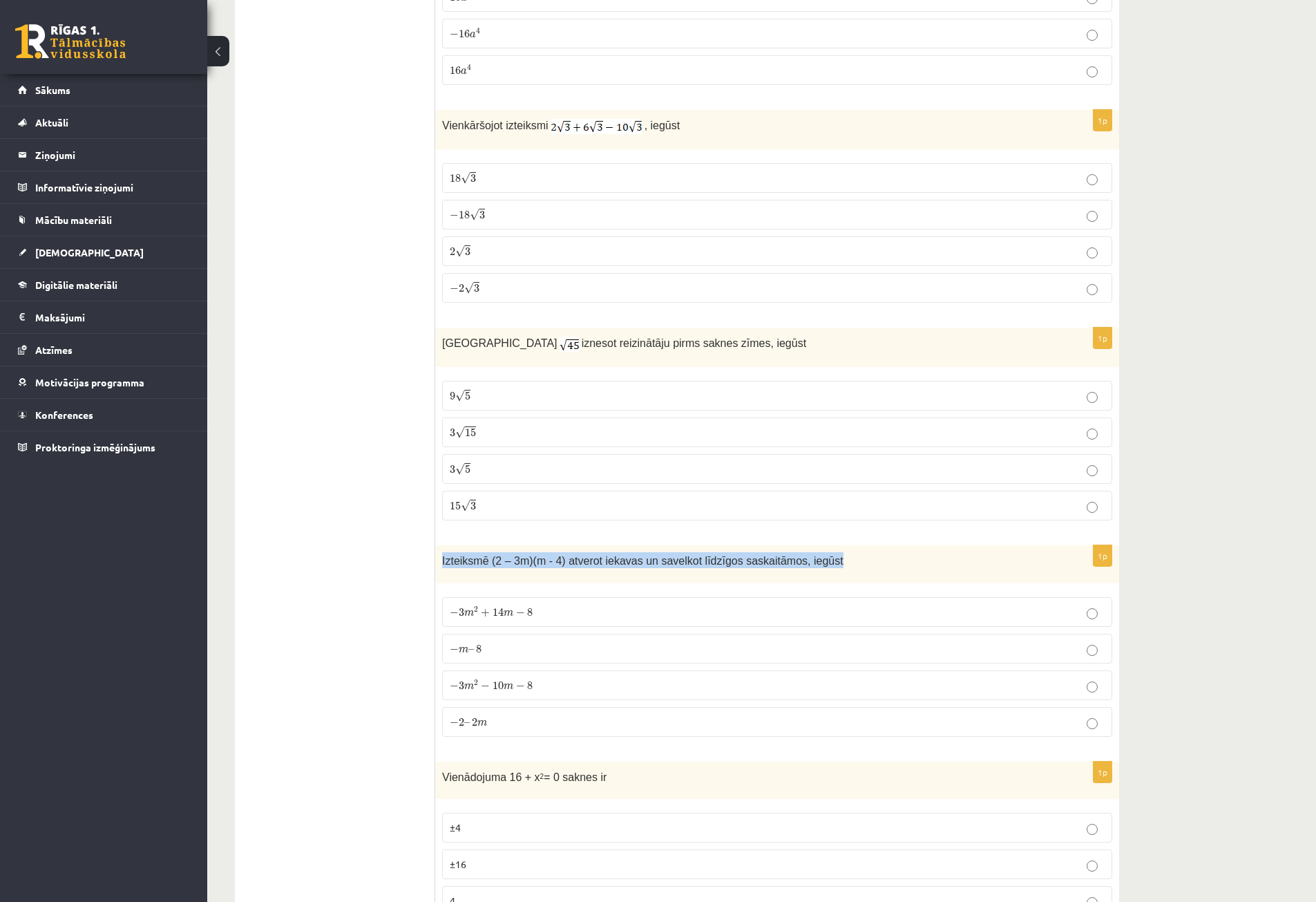
drag, startPoint x: 440, startPoint y: 543, endPoint x: 822, endPoint y: 551, distance: 382.1
click at [822, 551] on div "Izteiksmē (2 – 3m)(m - 4) atverot iekavas un savelkot līdzīgos saskaitāmos, ieg…" at bounding box center [777, 564] width 684 height 38
copy span "Izteiksmē (2 – 3m)(m - 4) atverot iekavas un savelkot līdzīgos saskaitāmos, ieg…"
click at [508, 597] on label "− 3 m 2 + 14 m − 8 − 3 m 2 + 14 m − 8" at bounding box center [777, 612] width 670 height 30
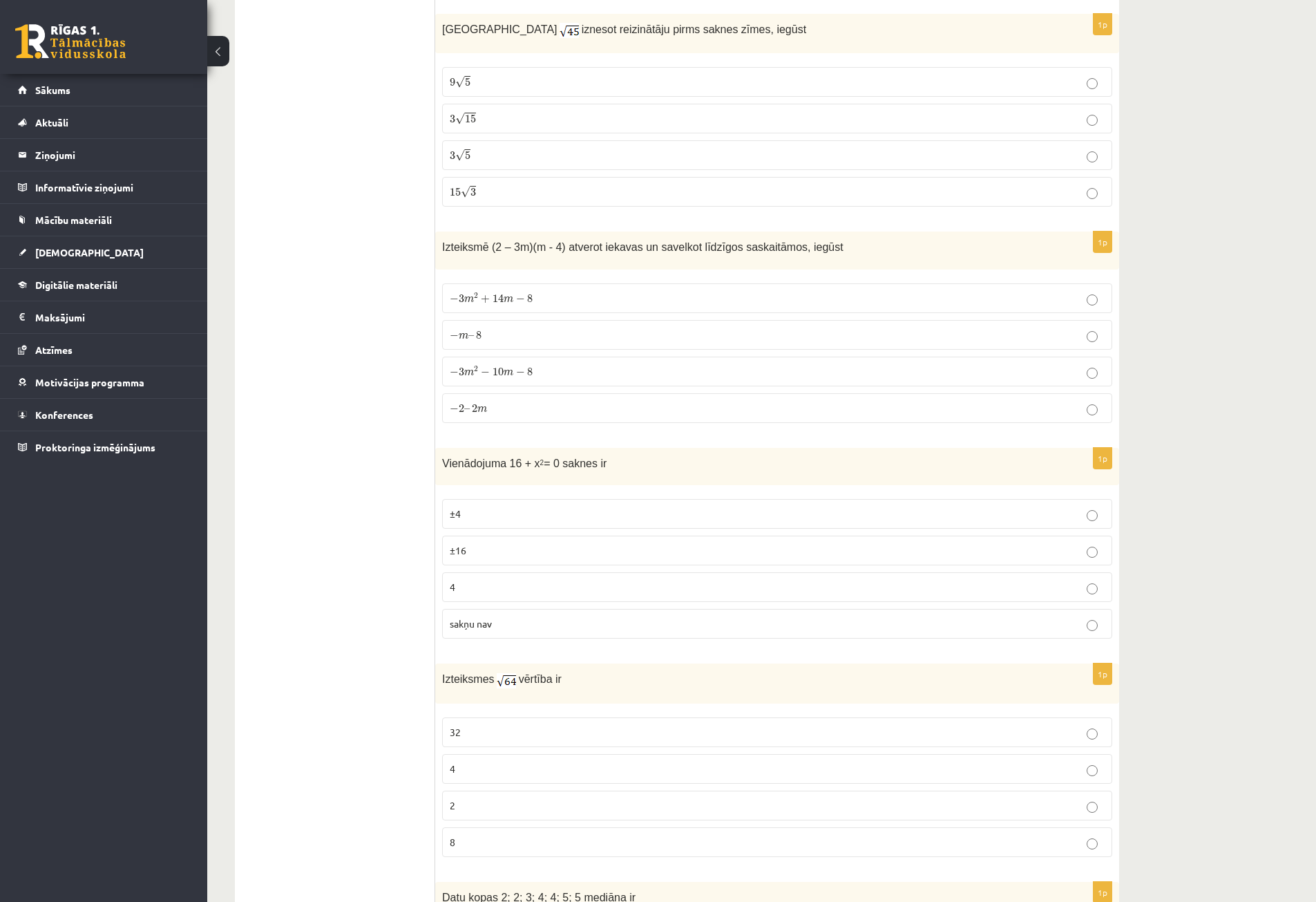
scroll to position [2488, 0]
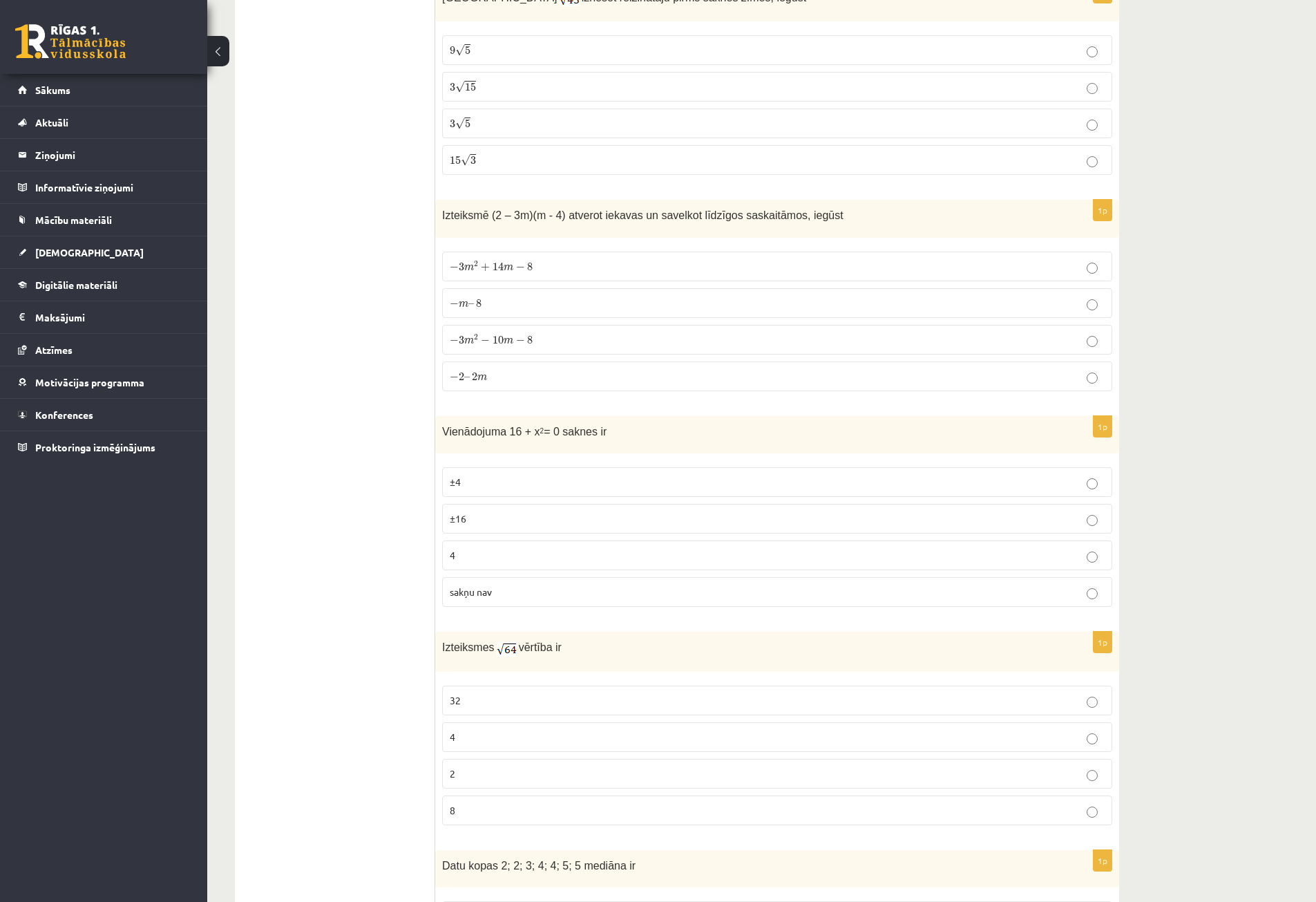
drag, startPoint x: 441, startPoint y: 418, endPoint x: 665, endPoint y: 426, distance: 224.1
click at [666, 426] on div "Vienādojuma 16 + x 2 = 0 saknes ir" at bounding box center [777, 435] width 684 height 38
copy p "Vienādojuma 16 + x 2 = 0 saknes ir"
click at [468, 475] on p "±4" at bounding box center [777, 482] width 655 height 15
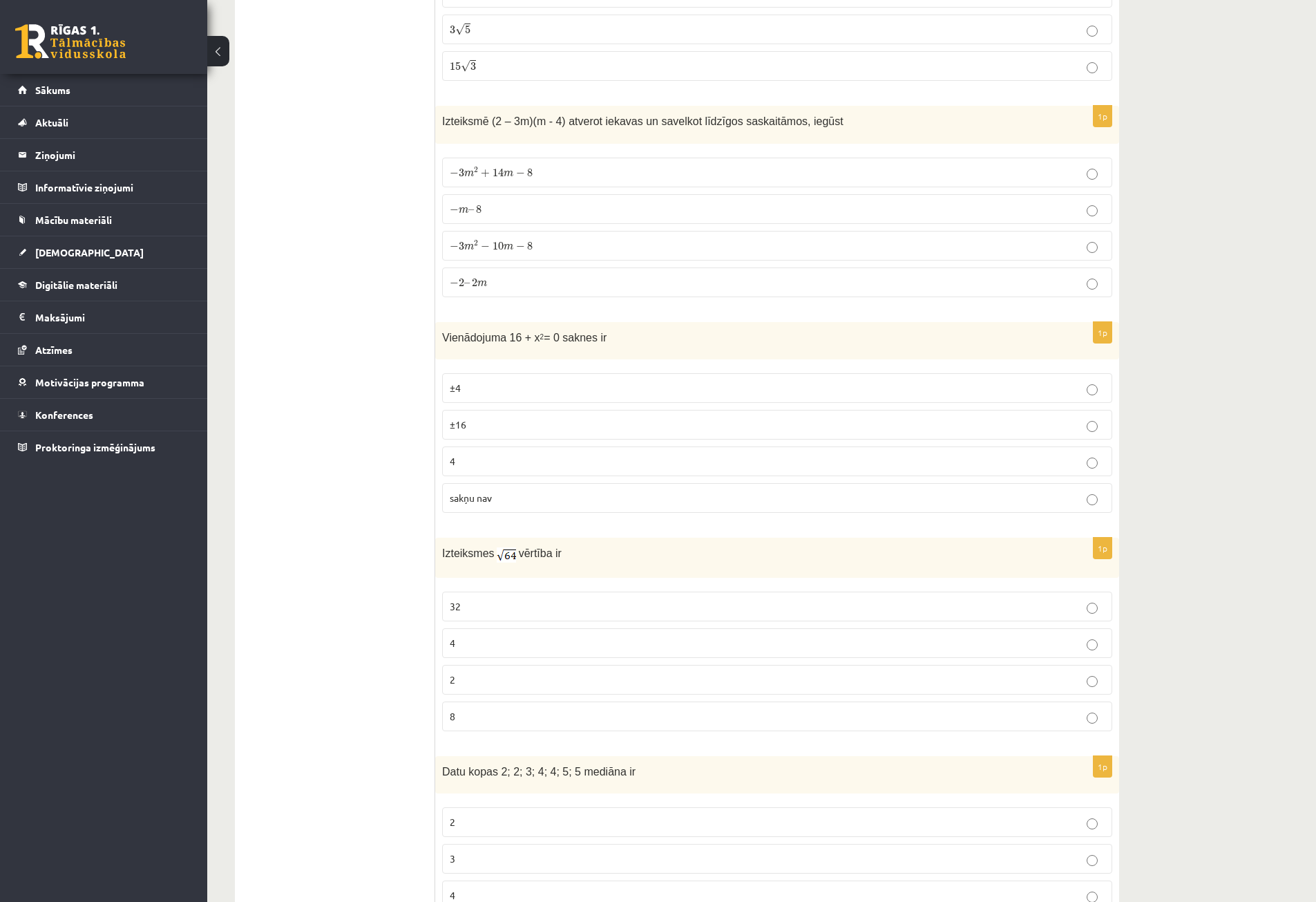
scroll to position [2626, 0]
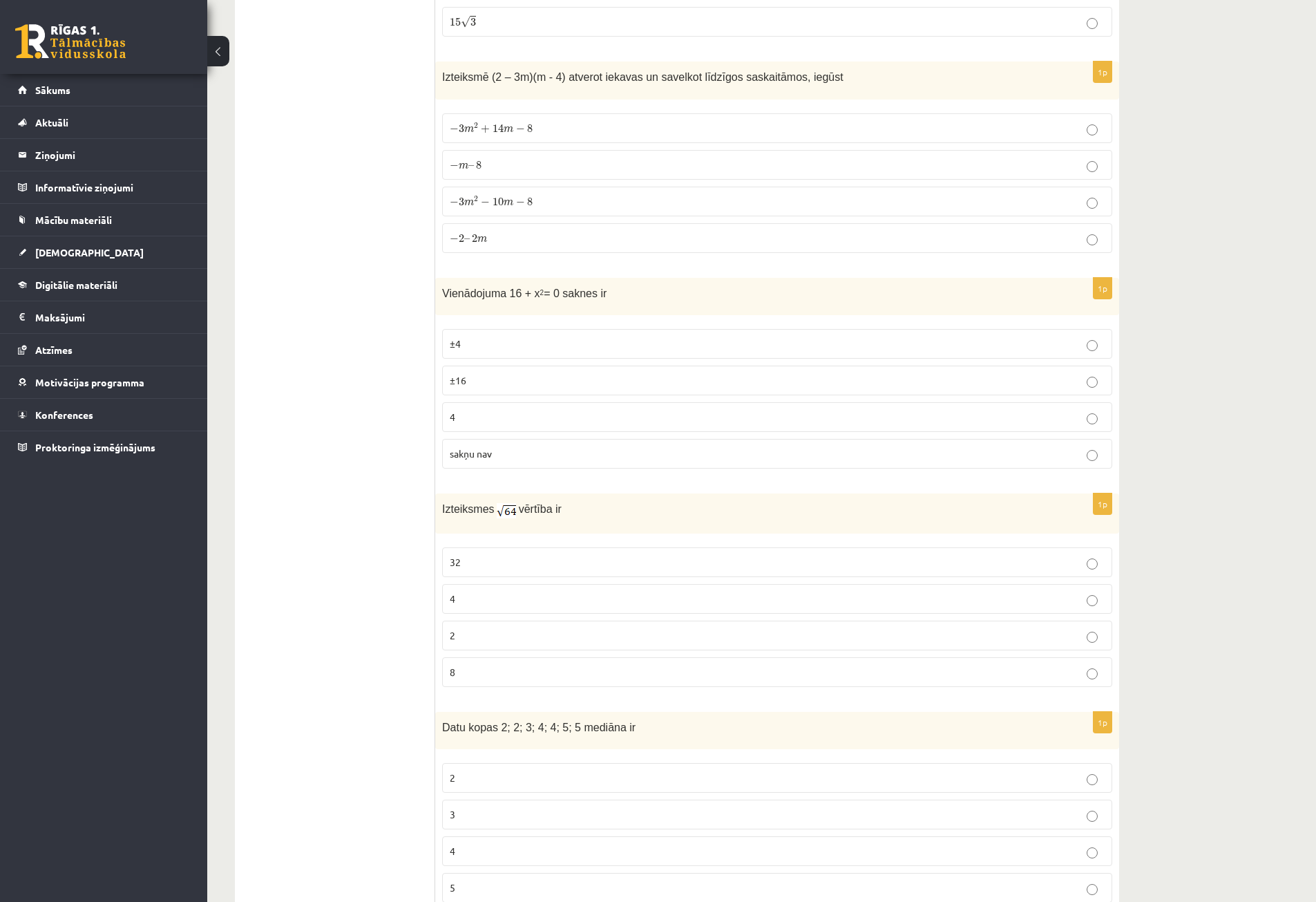
click at [508, 665] on p "8" at bounding box center [777, 672] width 655 height 15
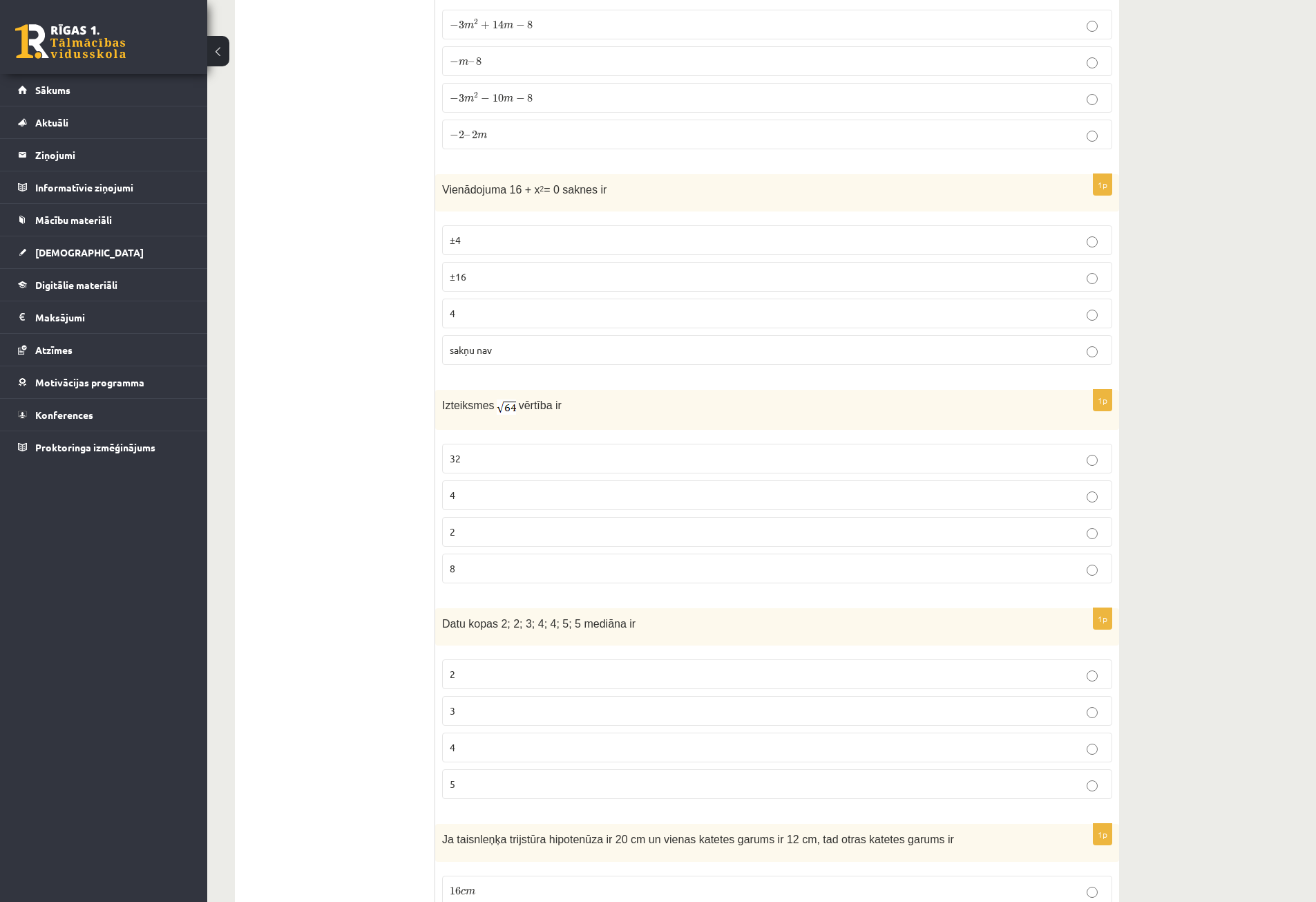
scroll to position [2764, 0]
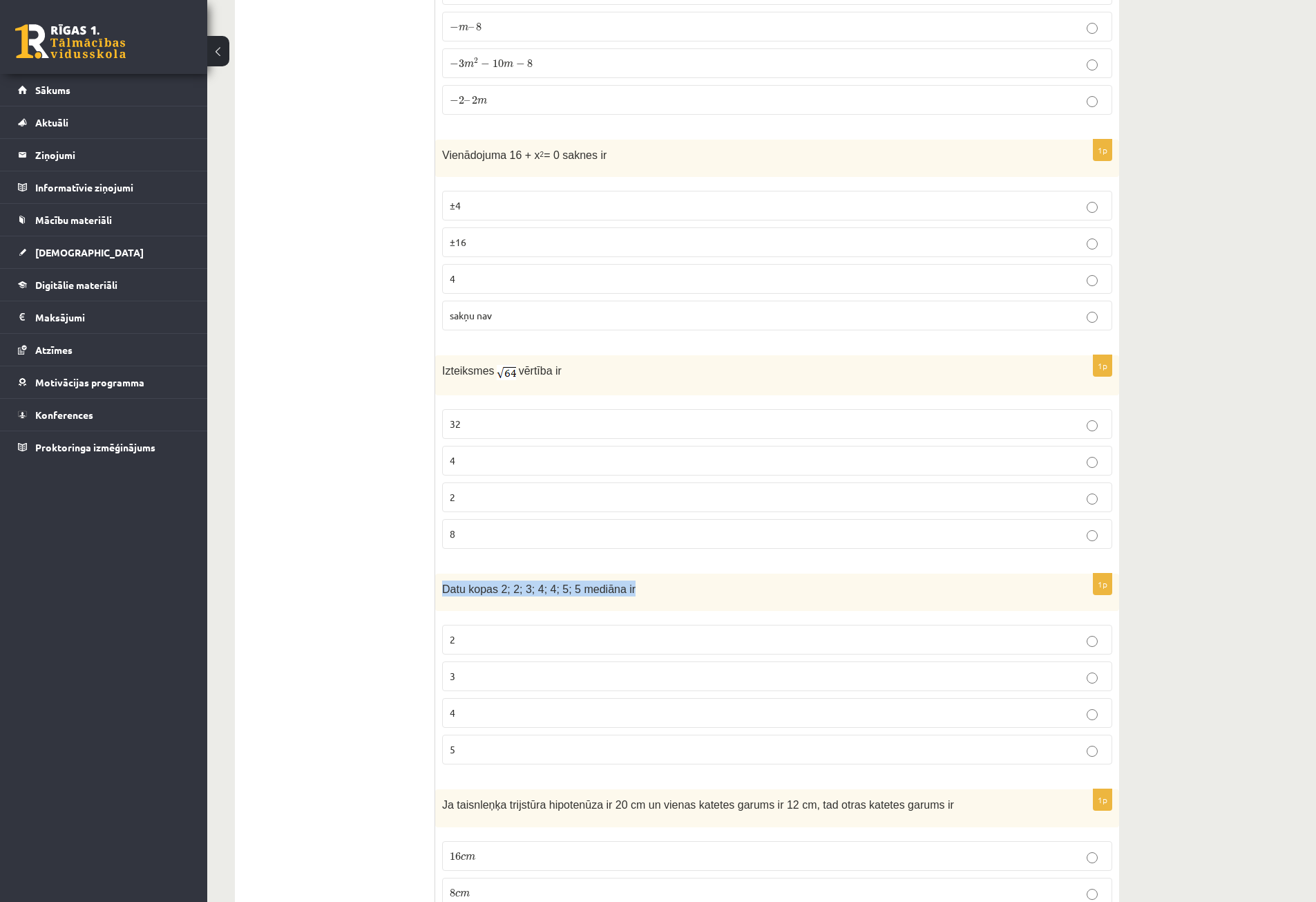
drag, startPoint x: 437, startPoint y: 573, endPoint x: 631, endPoint y: 578, distance: 194.1
click at [631, 578] on div "Datu kopas 2; 2; 3; 4; 4; 5; 5 mediāna ir" at bounding box center [777, 593] width 684 height 38
copy span "Datu kopas 2; 2; 3; 4; 4; 5; 5 mediāna ir"
click at [465, 705] on p "4" at bounding box center [777, 712] width 655 height 15
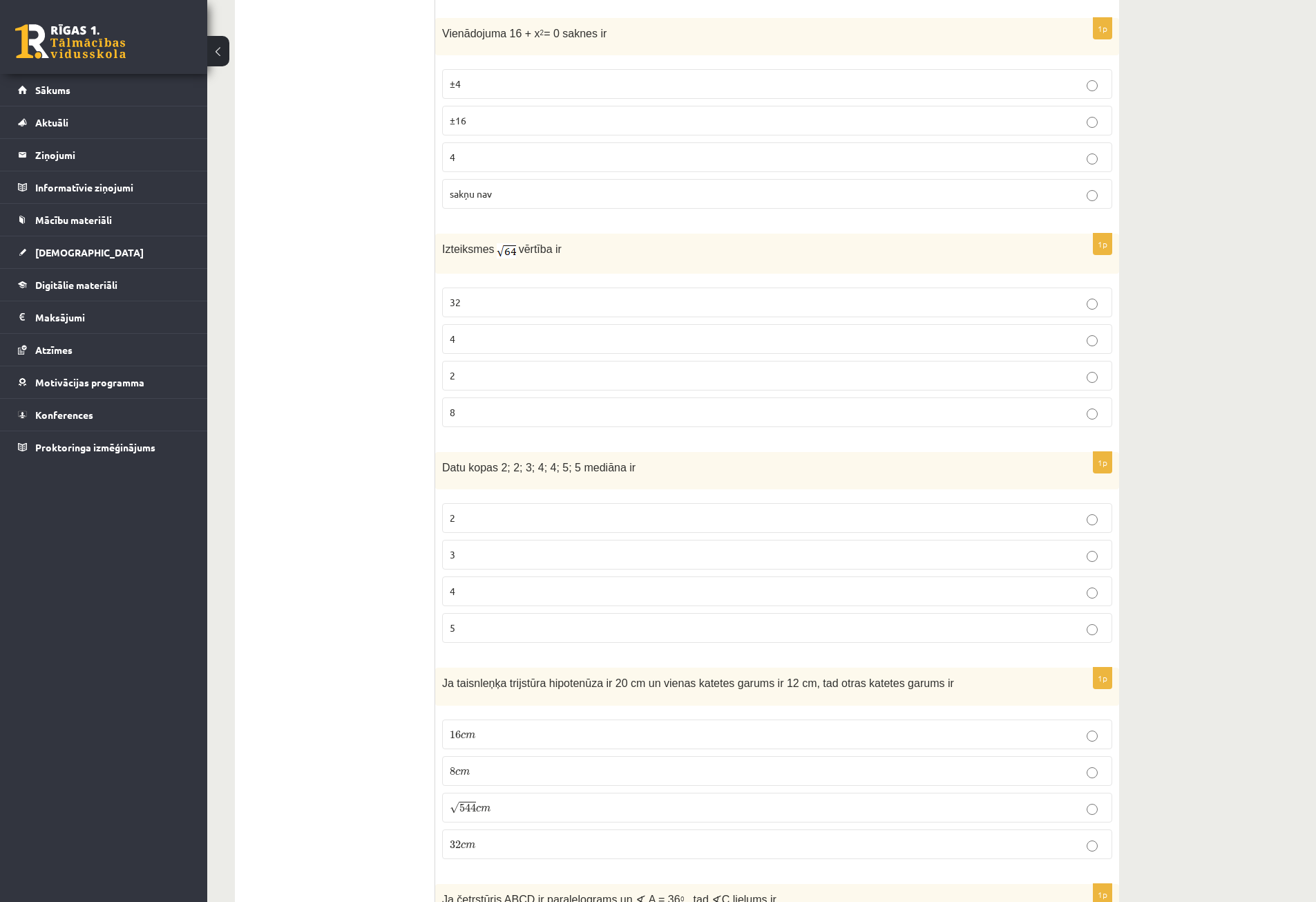
scroll to position [2903, 0]
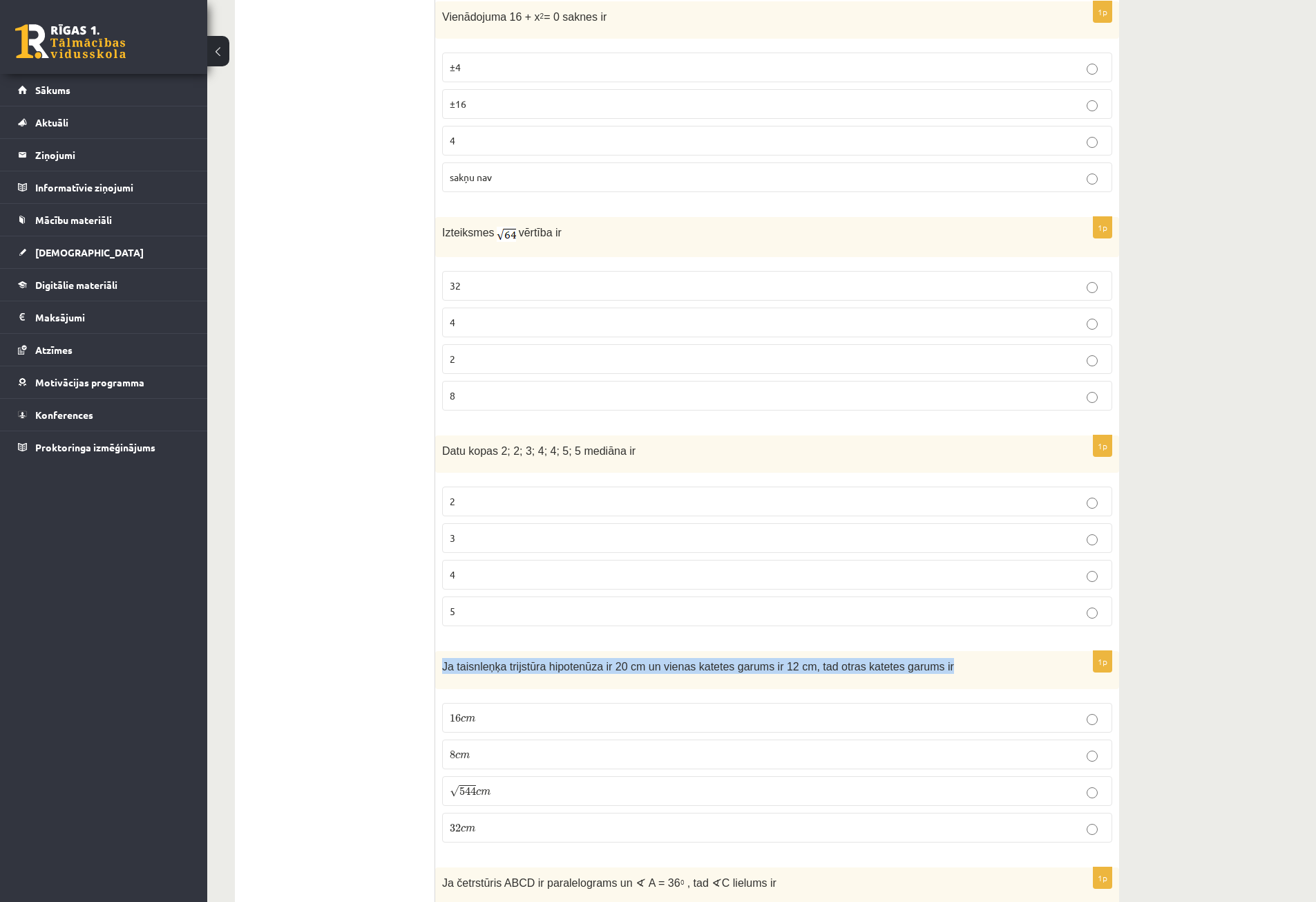
drag, startPoint x: 437, startPoint y: 651, endPoint x: 925, endPoint y: 651, distance: 488.0
click at [925, 651] on div "Ja taisnleņķa trijstūra hipotenūza ir 20 cm un vienas katetes garums ir 12 cm, …" at bounding box center [777, 670] width 684 height 38
copy span "Ja taisnleņķa trijstūra hipotenūza ir 20 cm un vienas katetes garums ir 12 cm, …"
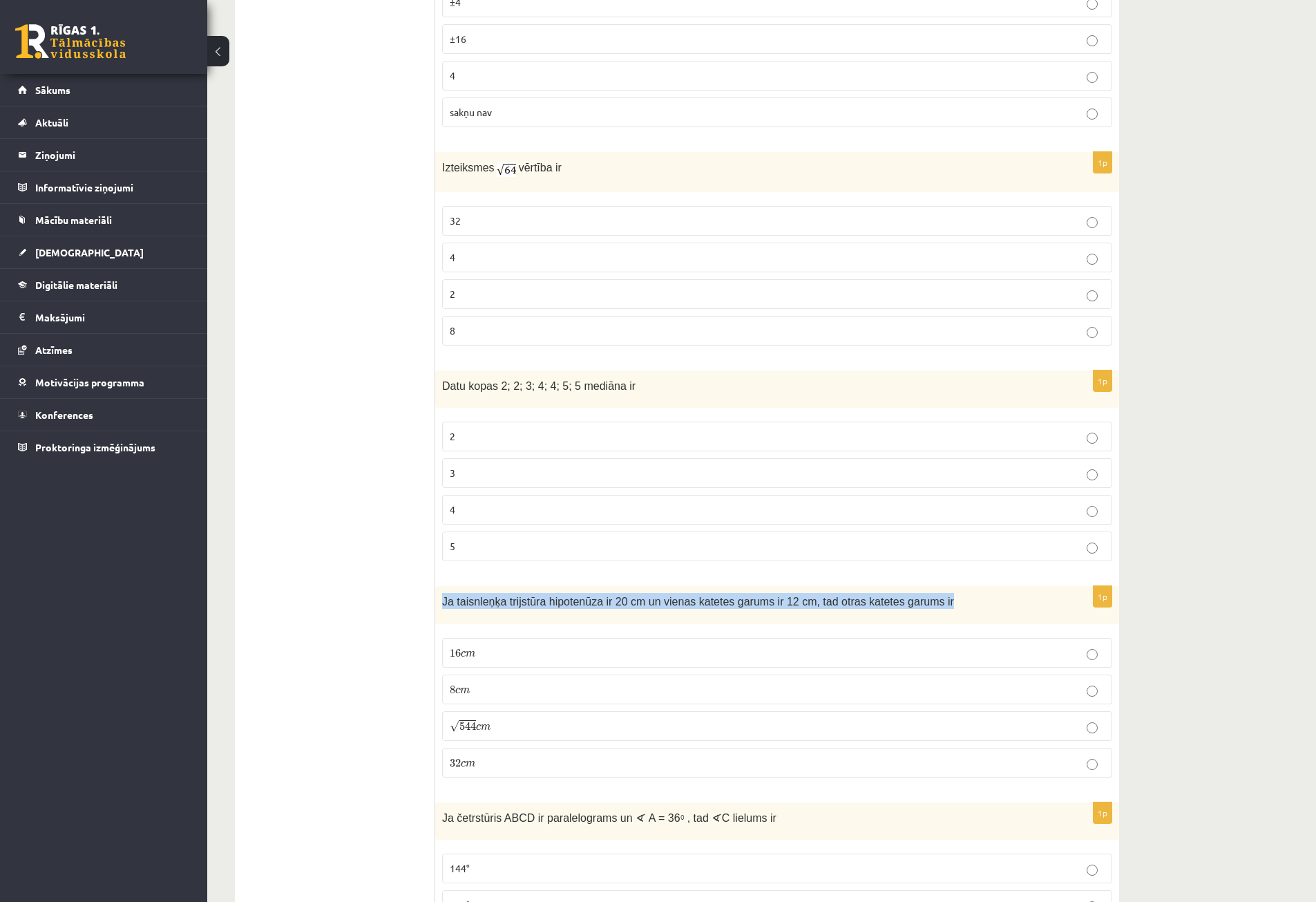
scroll to position [2972, 0]
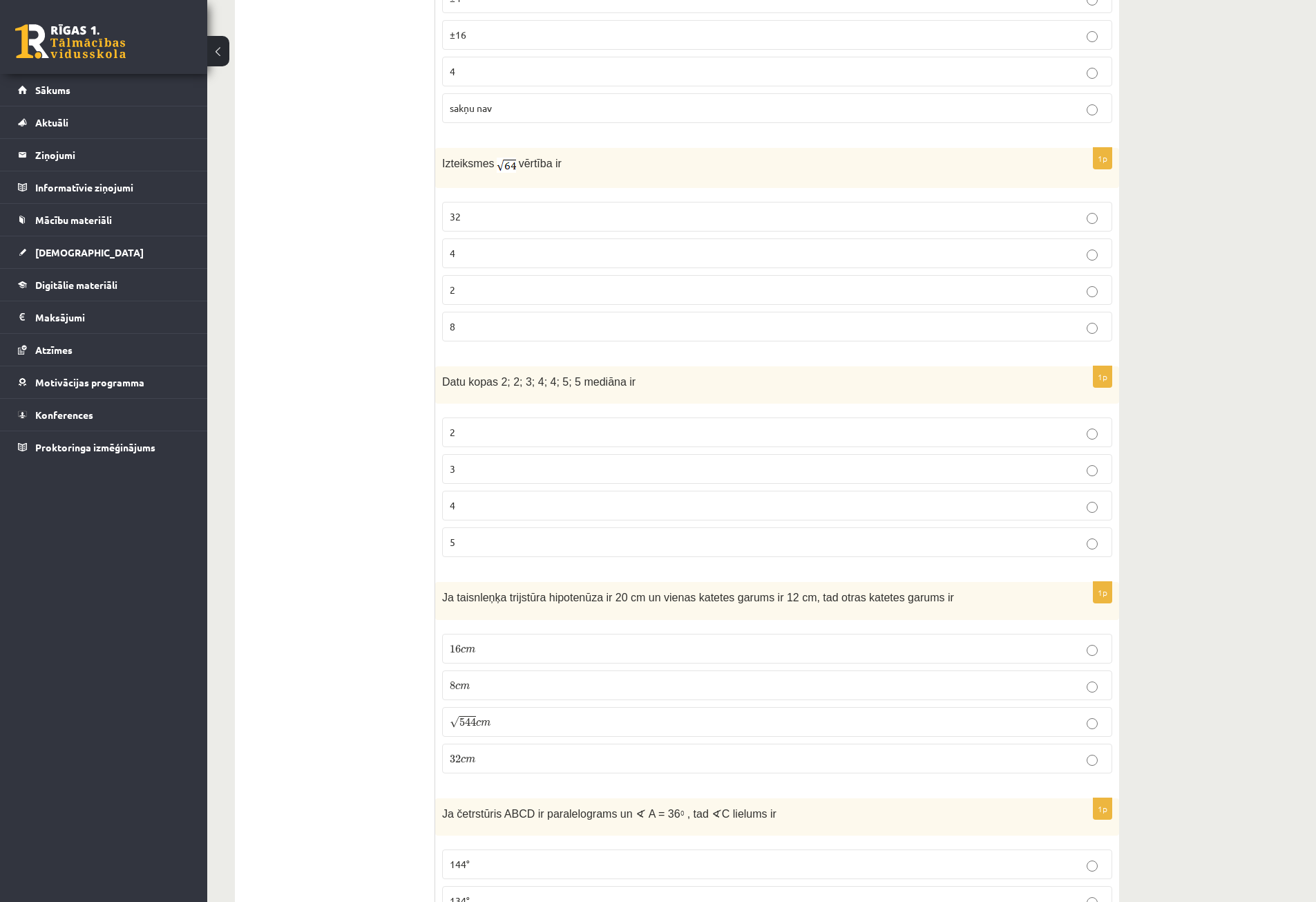
click at [572, 641] on p "16 c m 16 c m" at bounding box center [777, 648] width 655 height 15
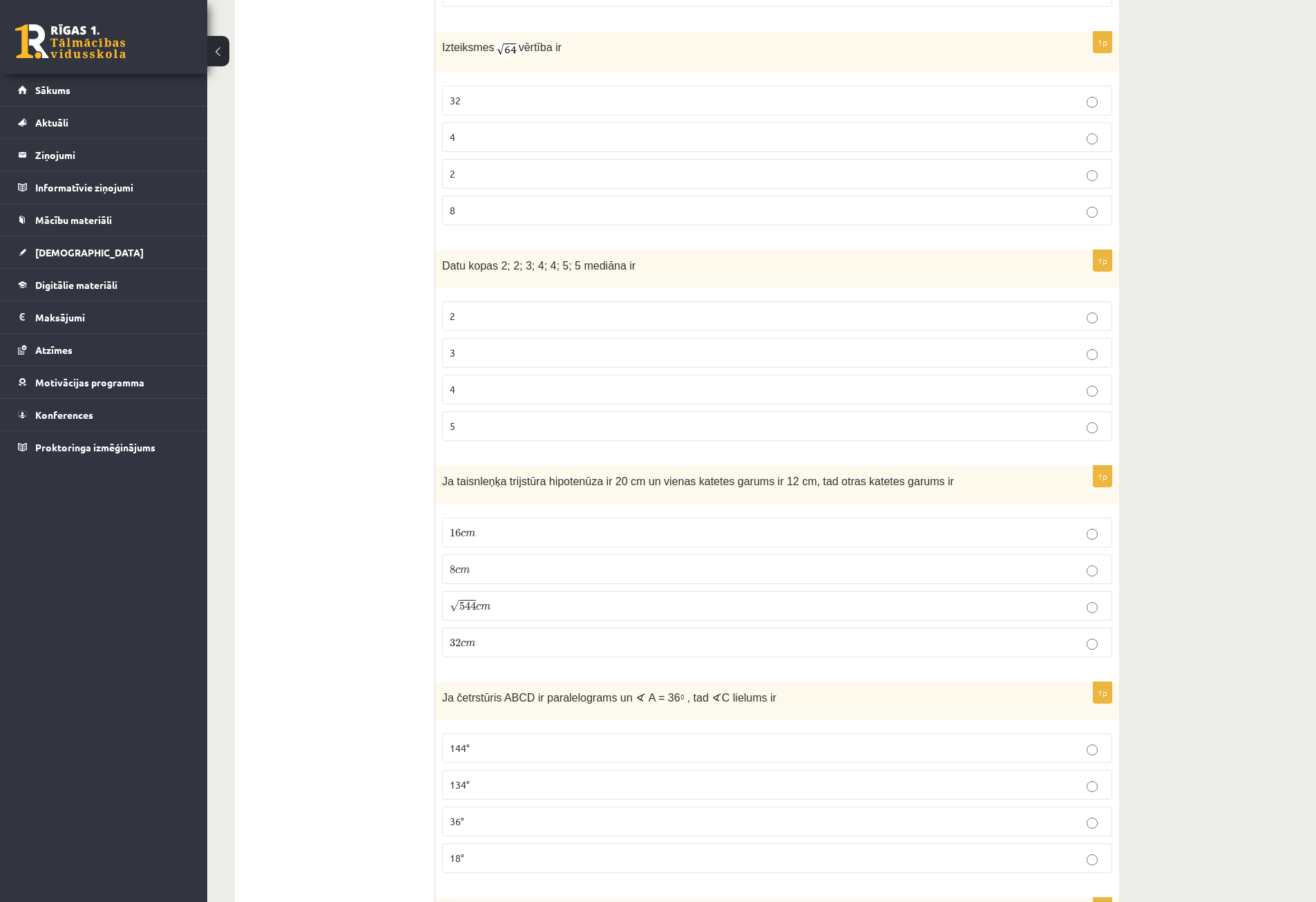
scroll to position [3179, 0]
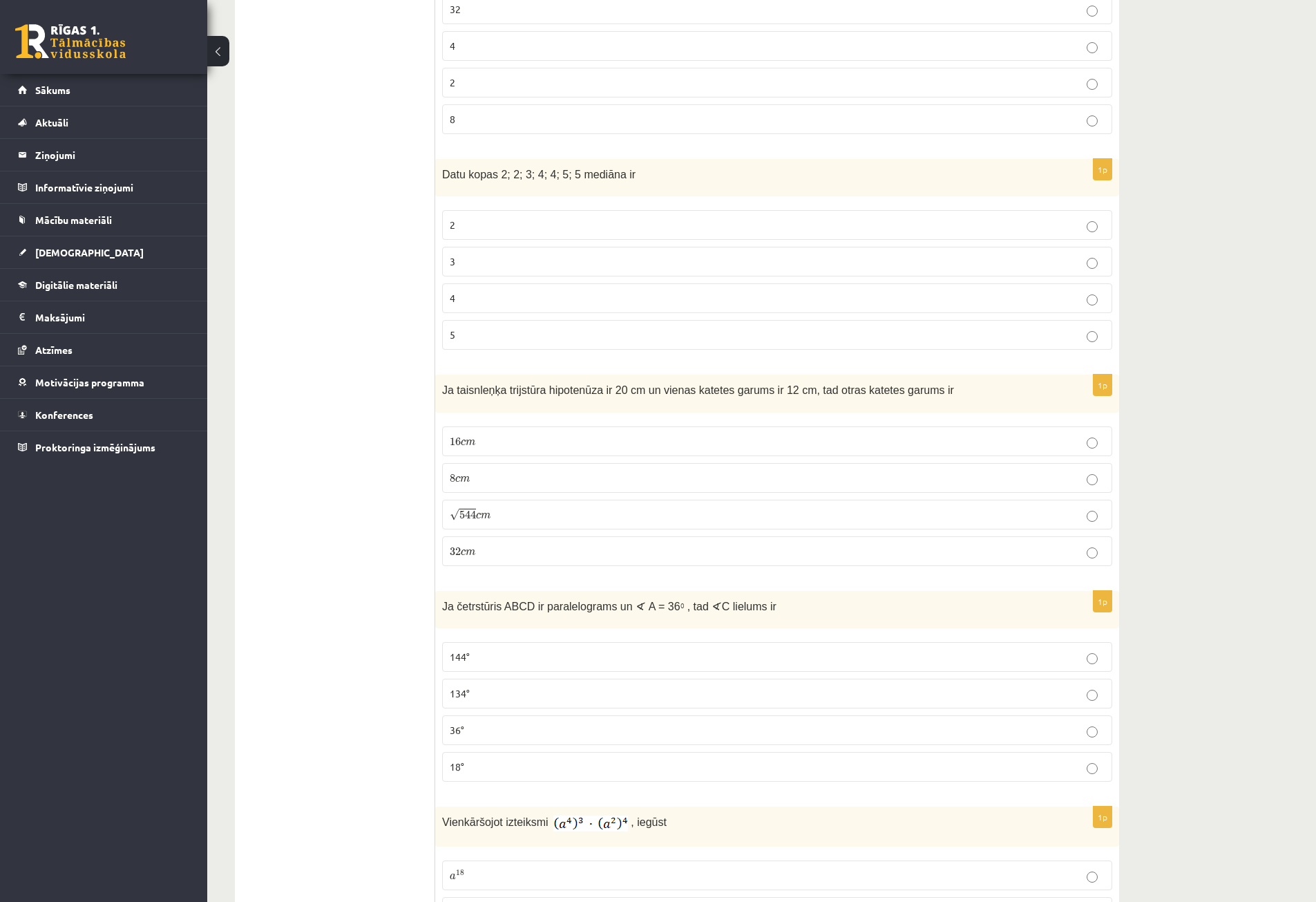
drag, startPoint x: 440, startPoint y: 591, endPoint x: 788, endPoint y: 603, distance: 348.2
click at [788, 603] on div "Ja četrstūris ABCD ir paralelograms un ∢ A = 36 0 , tad ∢ C lielums ir" at bounding box center [777, 610] width 684 height 38
copy p "Ja četrstūris ABCD ir paralelograms un ∢ A = 36 0 , tad ∢ C lielums ir"
click at [537, 723] on p "36°" at bounding box center [777, 730] width 655 height 15
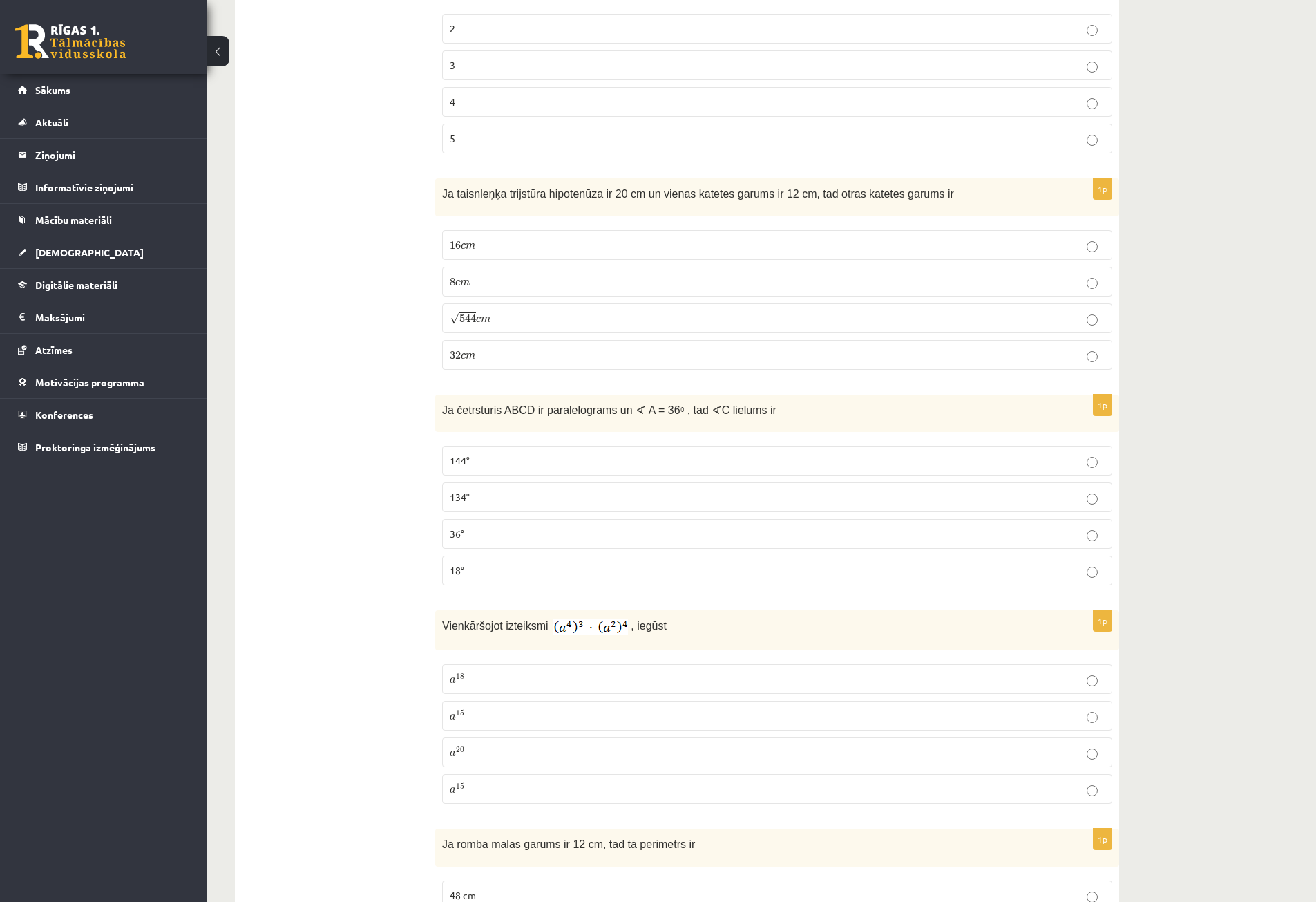
scroll to position [3386, 0]
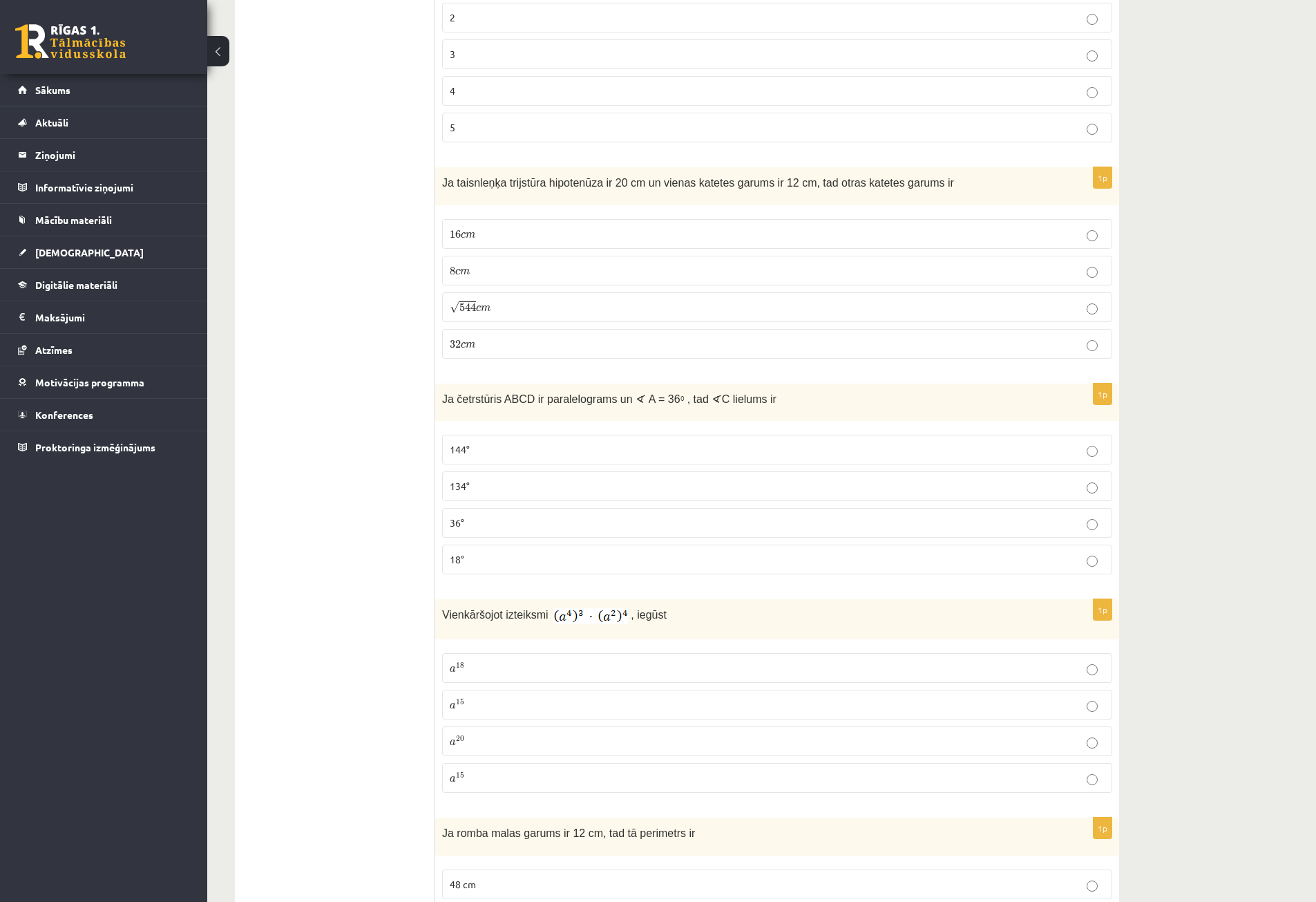
click at [475, 734] on p "a 20 a 20" at bounding box center [777, 741] width 655 height 15
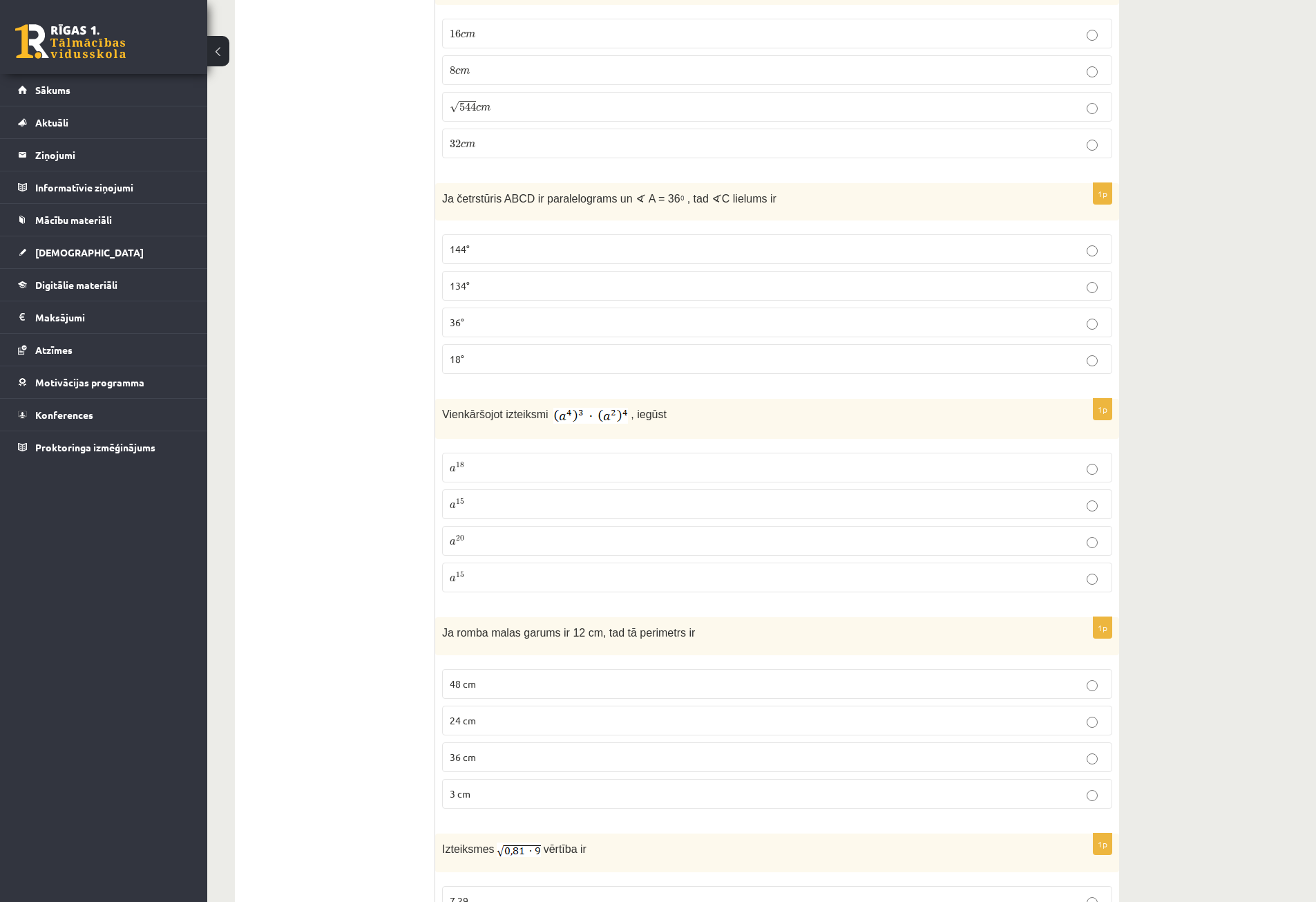
scroll to position [3594, 0]
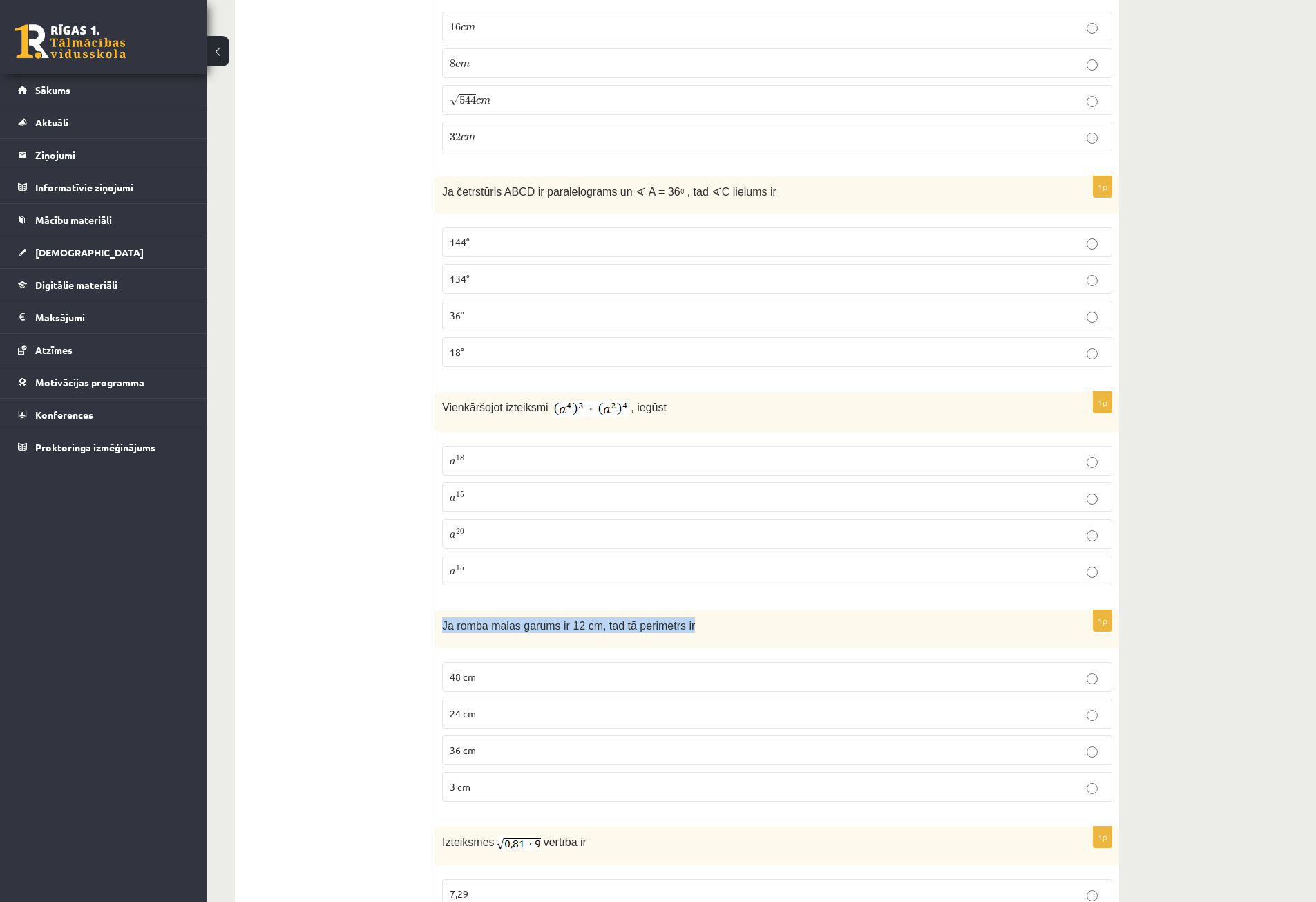
drag, startPoint x: 480, startPoint y: 612, endPoint x: 702, endPoint y: 617, distance: 222.1
click at [702, 617] on p "Ja romba malas garums ir 12 cm, tad tā perimetrs ir" at bounding box center [743, 625] width 601 height 16
copy span "Ja romba malas garums ir 12 cm, tad tā perimetrs ir"
click at [520, 669] on p "48 cm" at bounding box center [777, 676] width 655 height 15
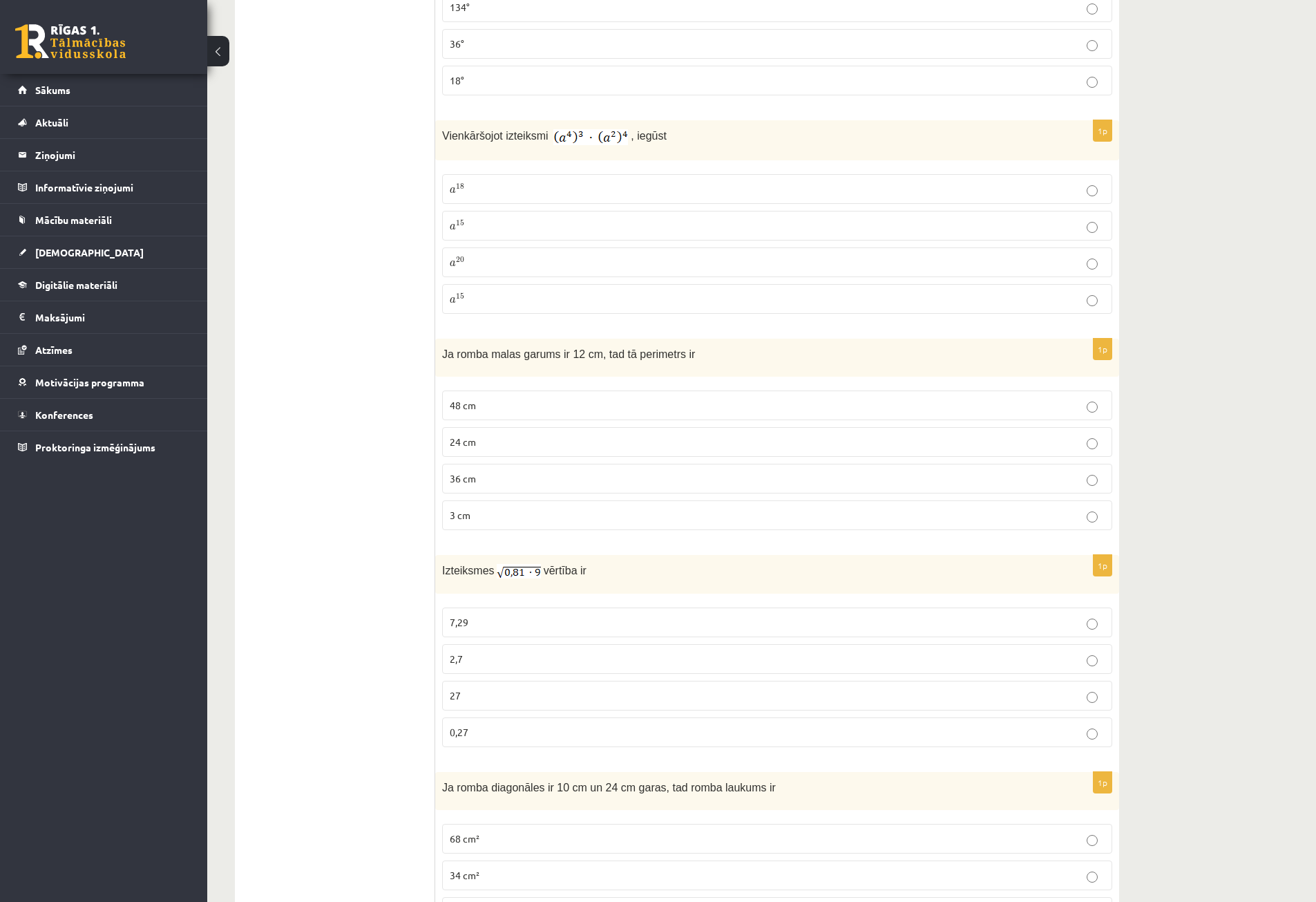
scroll to position [3870, 0]
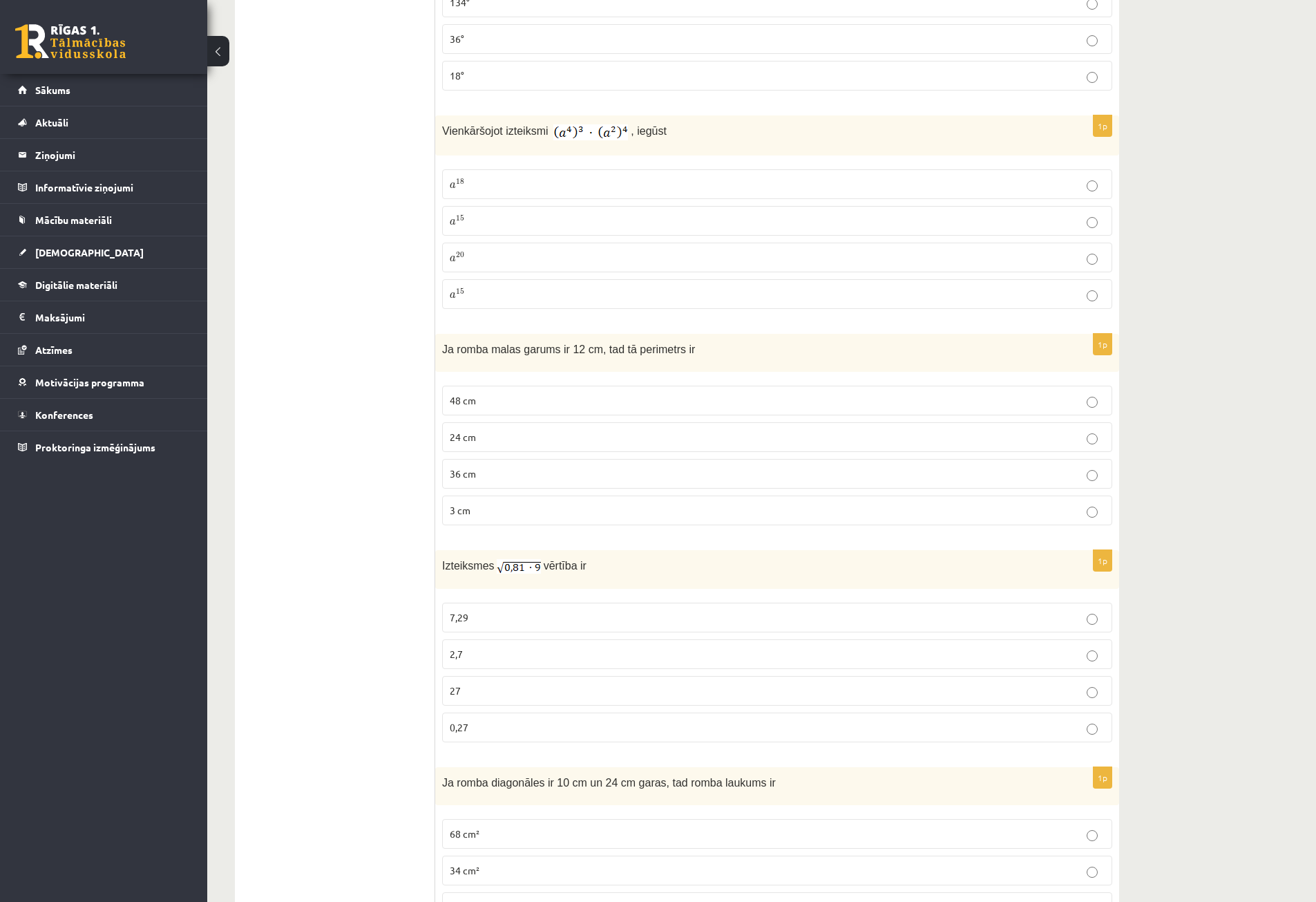
click at [481, 610] on p "7,29" at bounding box center [777, 617] width 655 height 15
click at [494, 647] on p "2,7" at bounding box center [777, 654] width 655 height 15
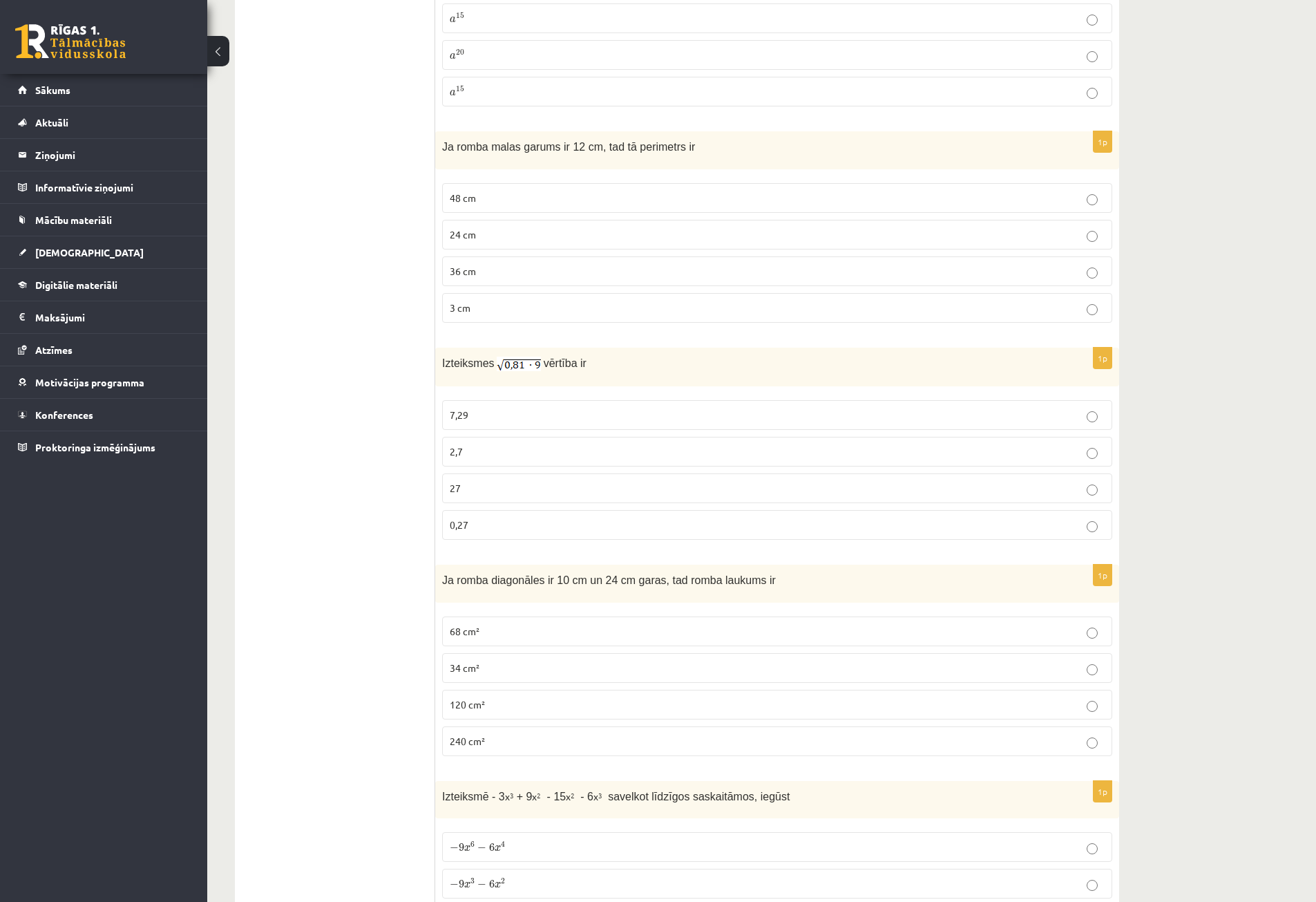
scroll to position [4077, 0]
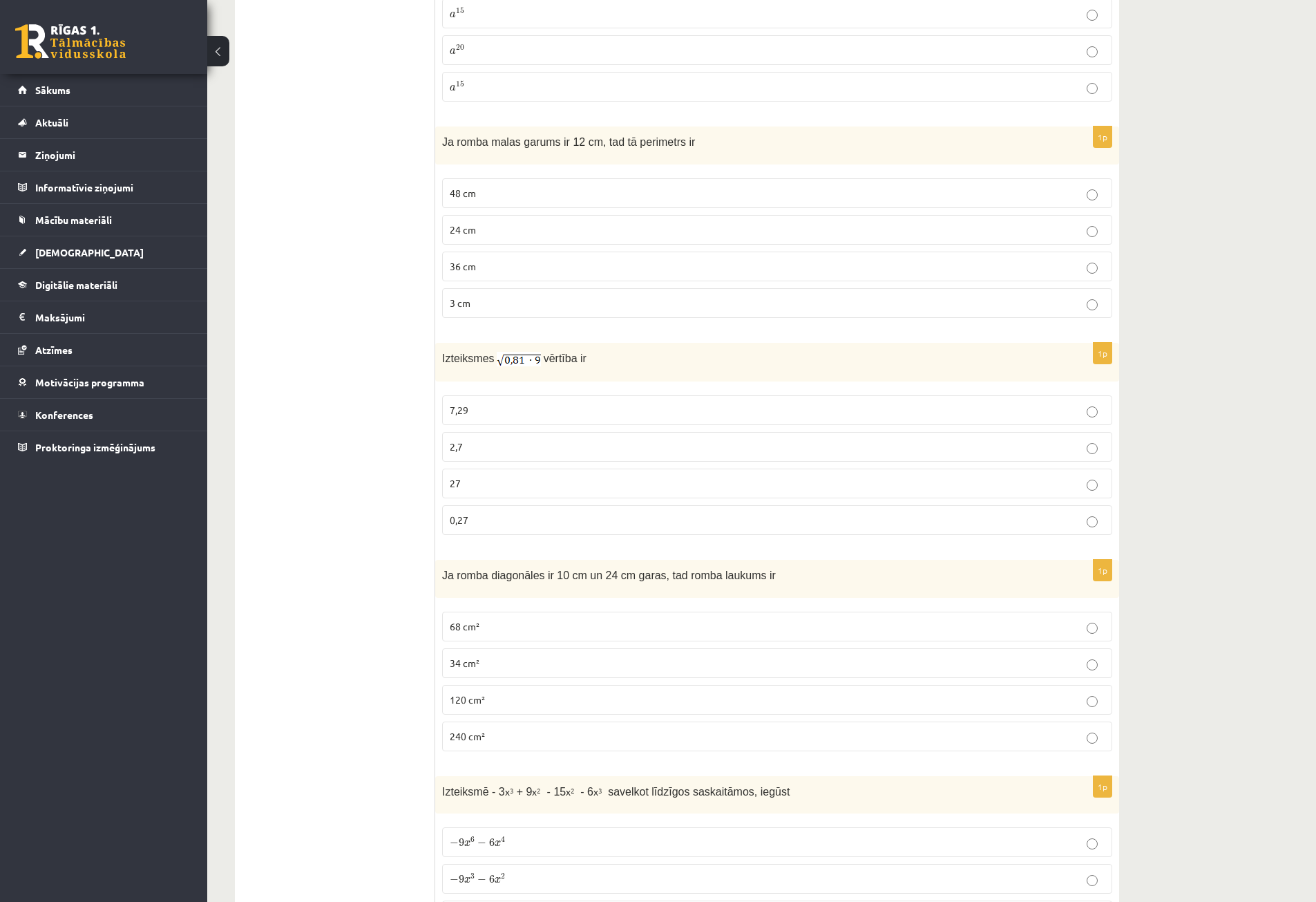
click at [513, 403] on p "7,29" at bounding box center [777, 410] width 655 height 15
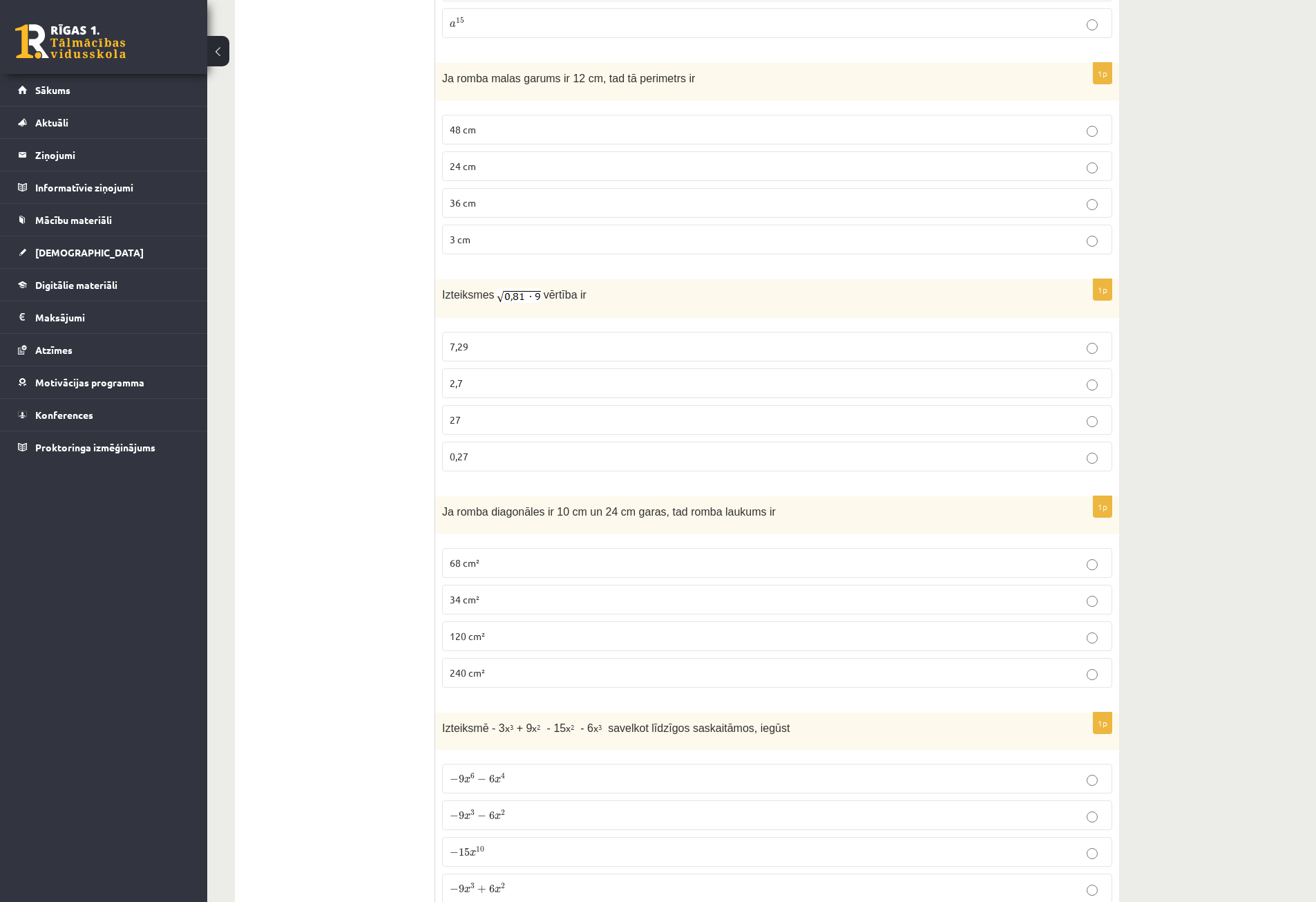
scroll to position [4147, 0]
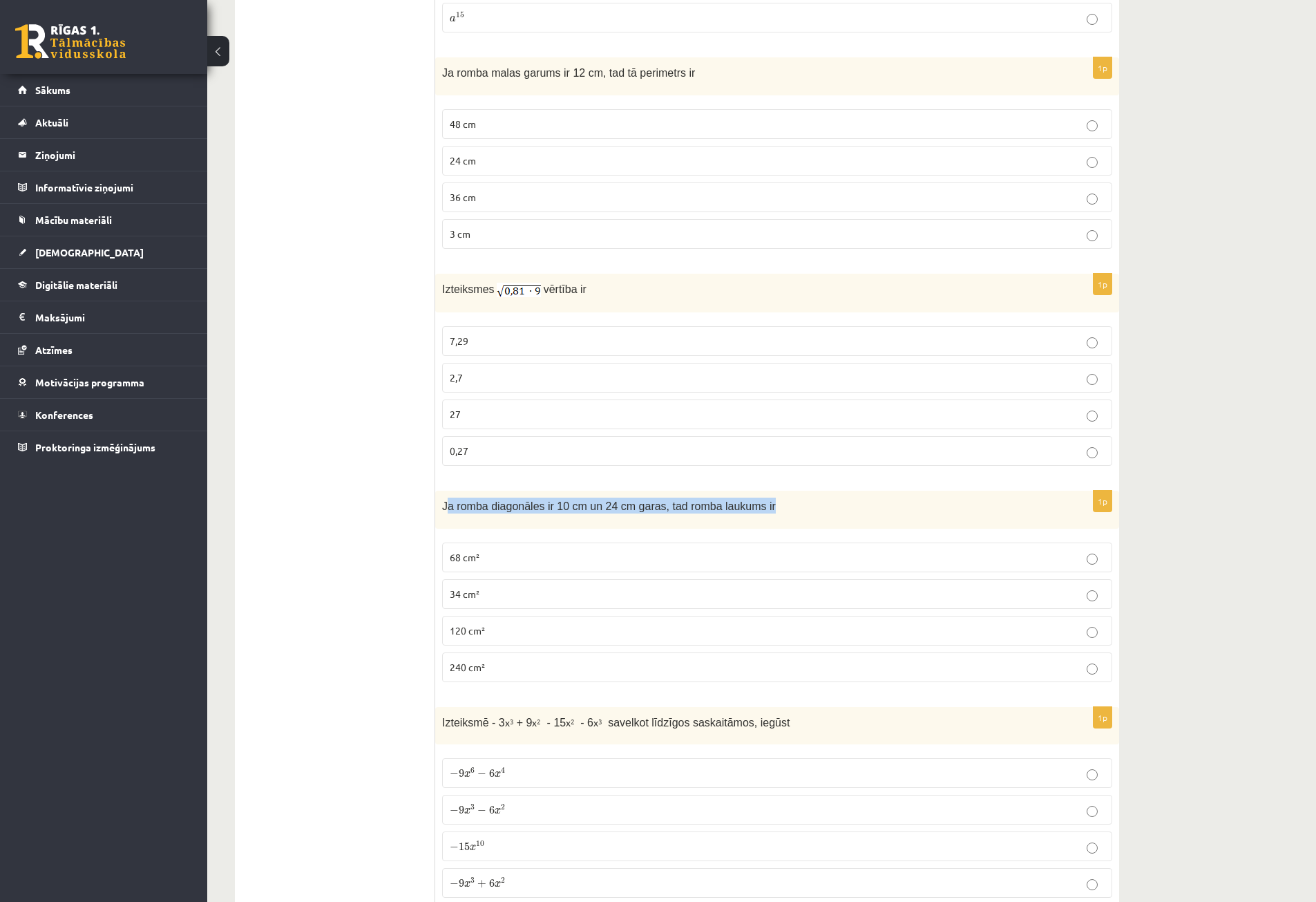
drag, startPoint x: 448, startPoint y: 492, endPoint x: 774, endPoint y: 510, distance: 326.5
click at [774, 510] on div "Ja romba diagonāles ir 10 cm un 24 cm garas, tad romba laukums ir" at bounding box center [777, 509] width 684 height 38
copy span "a romba diagonāles ir 10 cm un 24 cm garas, tad romba laukums ir"
click at [518, 623] on p "120 cm²" at bounding box center [777, 630] width 655 height 15
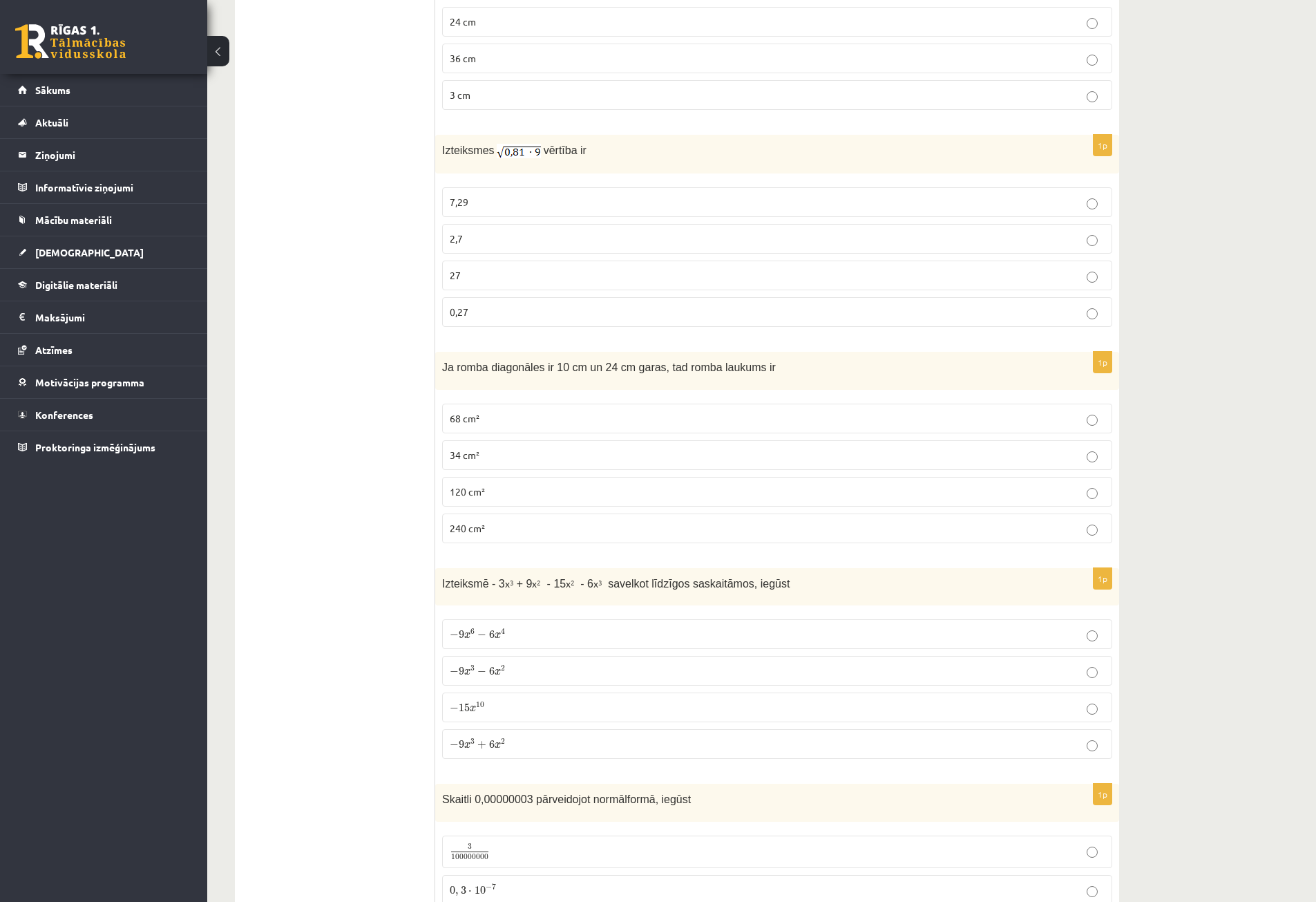
scroll to position [4354, 0]
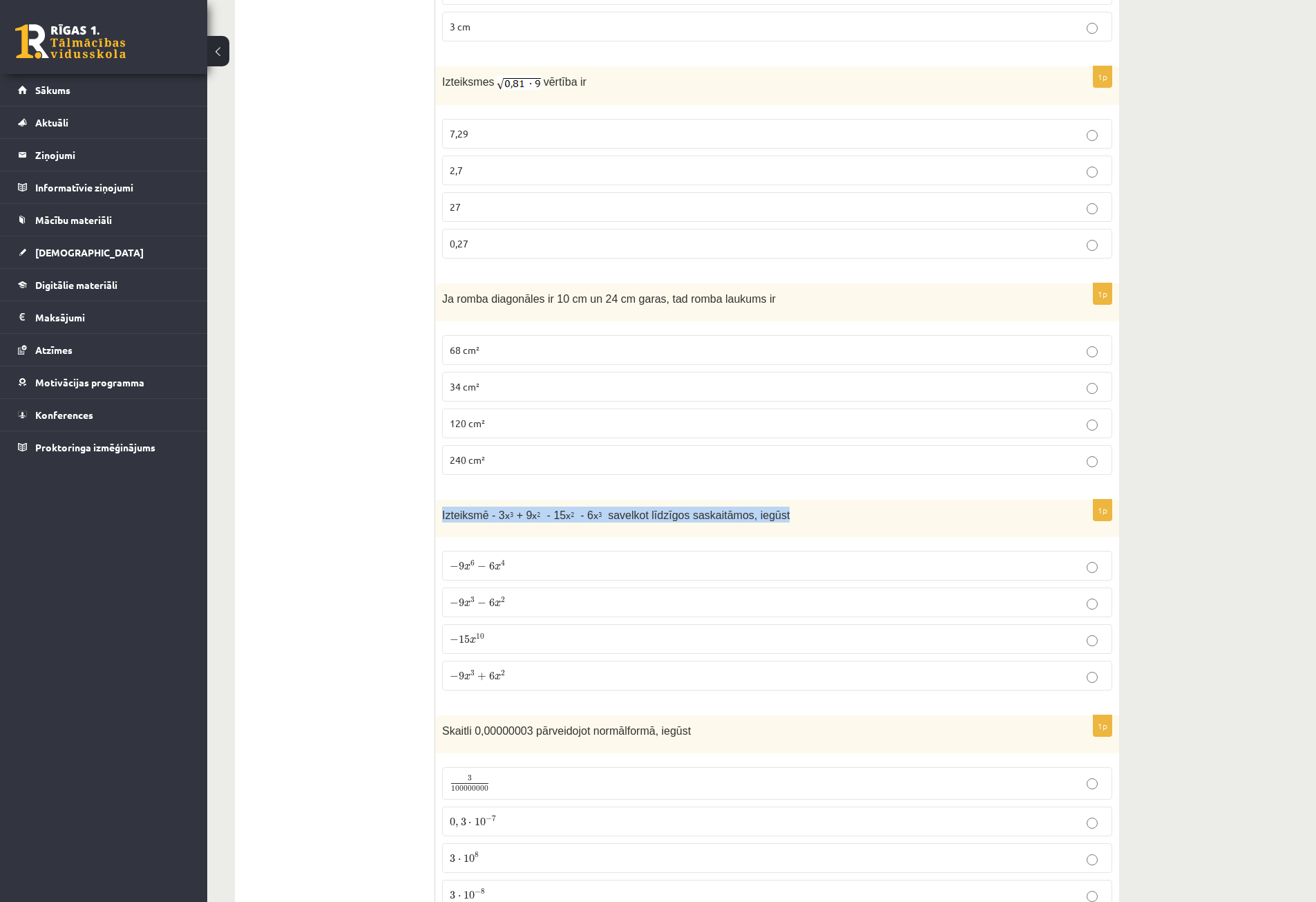
drag, startPoint x: 442, startPoint y: 499, endPoint x: 799, endPoint y: 520, distance: 357.6
click at [799, 520] on div "Izteiksmē - 3 x 3 + 9 x 2 - 15 x 2 - 6 x 3 savelkot līdzīgos saskaitāmos, iegūst" at bounding box center [777, 518] width 684 height 38
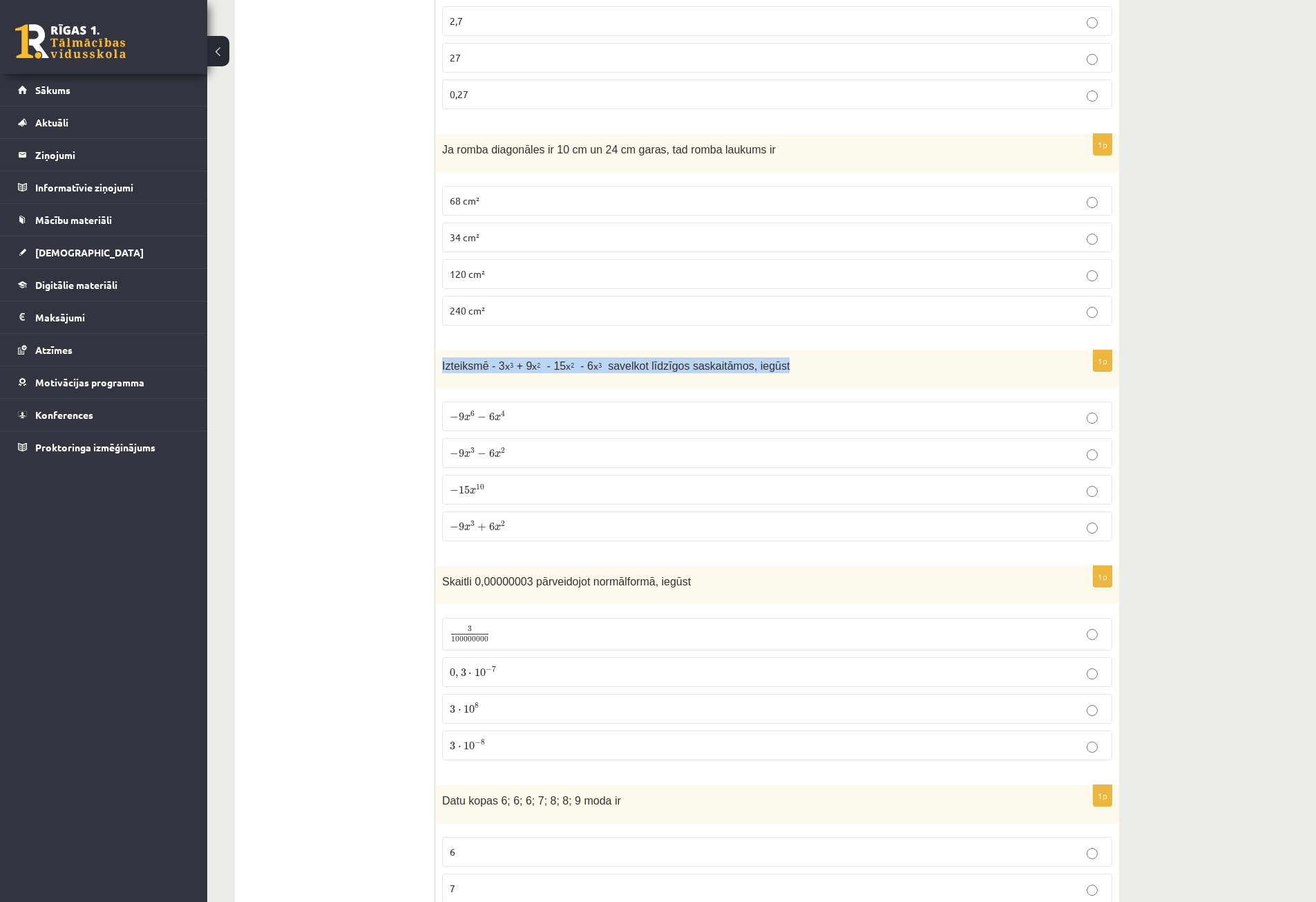
scroll to position [4492, 0]
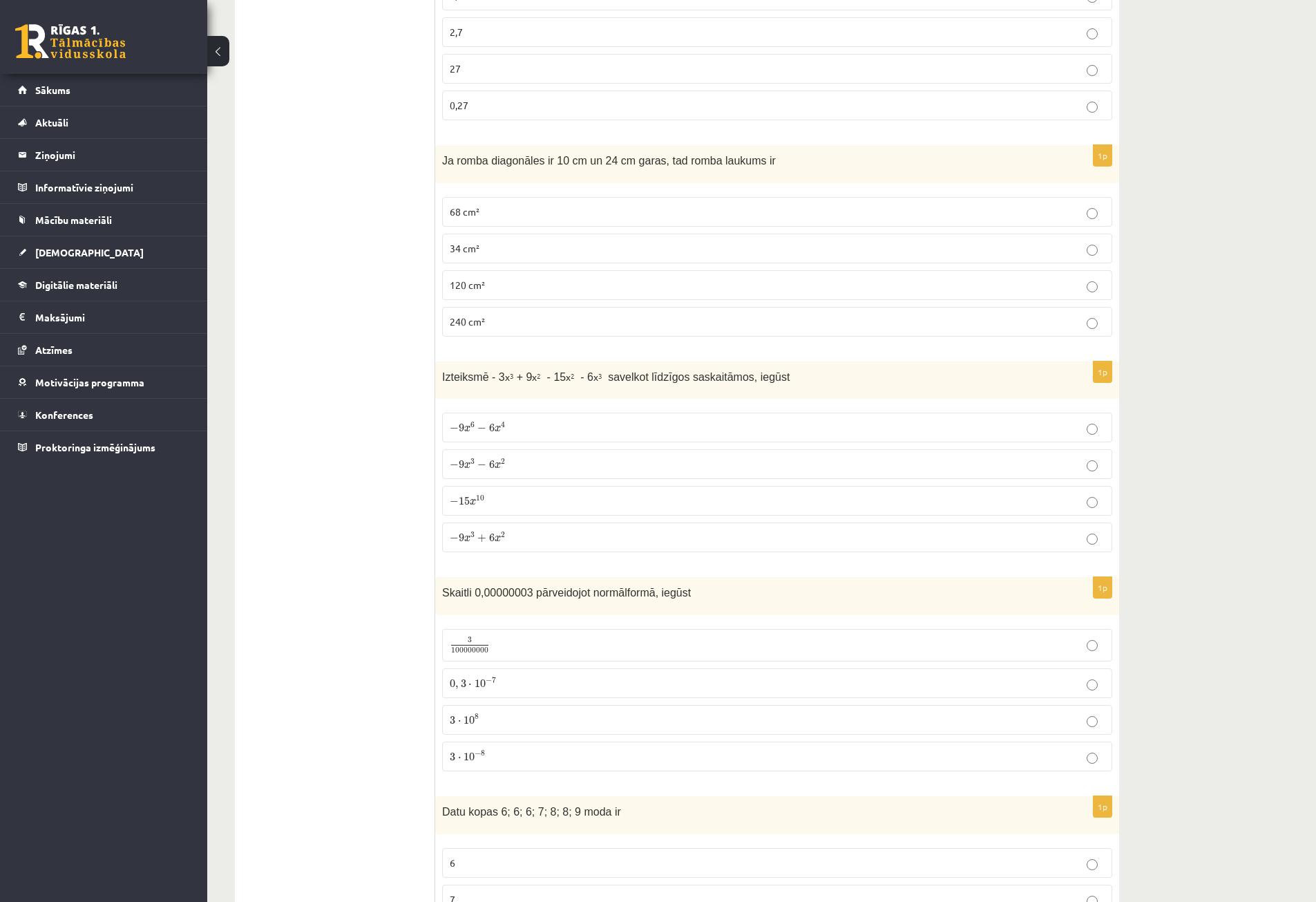
click at [441, 577] on div "Skaitli 0,00000003 pārveidojot normālformā, iegūst" at bounding box center [777, 596] width 684 height 38
drag, startPoint x: 443, startPoint y: 570, endPoint x: 695, endPoint y: 579, distance: 252.2
click at [695, 584] on p "Skaitli 0,00000003 pārveidojot normālformā, iegūst" at bounding box center [743, 591] width 601 height 16
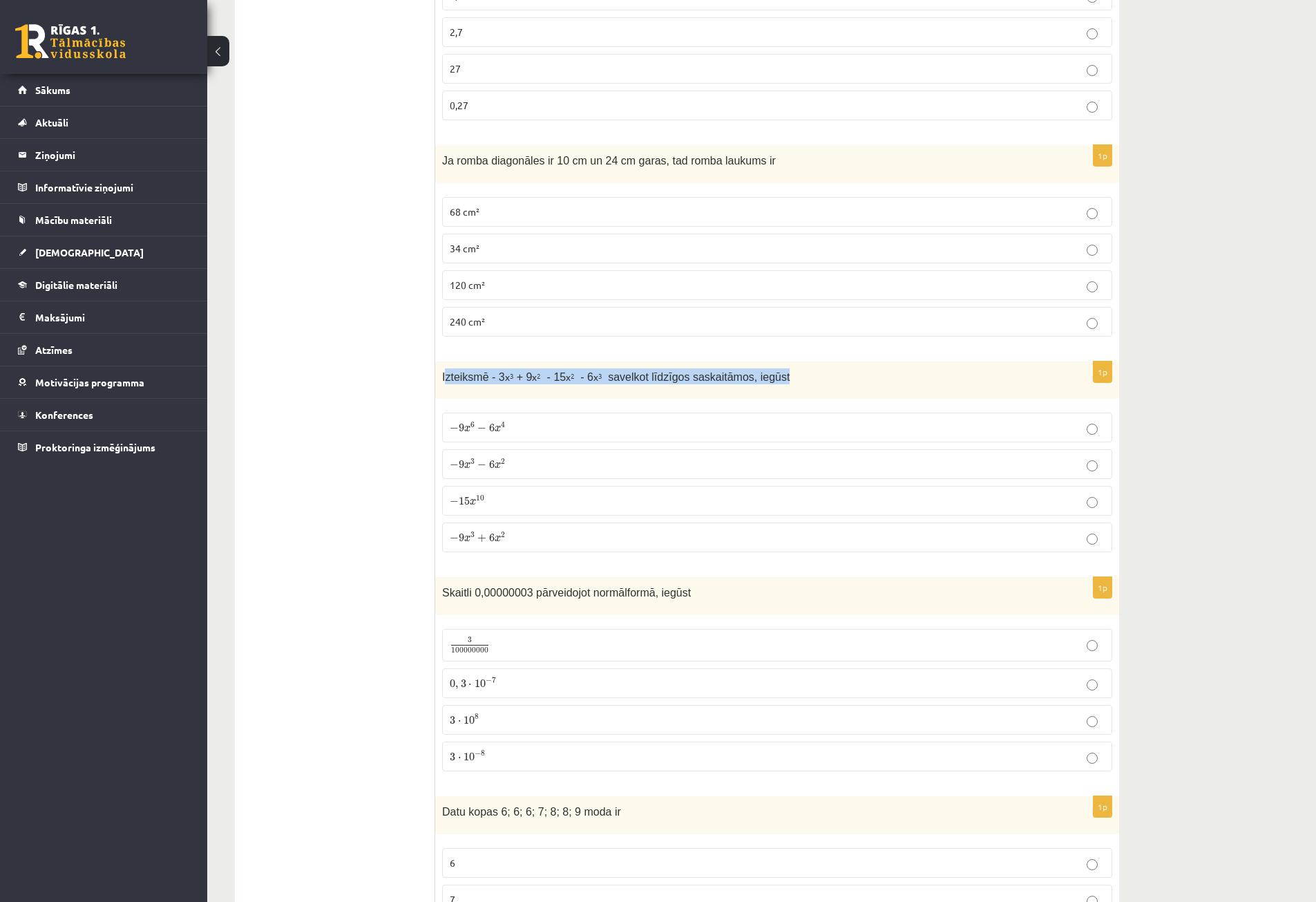
drag, startPoint x: 445, startPoint y: 363, endPoint x: 794, endPoint y: 372, distance: 349.1
click at [794, 372] on div "Izteiksmē - 3 x 3 + 9 x 2 - 15 x 2 - 6 x 3 savelkot līdzīgos saskaitāmos, iegūst" at bounding box center [777, 381] width 684 height 38
copy p "zteiksmē - 3 x 3 + 9 x 2 - 15 x 2 - 6 x 3 savelkot līdzīgos saskaitāmos, iegūst"
click at [568, 420] on p "− 9 x 6 − 6 x 4 − 9 x 6 − 6 x 4" at bounding box center [777, 427] width 655 height 15
click at [553, 530] on p "− 9 x 3 + 6 x 2 − 9 x 3 + 6 x 2" at bounding box center [777, 537] width 655 height 15
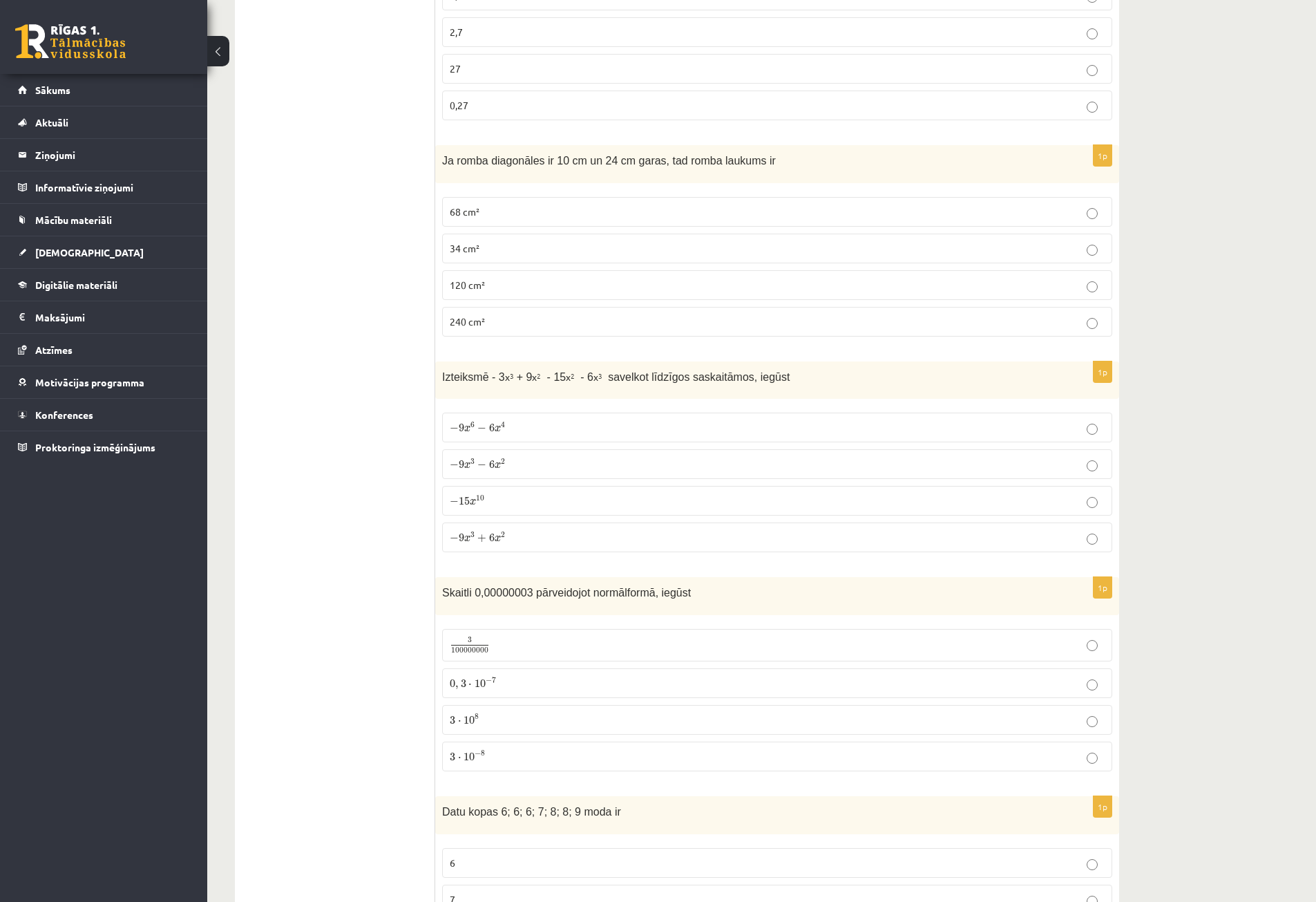
click at [518, 457] on p "− 9 x 3 − 6 x 2 − 9 x 3 − 6 x 2" at bounding box center [777, 464] width 655 height 15
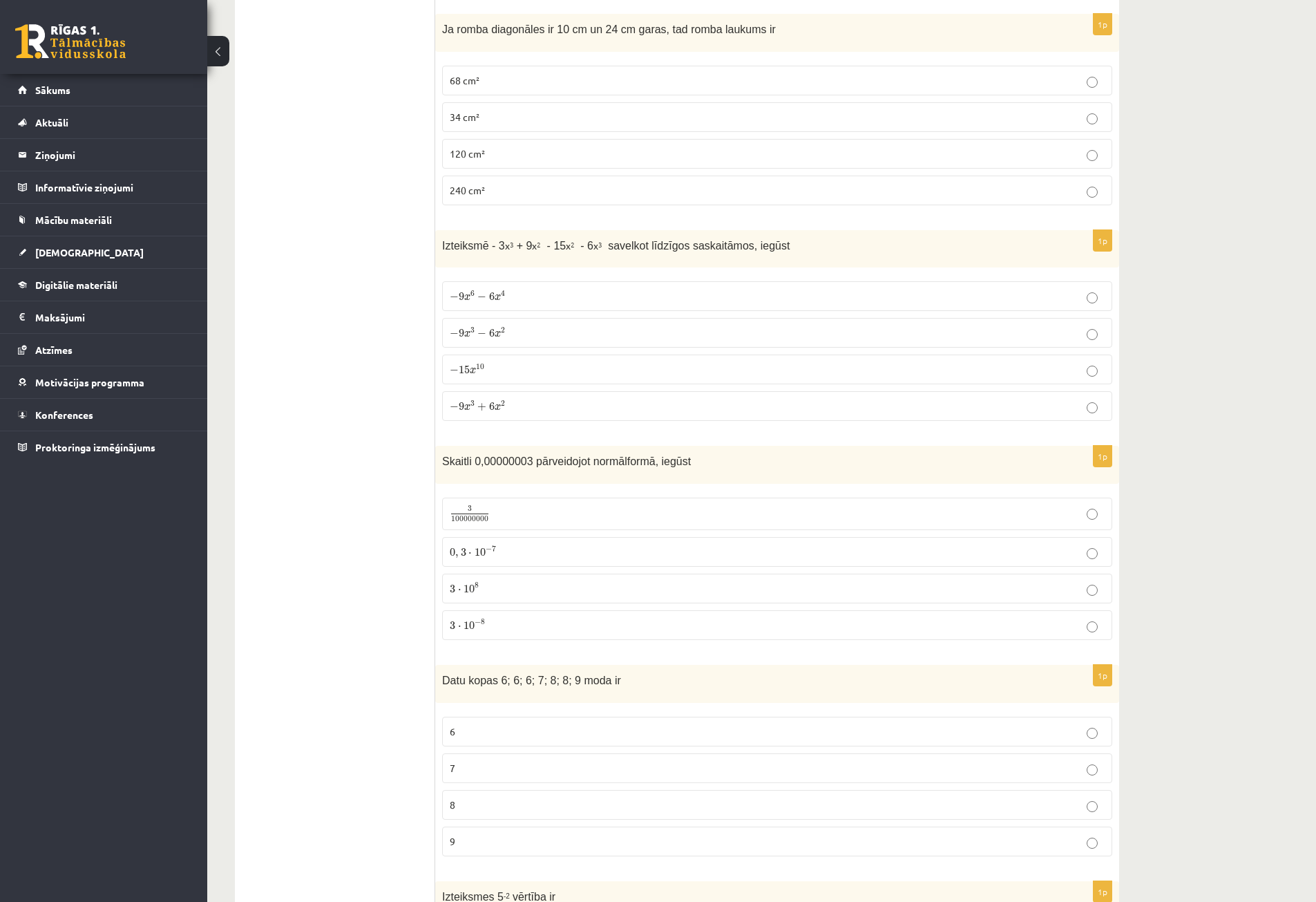
scroll to position [4630, 0]
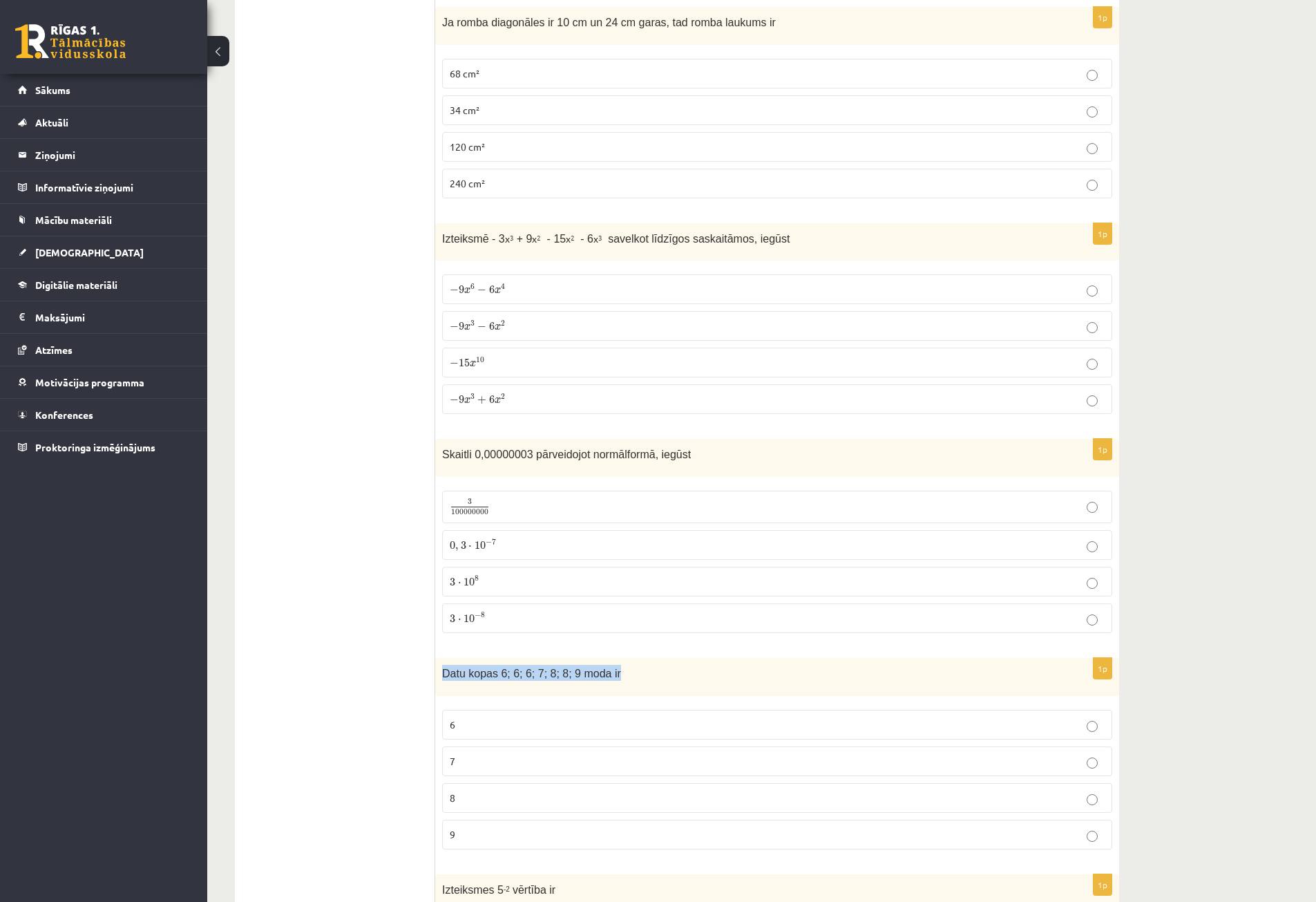
drag, startPoint x: 440, startPoint y: 658, endPoint x: 608, endPoint y: 664, distance: 168.1
click at [608, 664] on div "Datu kopas 6; 6; 6; 7; 8; 8; 9 moda ir" at bounding box center [777, 677] width 684 height 38
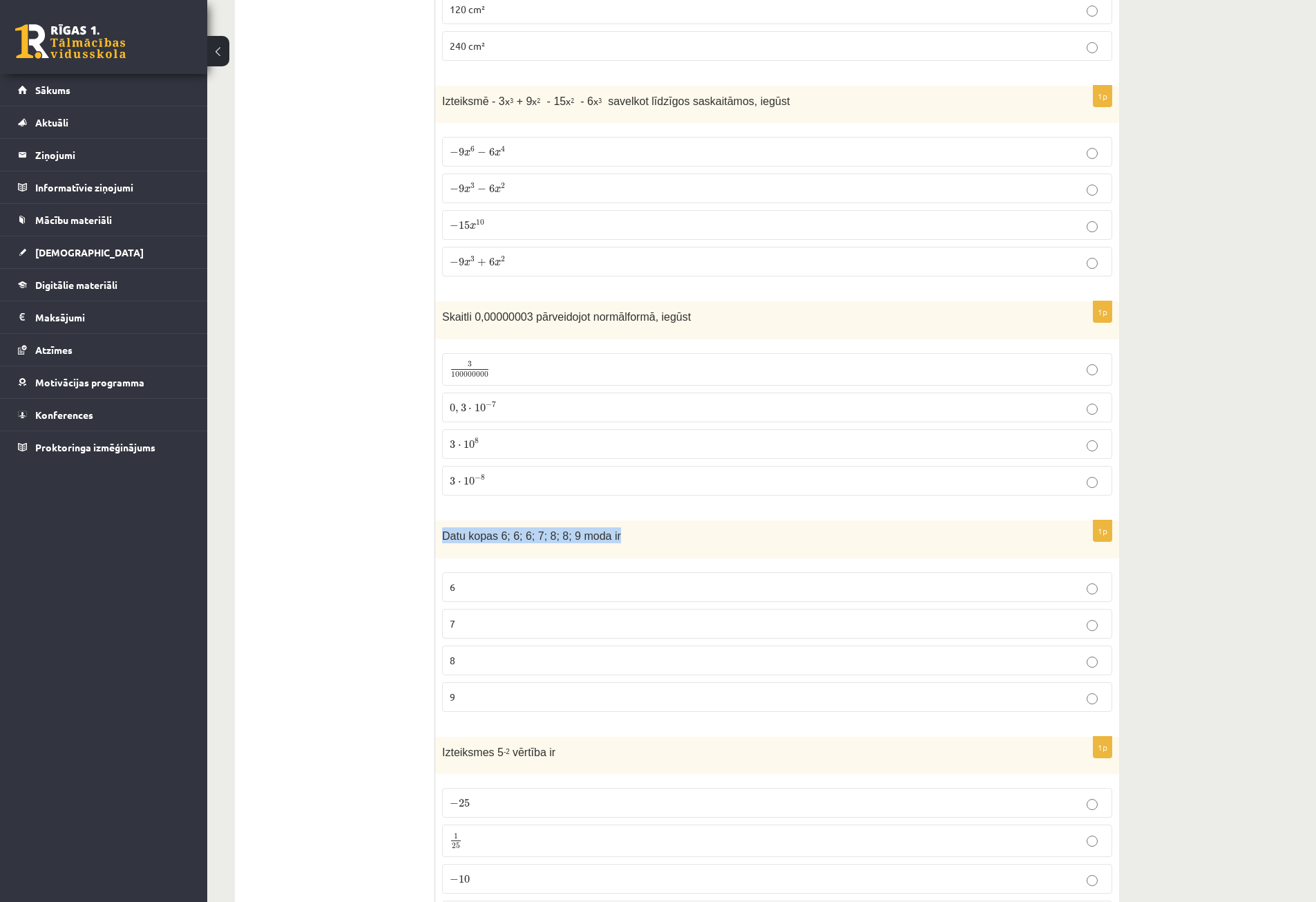
scroll to position [4769, 0]
click at [459, 579] on p "6" at bounding box center [777, 586] width 655 height 15
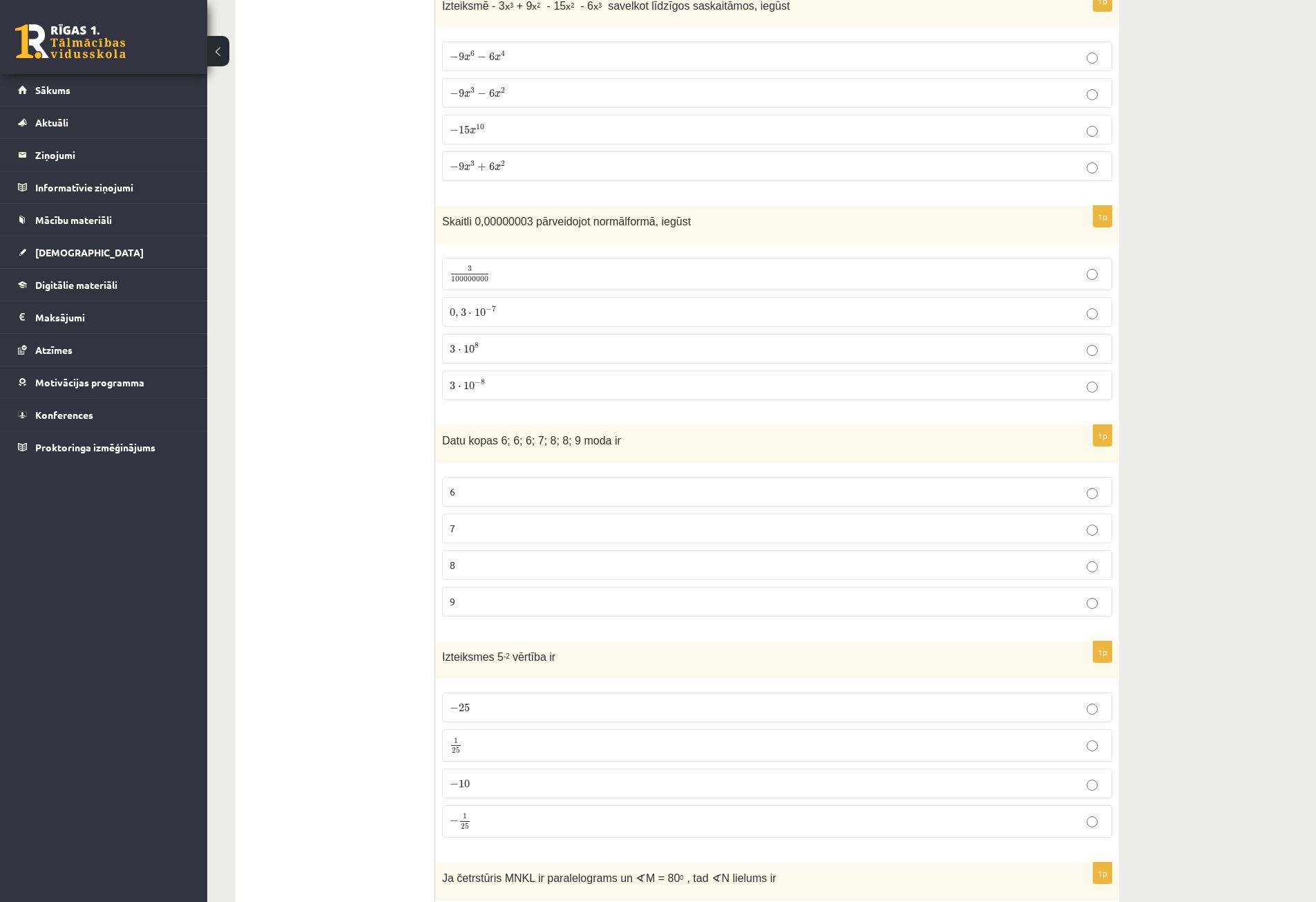
scroll to position [4907, 0]
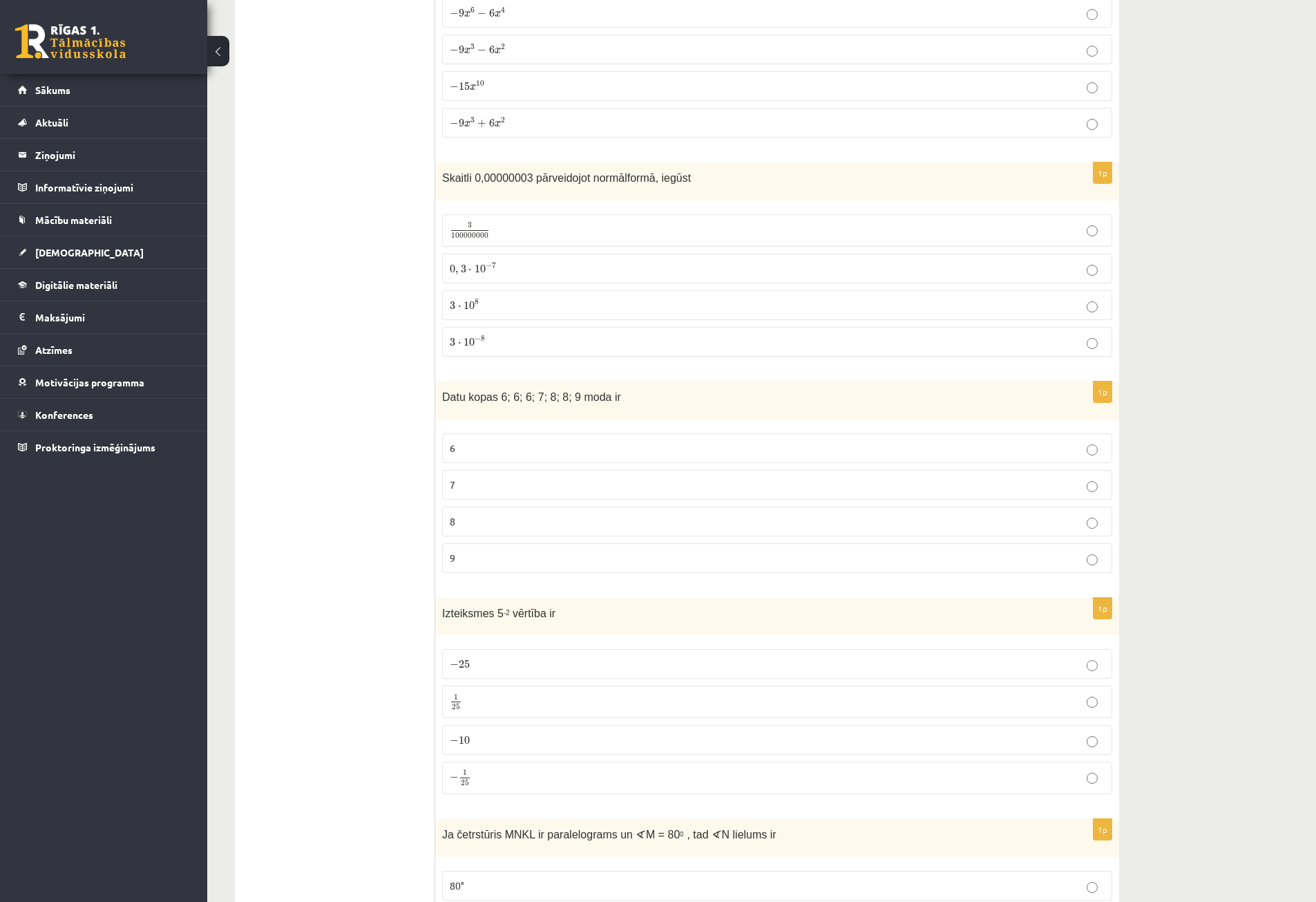
drag, startPoint x: 449, startPoint y: 596, endPoint x: 621, endPoint y: 600, distance: 172.0
click at [622, 605] on p "Izteiksmes 5 -2 vērtība ir" at bounding box center [743, 613] width 601 height 16
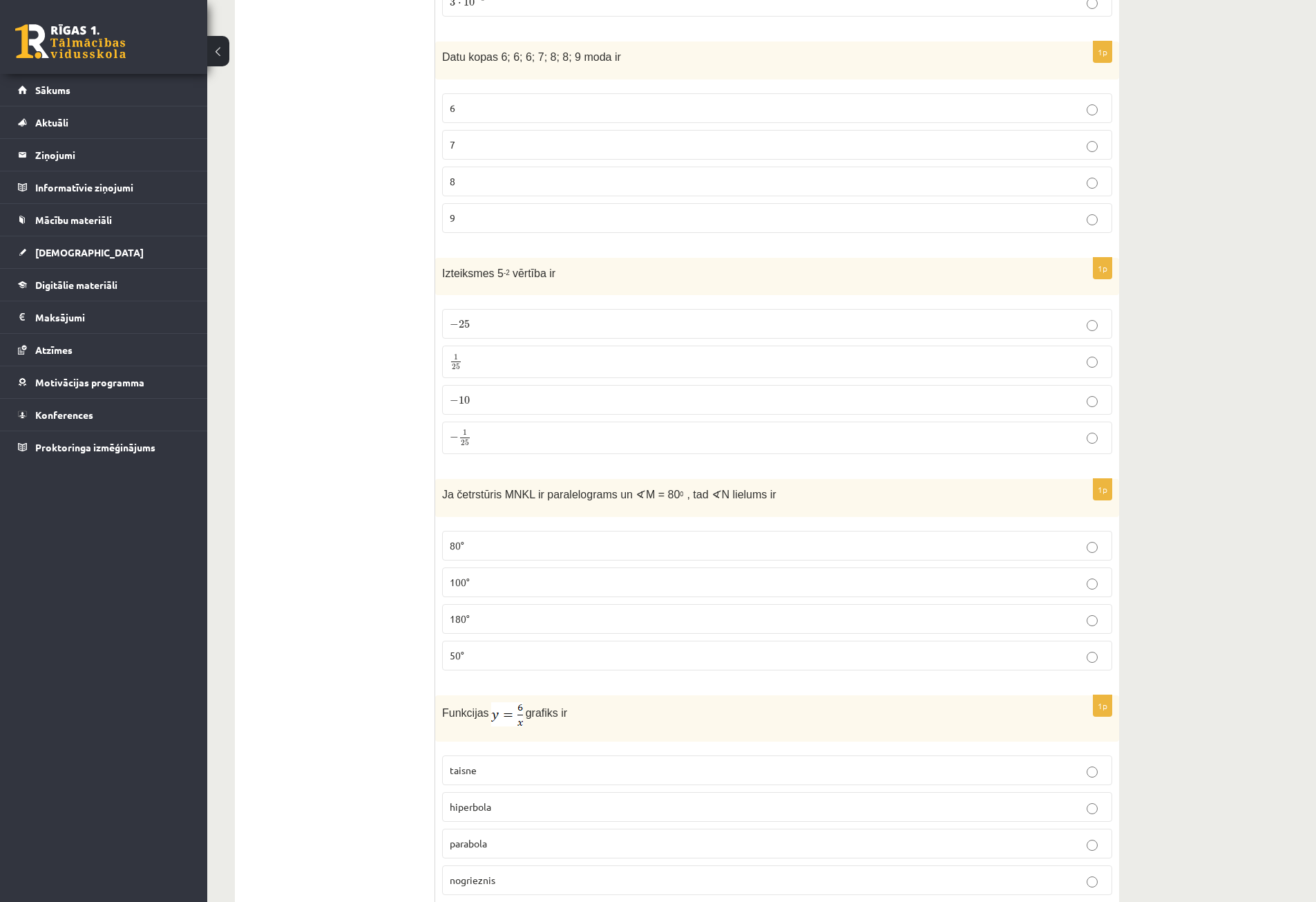
scroll to position [5253, 0]
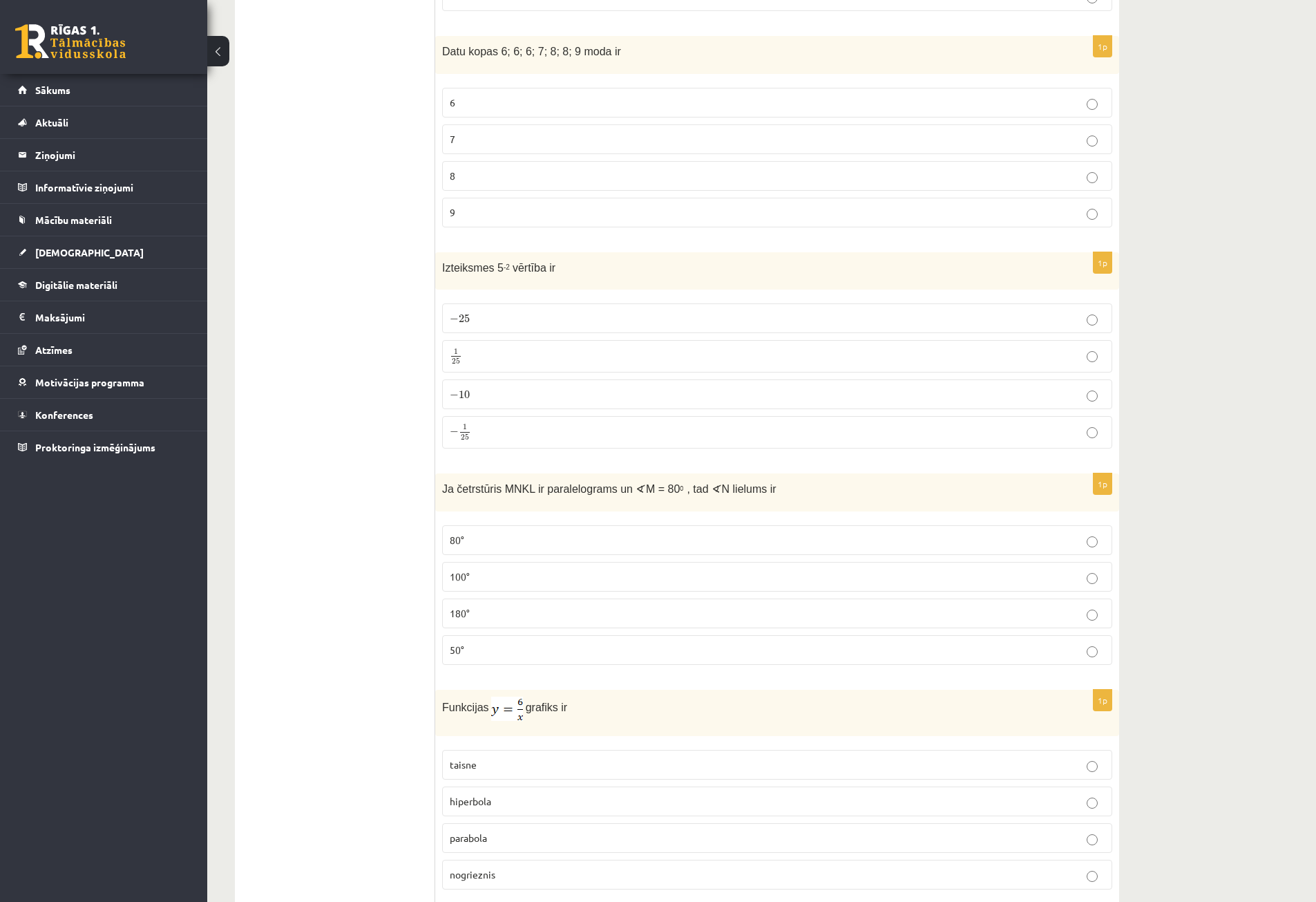
drag, startPoint x: 440, startPoint y: 474, endPoint x: 779, endPoint y: 485, distance: 339.2
click at [779, 485] on div "Ja četrstūris MNKL ir paralelograms un ∢ M = 80 0 , tad ∢ N lielums ir" at bounding box center [777, 492] width 684 height 38
click at [480, 570] on p "100°" at bounding box center [777, 577] width 655 height 15
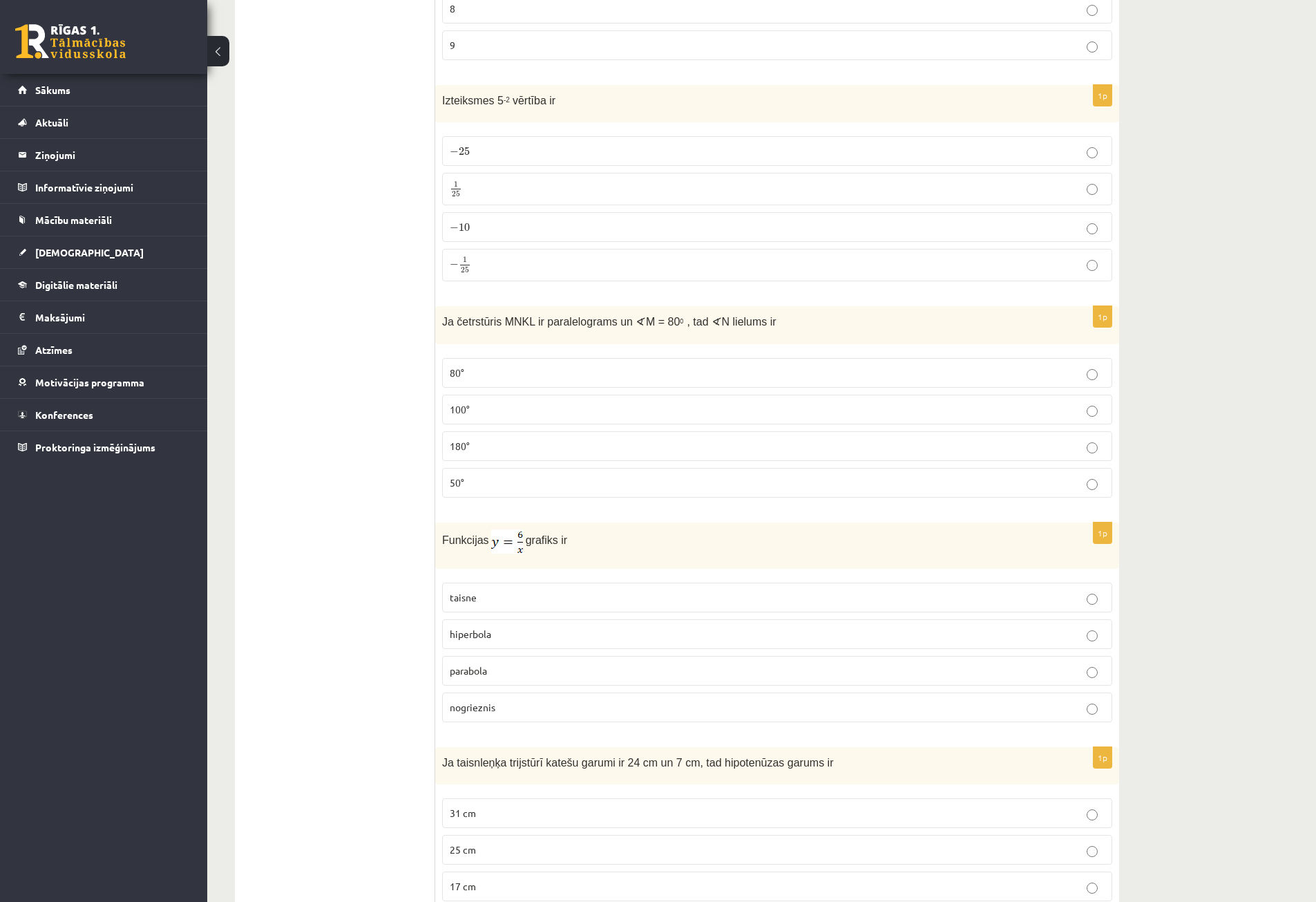
scroll to position [5460, 0]
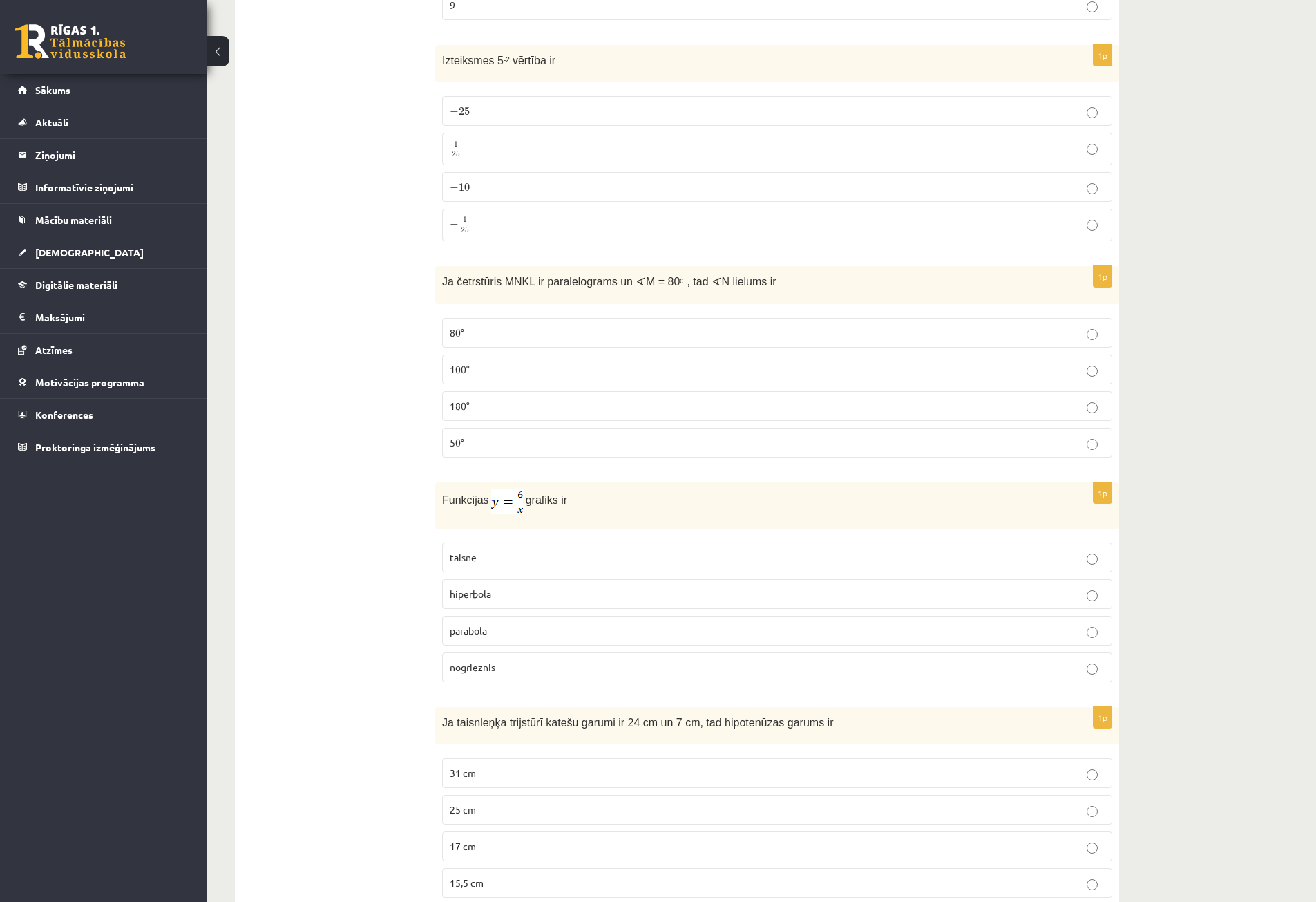
drag, startPoint x: 442, startPoint y: 482, endPoint x: 641, endPoint y: 493, distance: 199.3
click at [641, 493] on div "Funkcijas grafiks ir" at bounding box center [777, 506] width 684 height 46
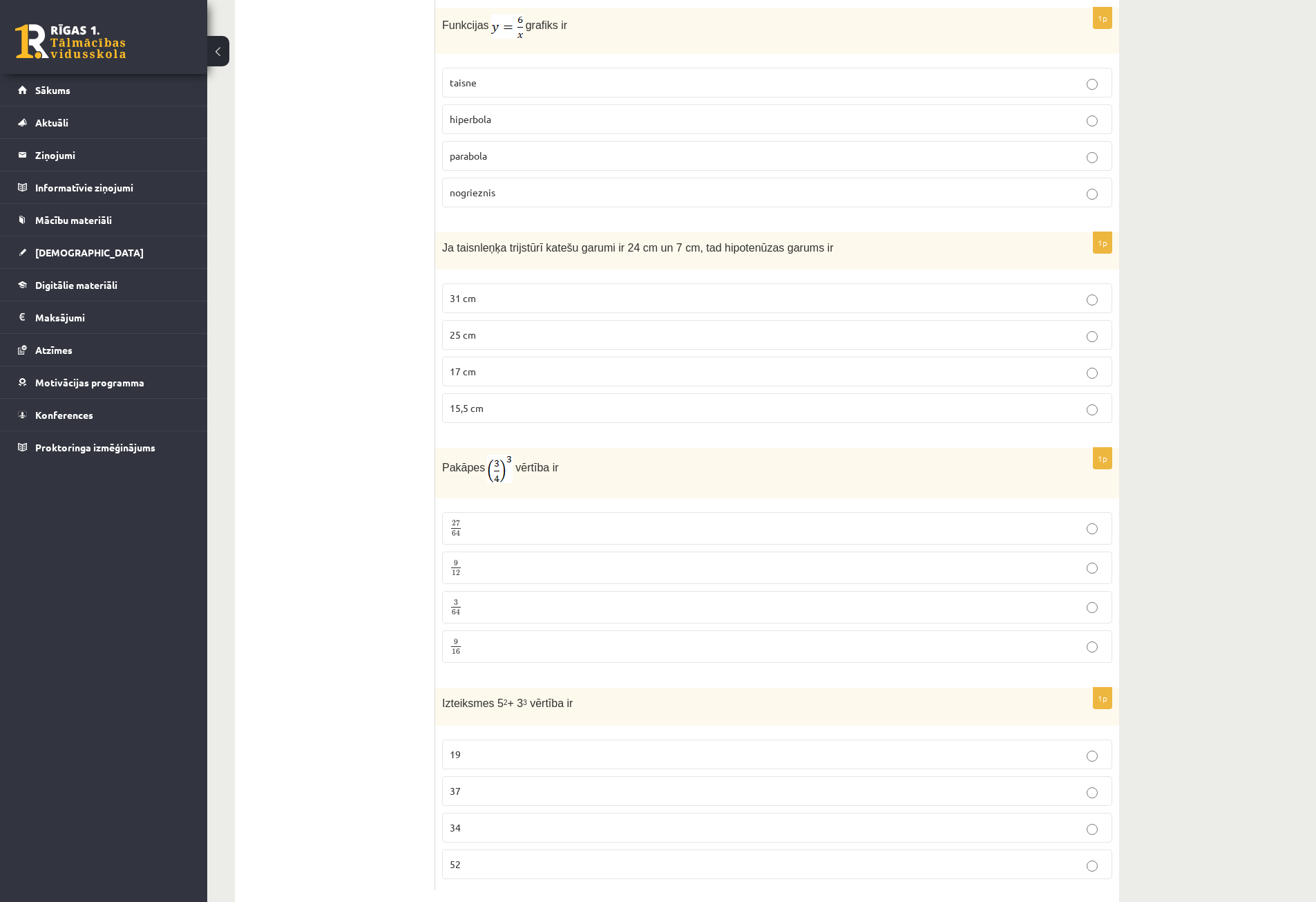
scroll to position [5950, 0]
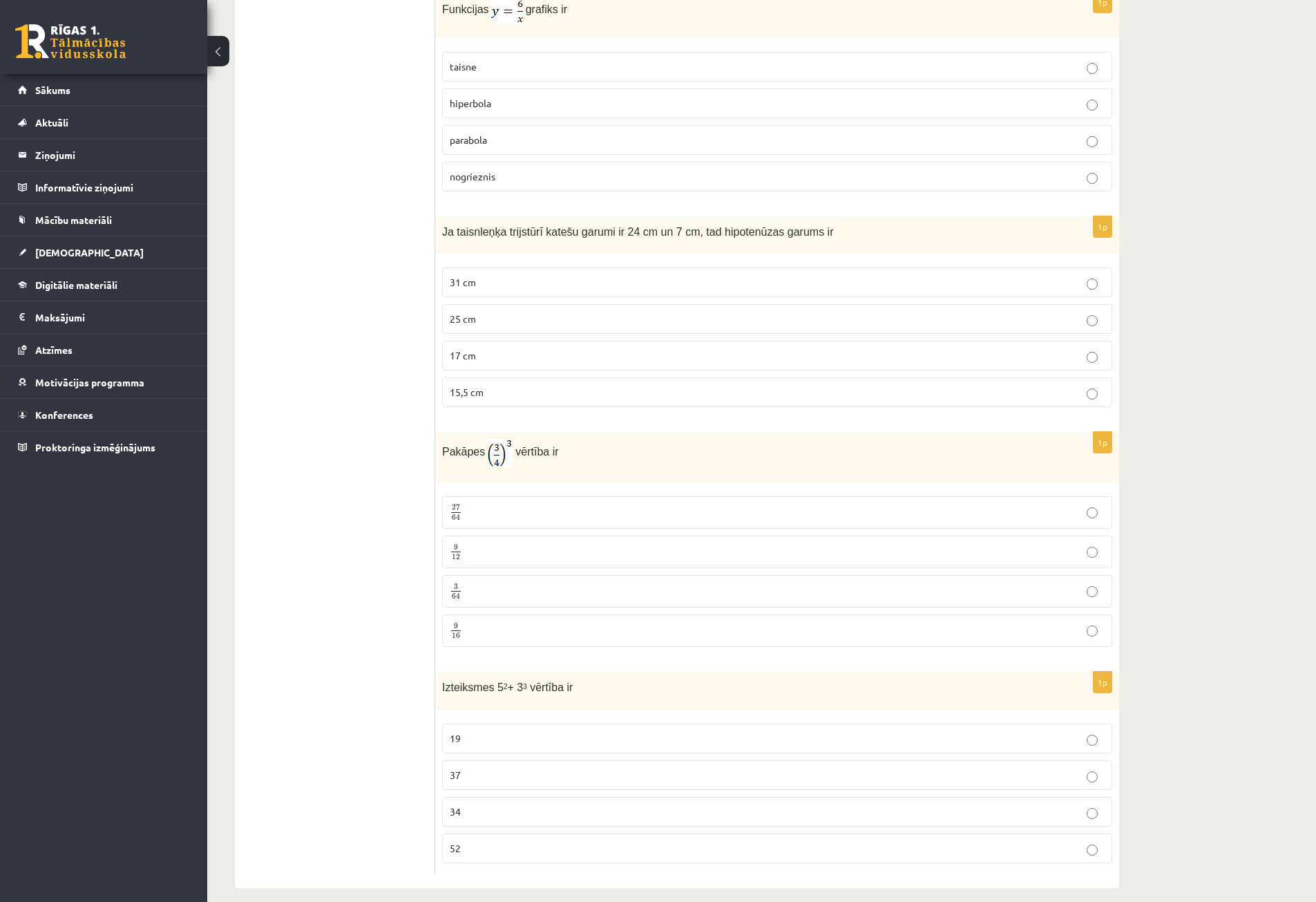
drag, startPoint x: 466, startPoint y: 219, endPoint x: 798, endPoint y: 242, distance: 332.8
click at [791, 242] on div "1p Ja taisnleņķa trijstūrī katešu garumi ir 24 cm un 7 cm, tad hipotenūzas garu…" at bounding box center [777, 318] width 684 height 202
drag, startPoint x: 733, startPoint y: 216, endPoint x: 421, endPoint y: 215, distance: 312.0
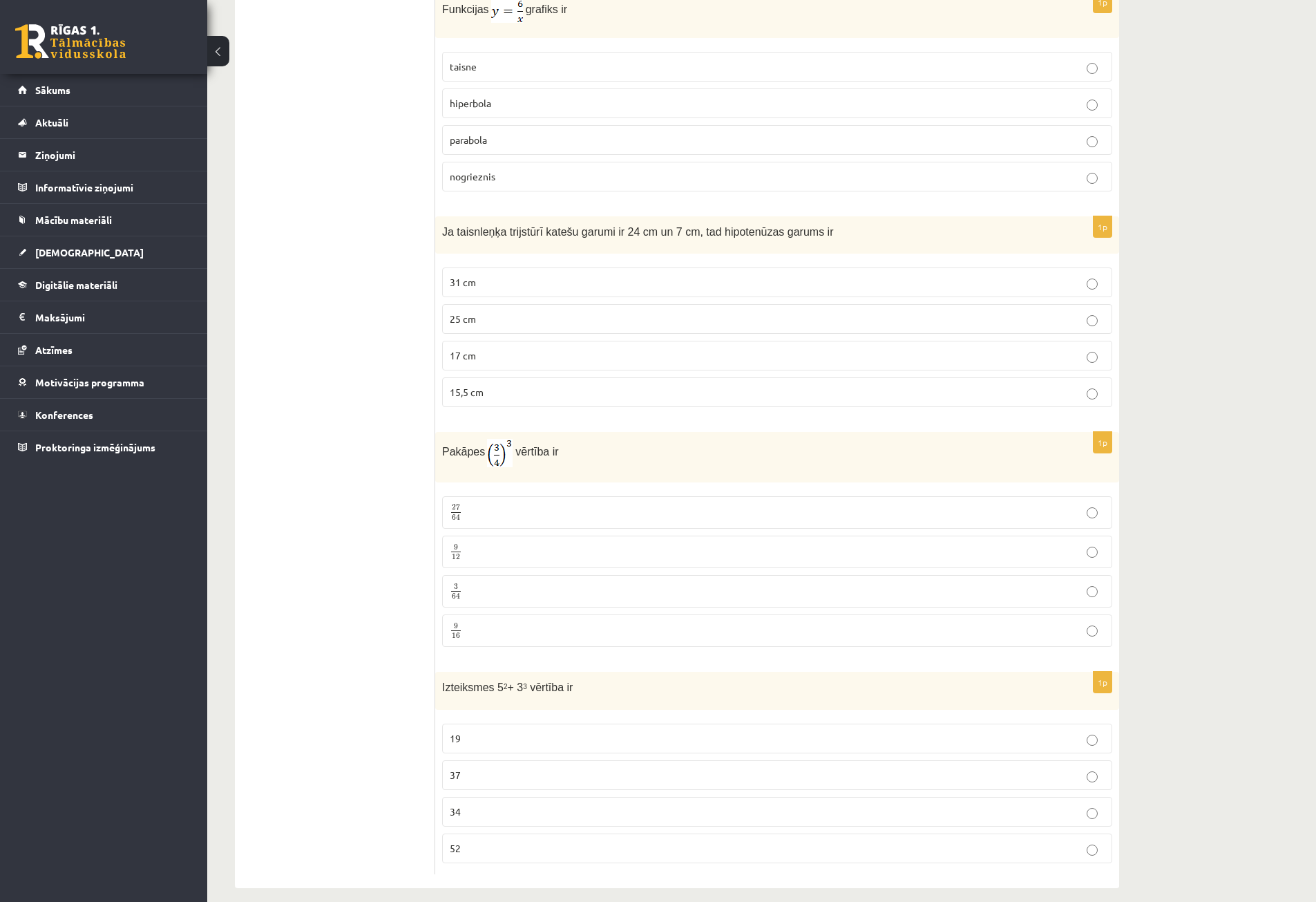
drag, startPoint x: 443, startPoint y: 216, endPoint x: 801, endPoint y: 228, distance: 358.2
click at [801, 228] on div "Ja taisnleņķa trijstūrī katešu garumi ir 24 cm un 7 cm, tad hipotenūzas garums …" at bounding box center [777, 235] width 684 height 38
click at [467, 313] on span "25 cm" at bounding box center [462, 319] width 26 height 13
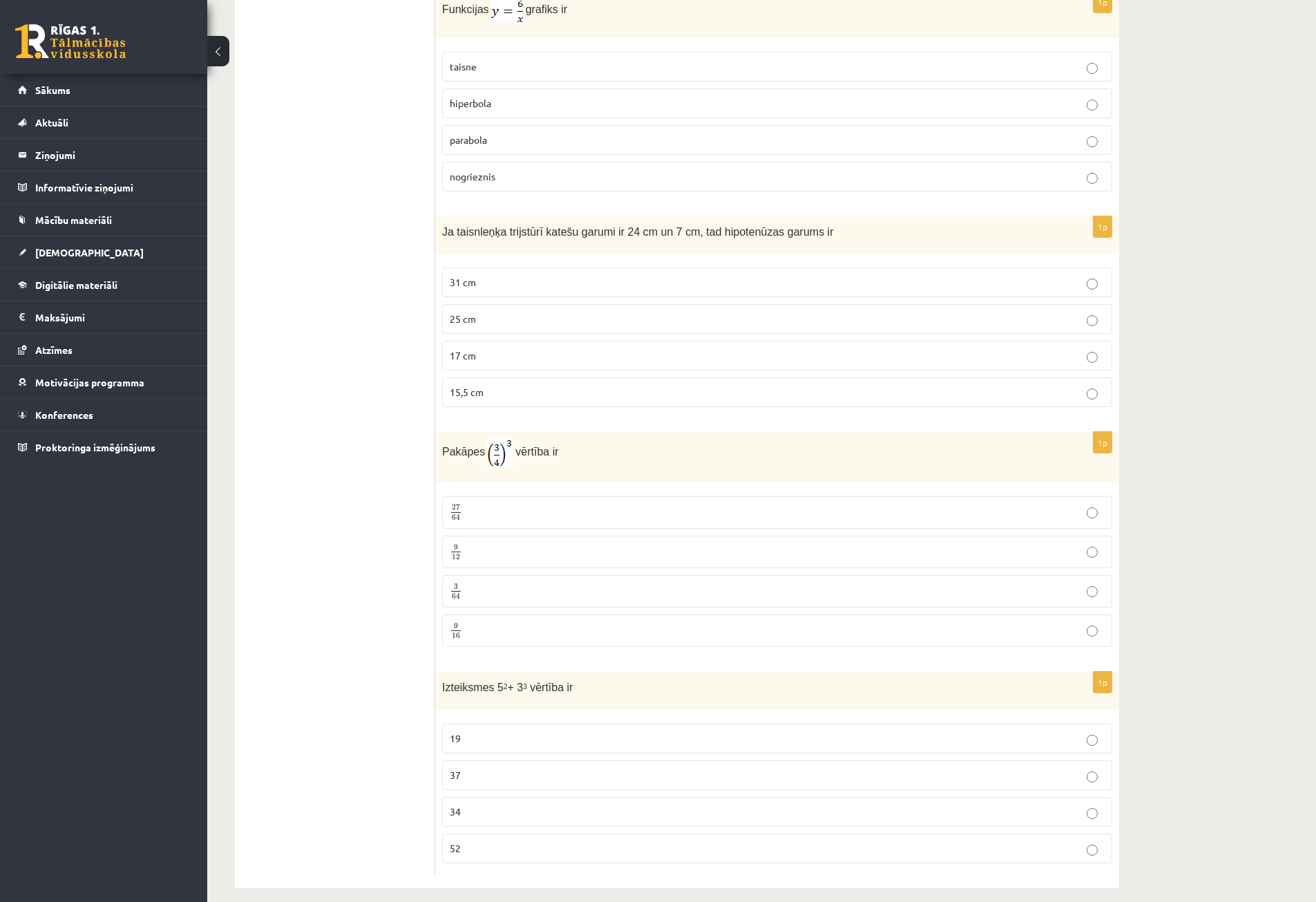
click at [485, 504] on p "27 64 27 64" at bounding box center [777, 512] width 655 height 18
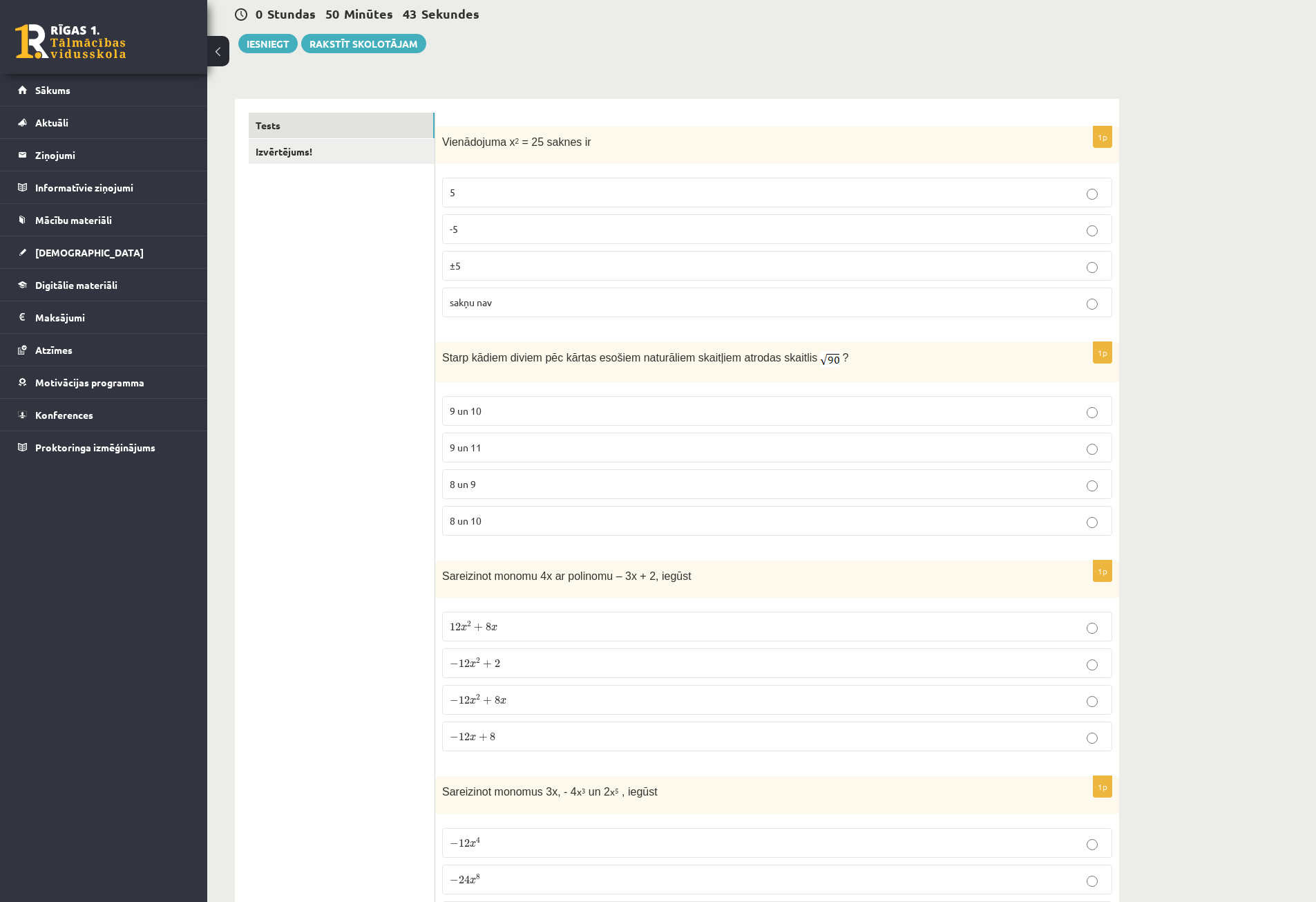
scroll to position [0, 0]
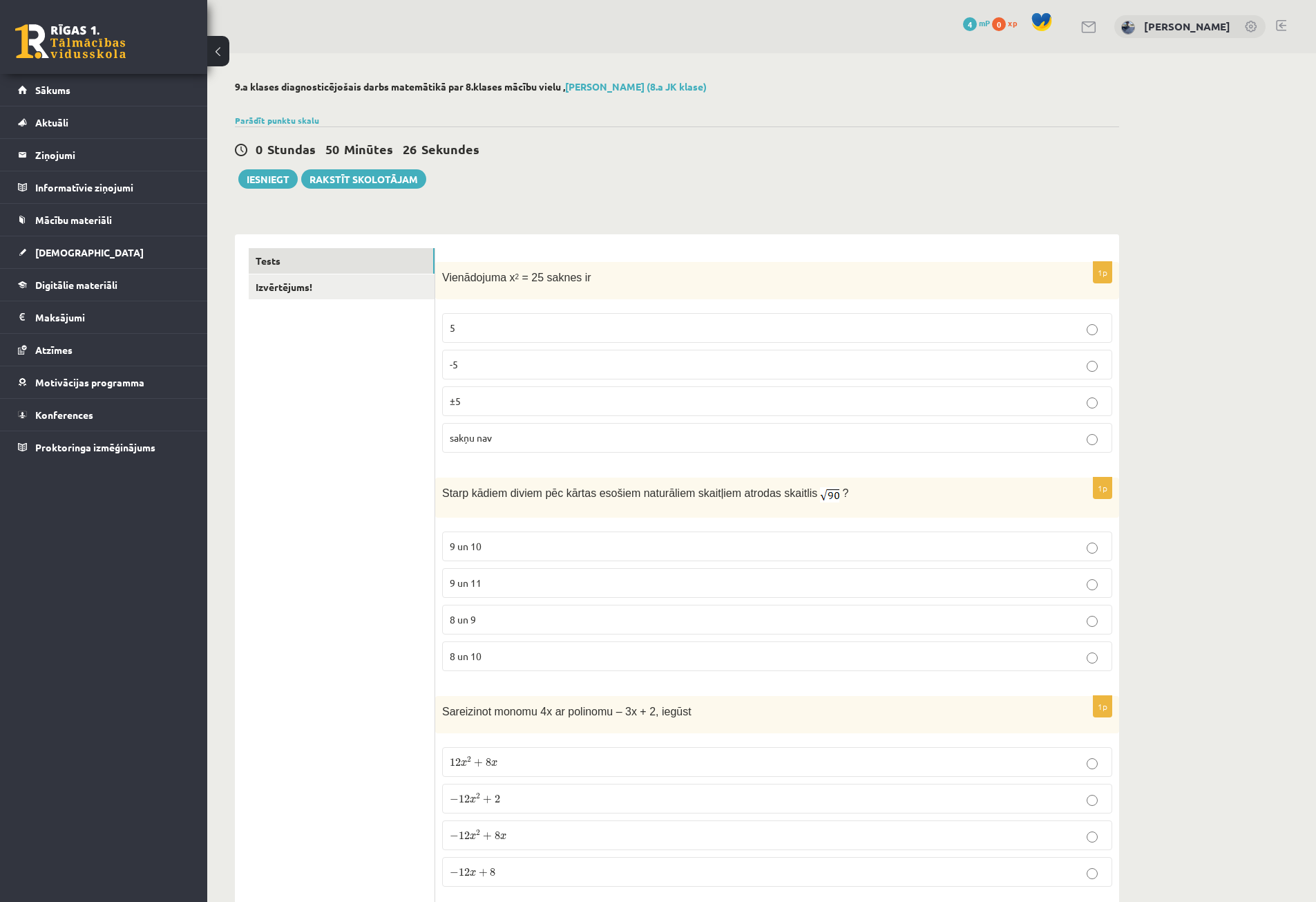
click at [545, 547] on p "9 un 10" at bounding box center [777, 546] width 655 height 15
click at [258, 176] on button "Iesniegt" at bounding box center [268, 179] width 60 height 20
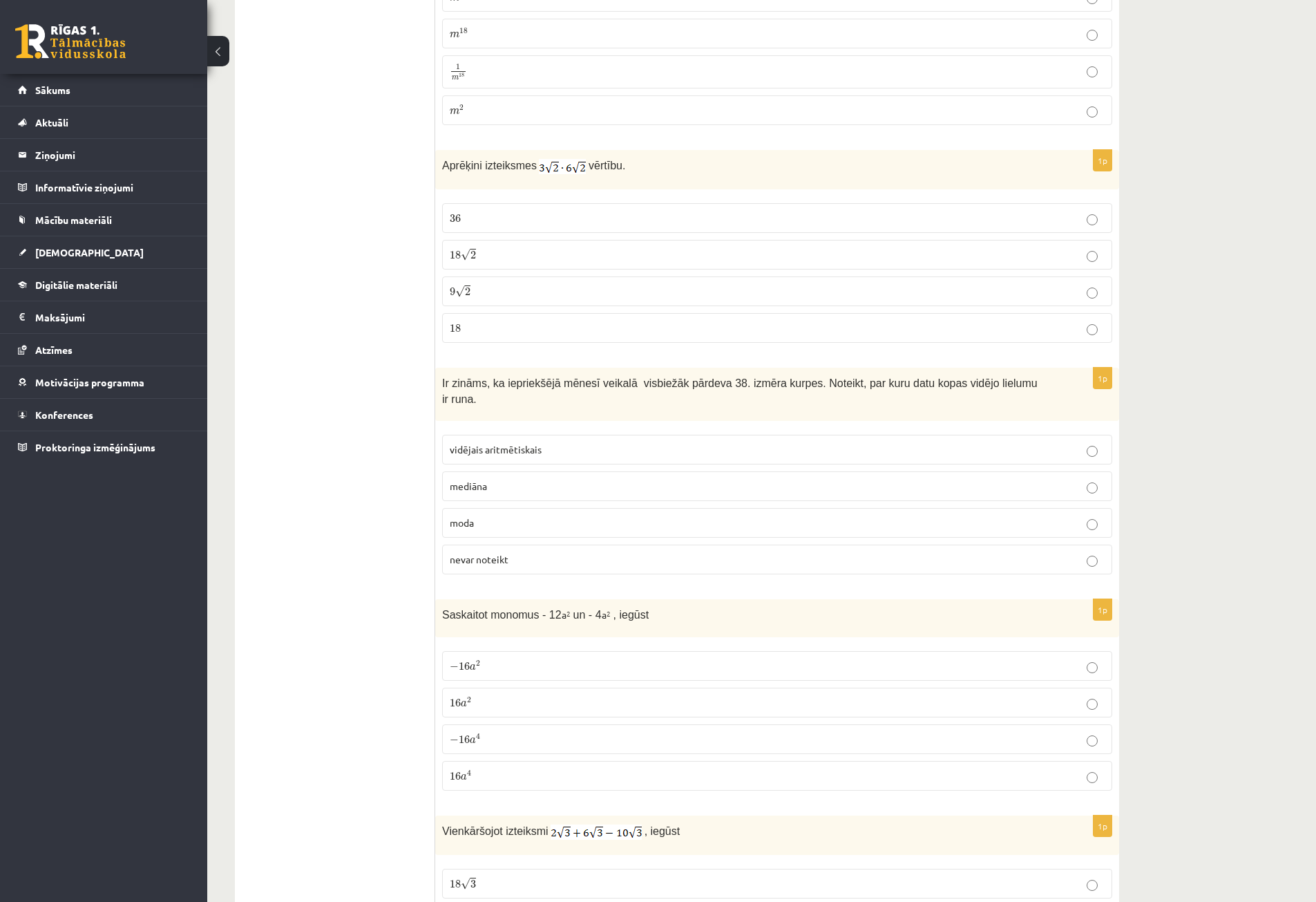
scroll to position [14, 0]
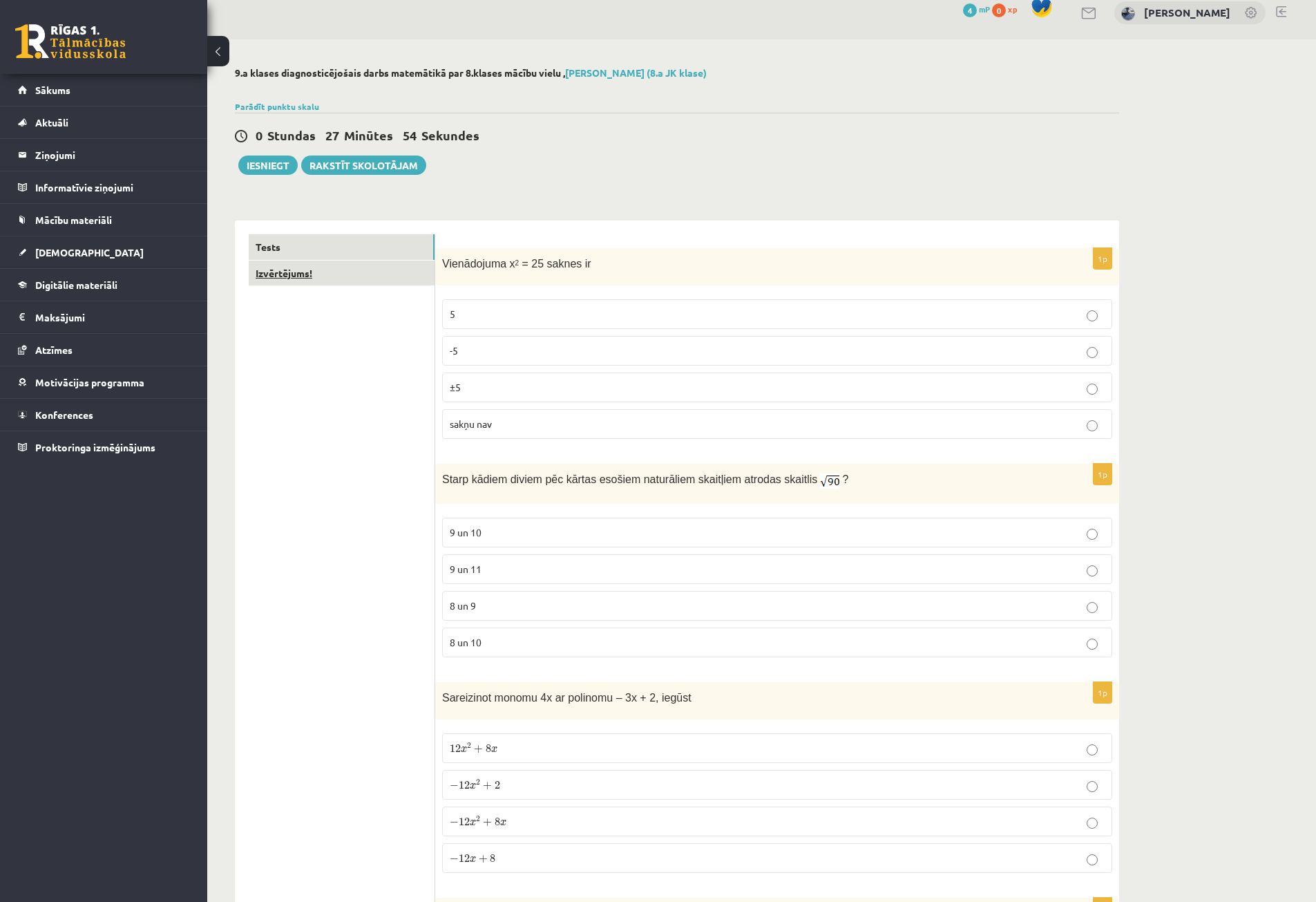
click at [320, 268] on link "Izvērtējums!" at bounding box center [341, 273] width 186 height 25
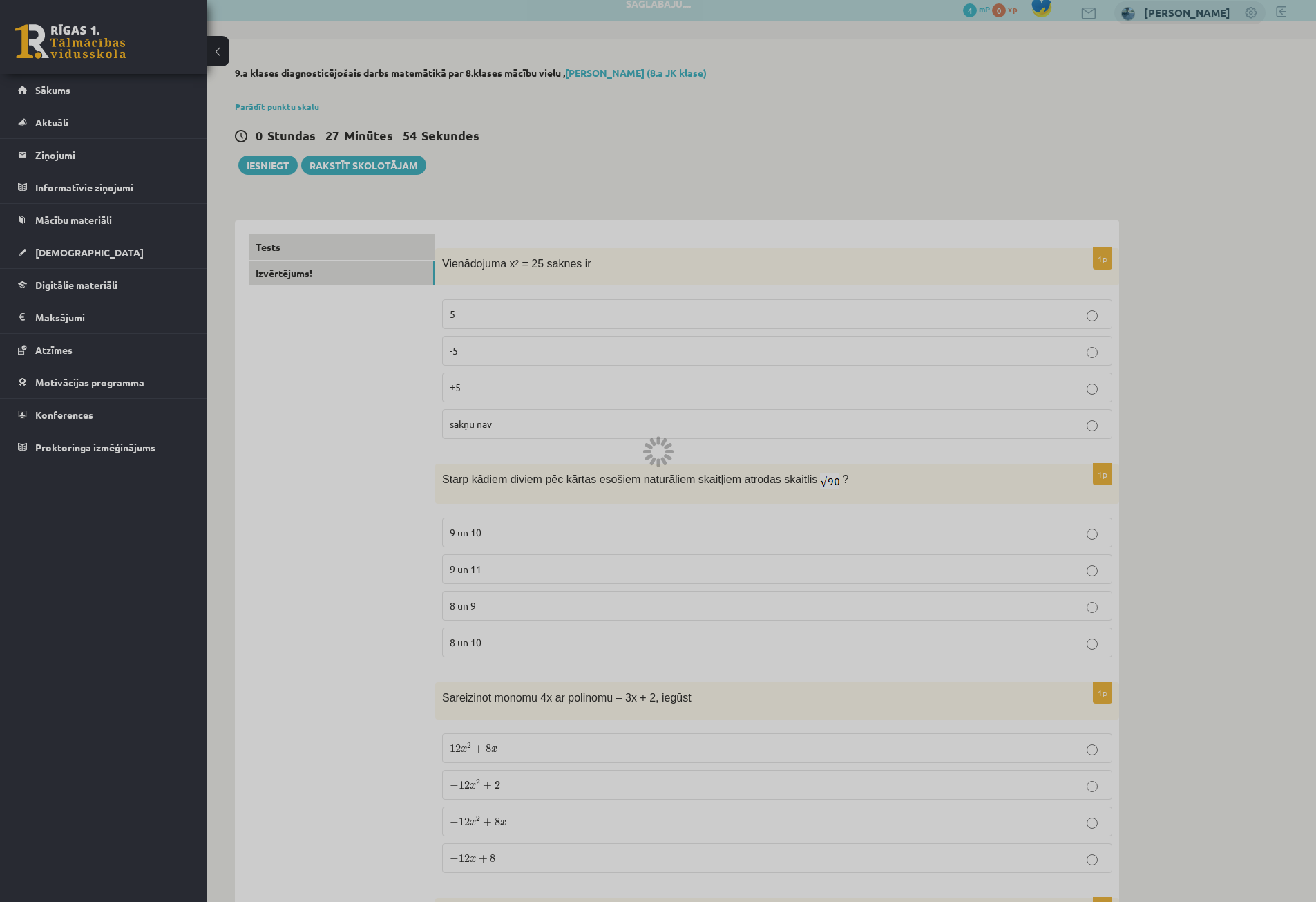
scroll to position [0, 0]
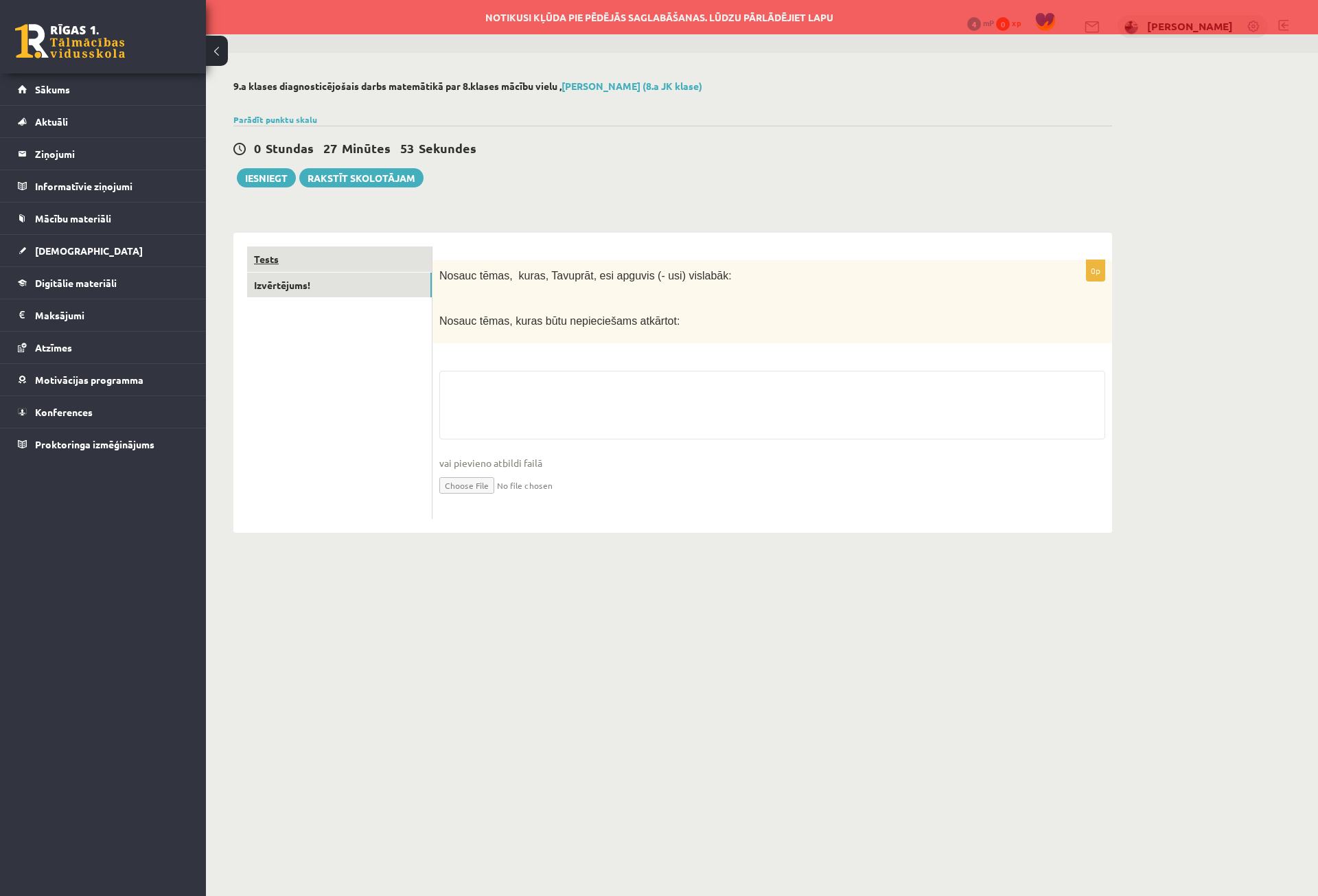
click at [343, 254] on link "Tests" at bounding box center [339, 259] width 185 height 25
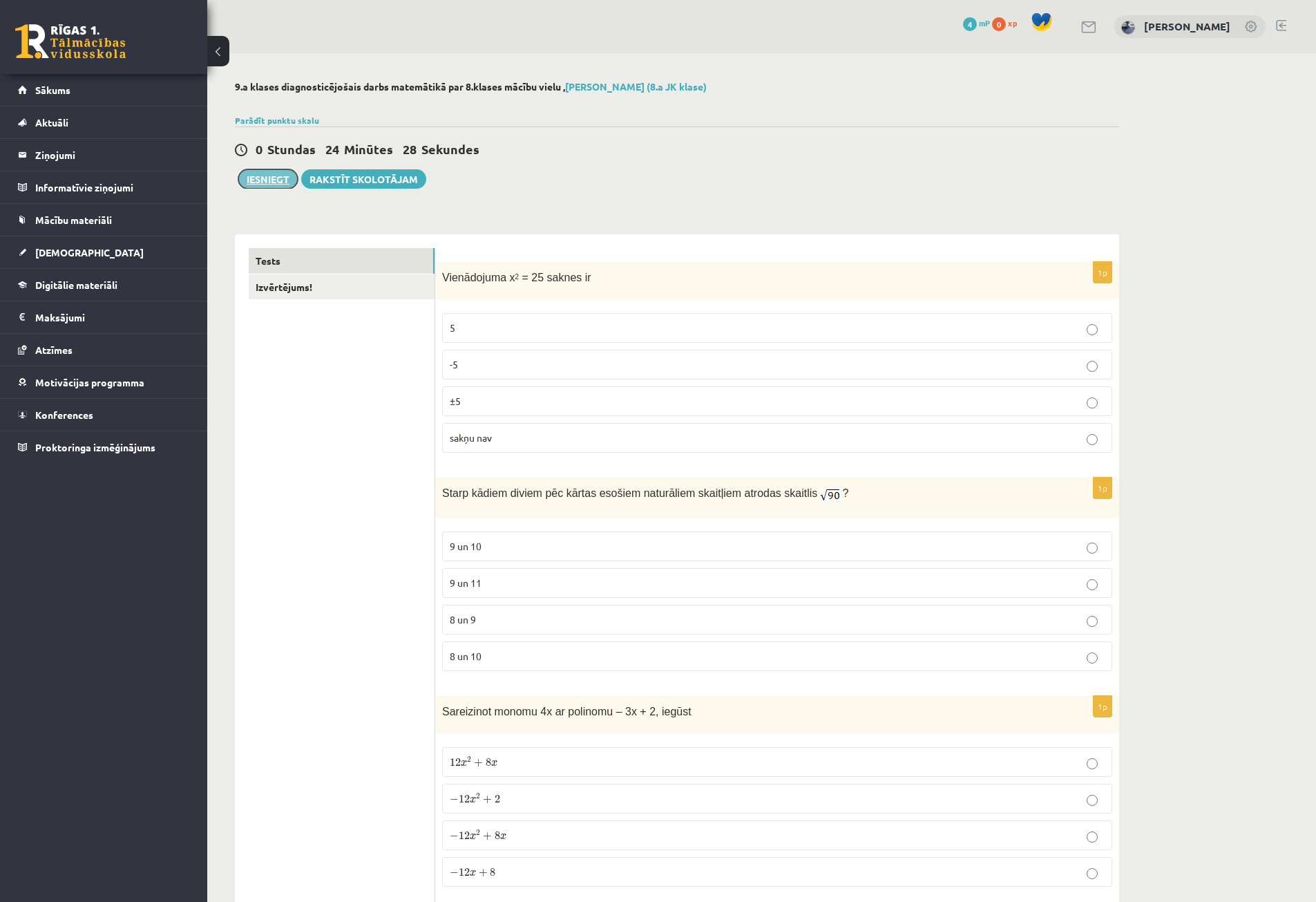
click at [277, 172] on button "Iesniegt" at bounding box center [268, 179] width 60 height 20
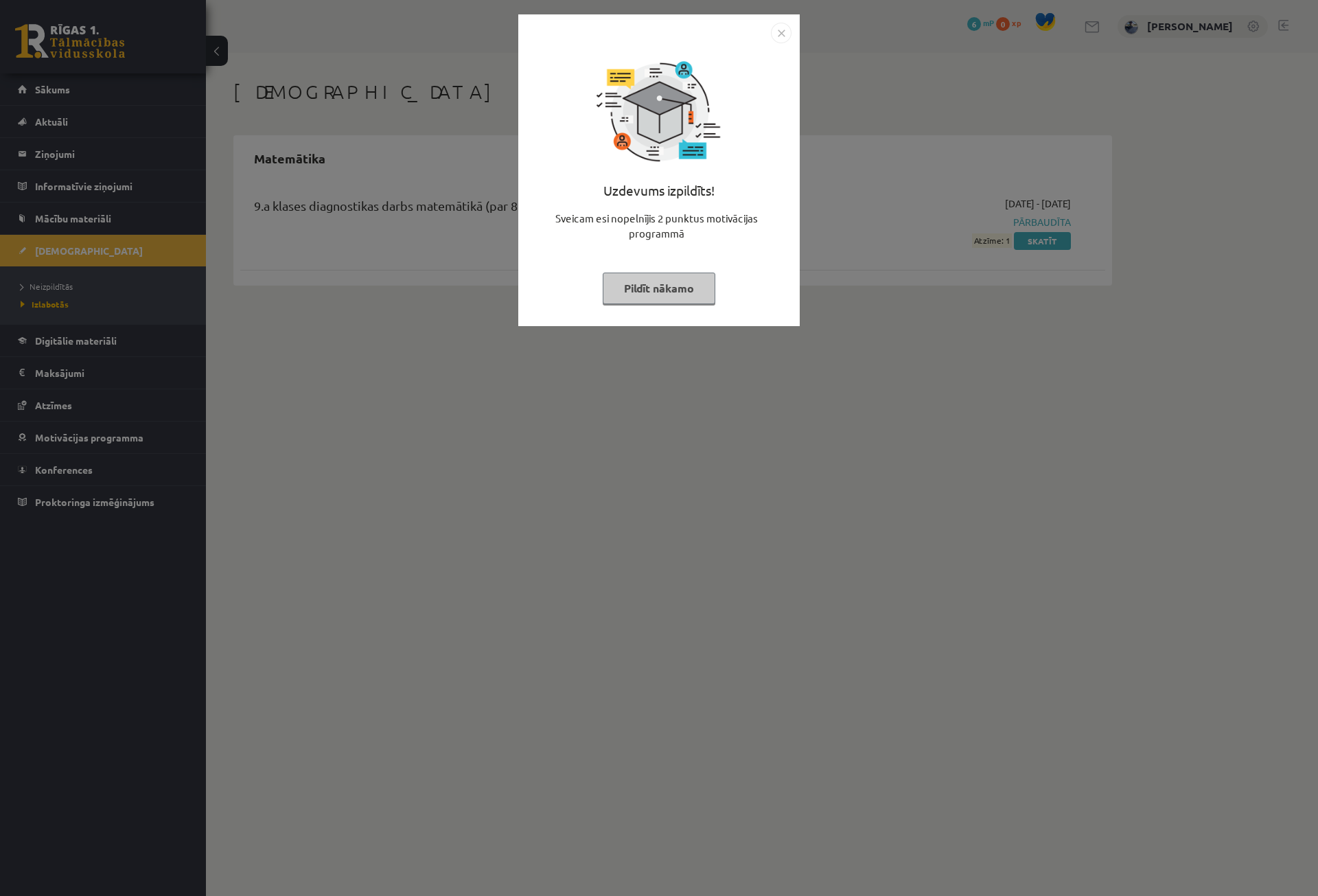
click at [638, 440] on div "Uzdevums izpildīts! Sveicam esi nopelnījis 2 punktus motivācijas programmā Pild…" at bounding box center [659, 448] width 1318 height 896
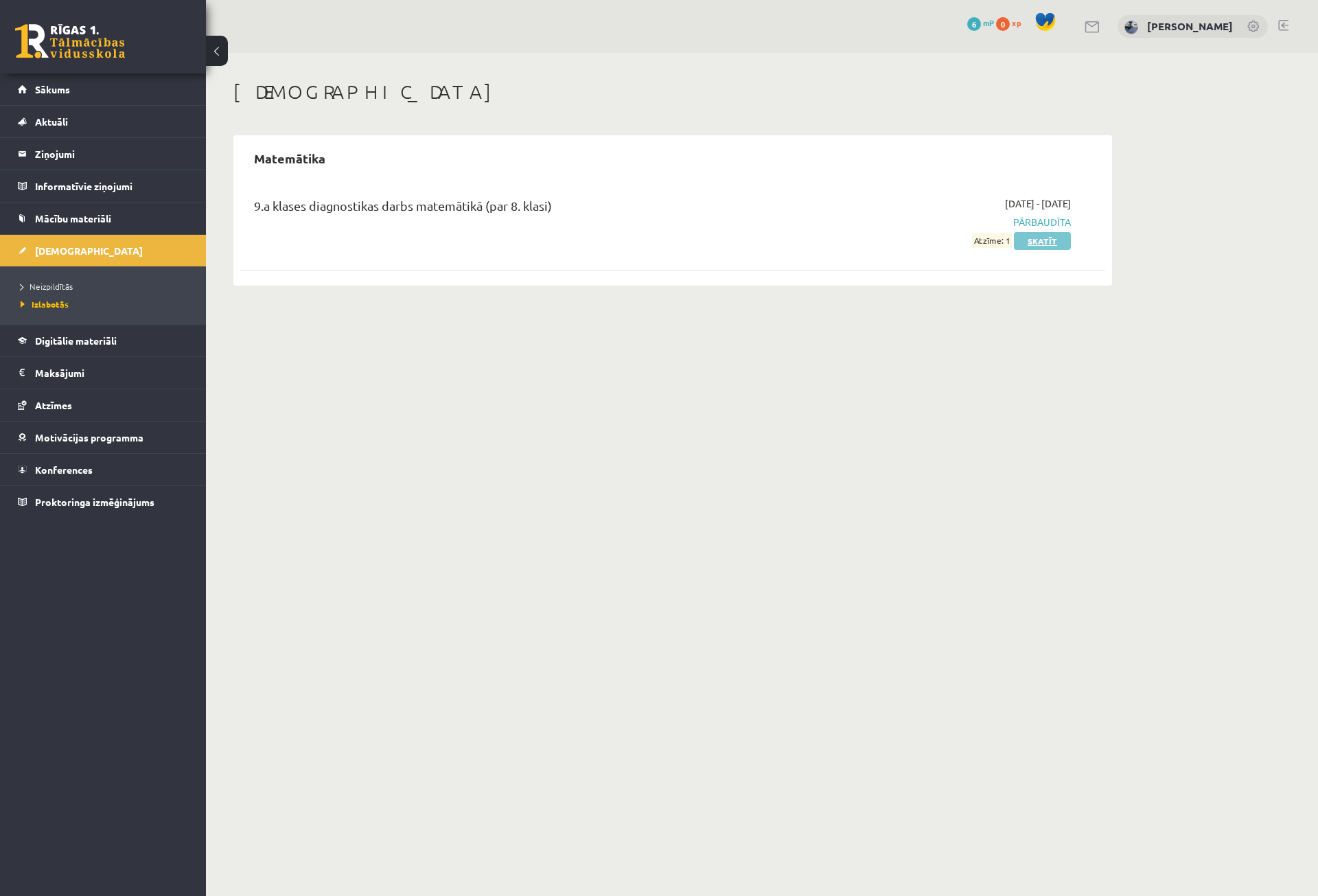
click at [1049, 239] on link "Skatīt" at bounding box center [1042, 241] width 57 height 18
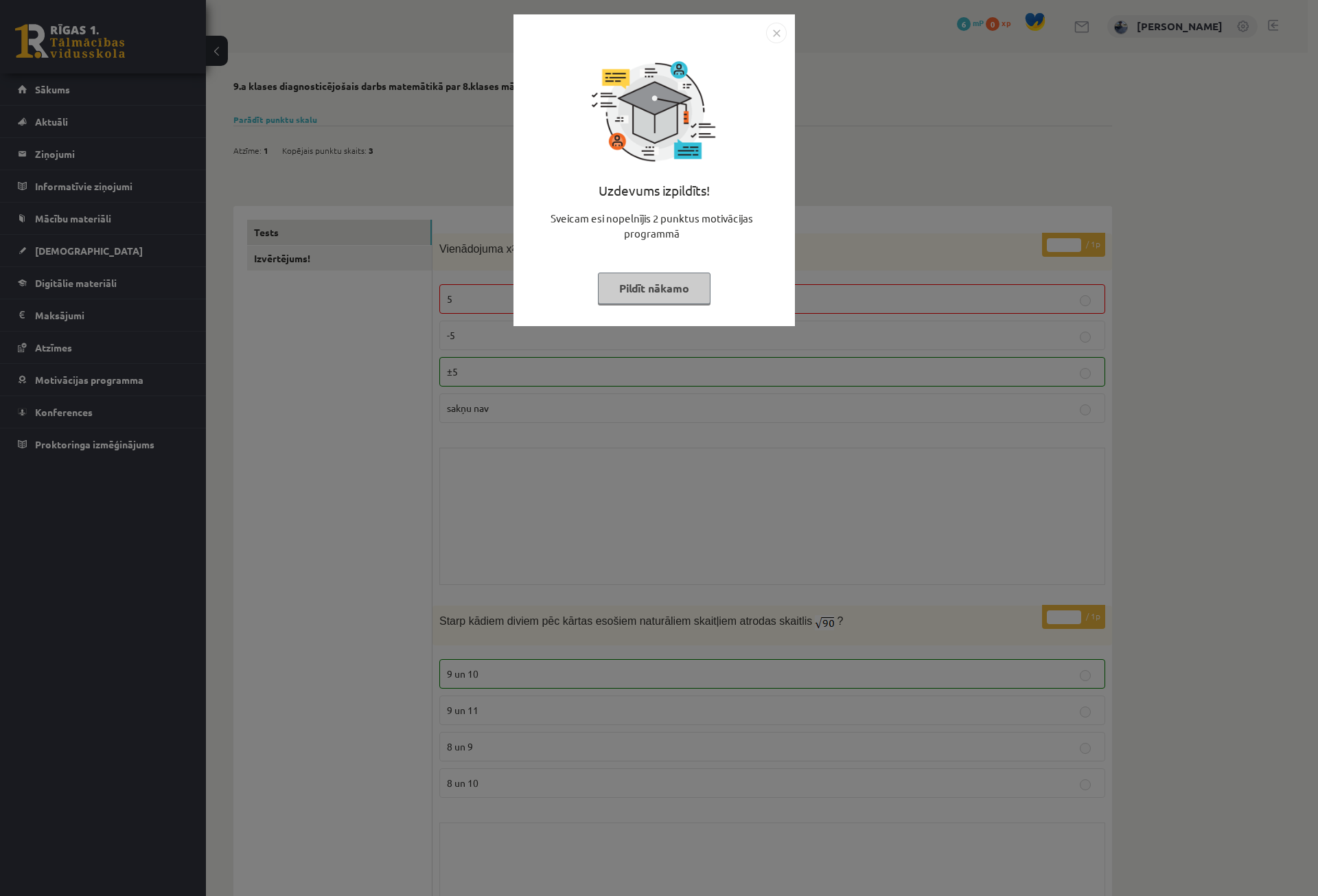
click at [772, 371] on div "Uzdevums izpildīts! Sveicam esi nopelnījis 2 punktus motivācijas programmā Pild…" at bounding box center [659, 448] width 1318 height 896
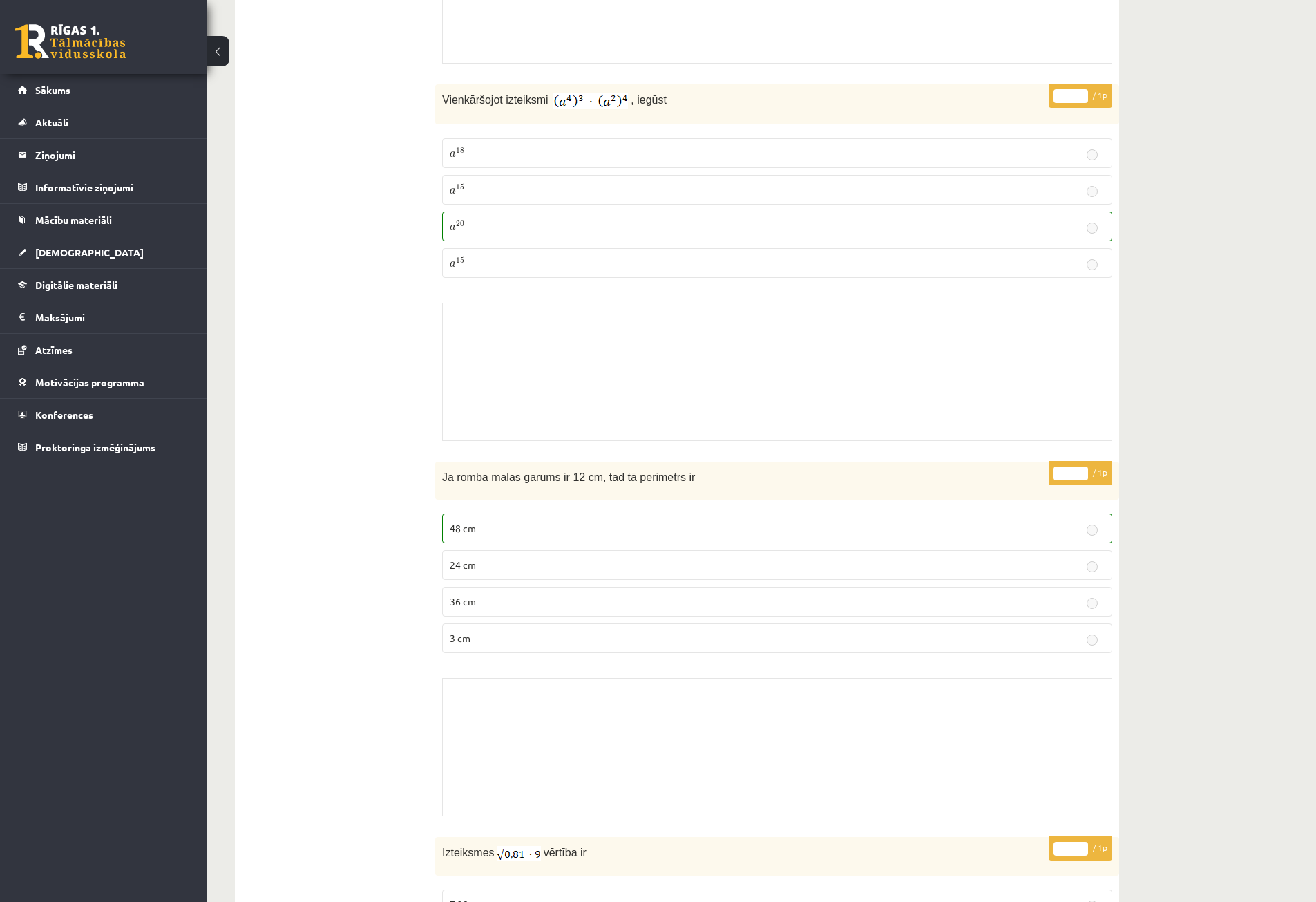
scroll to position [6634, 0]
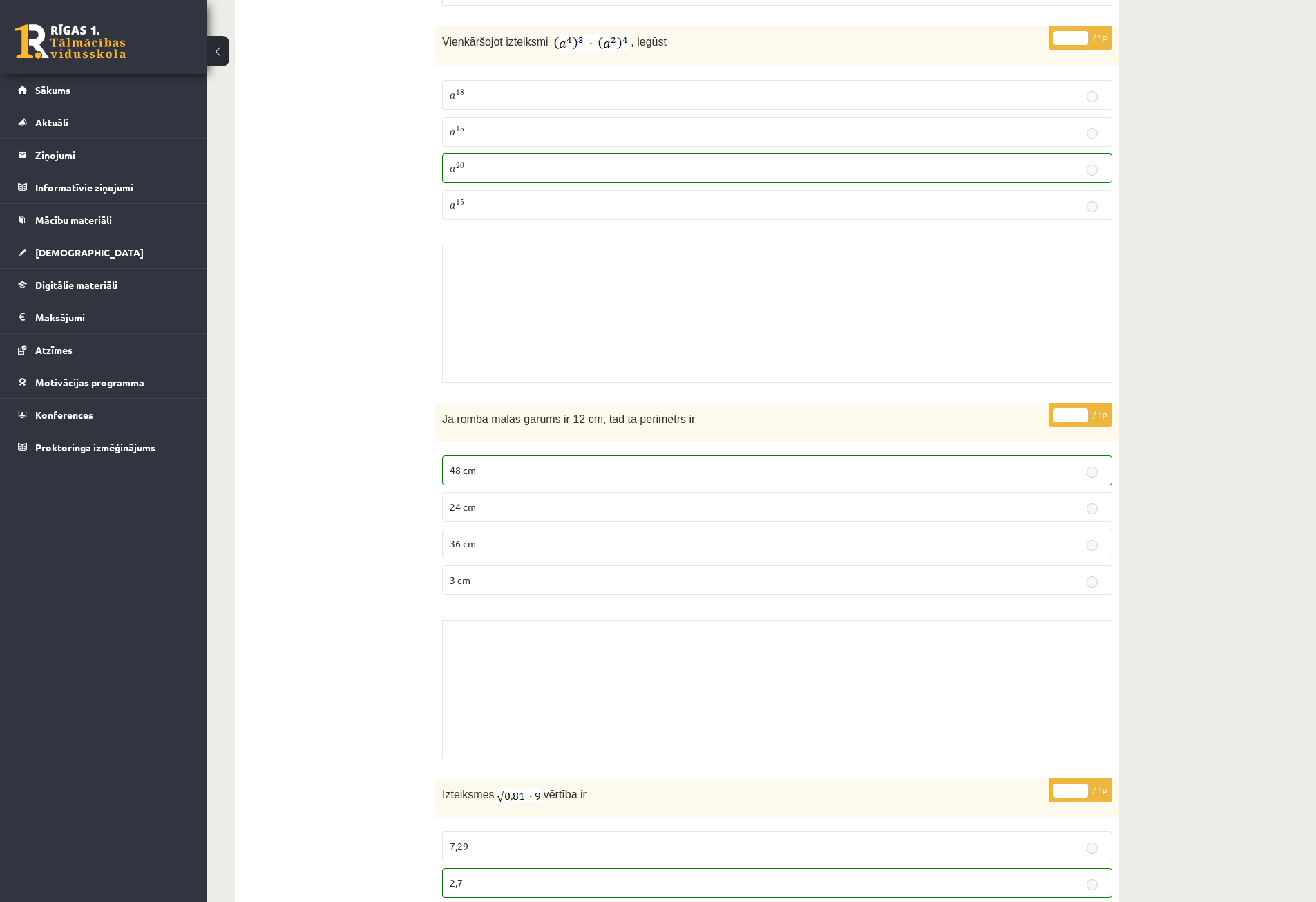
click at [1004, 161] on p "a 20 a 20" at bounding box center [777, 168] width 655 height 15
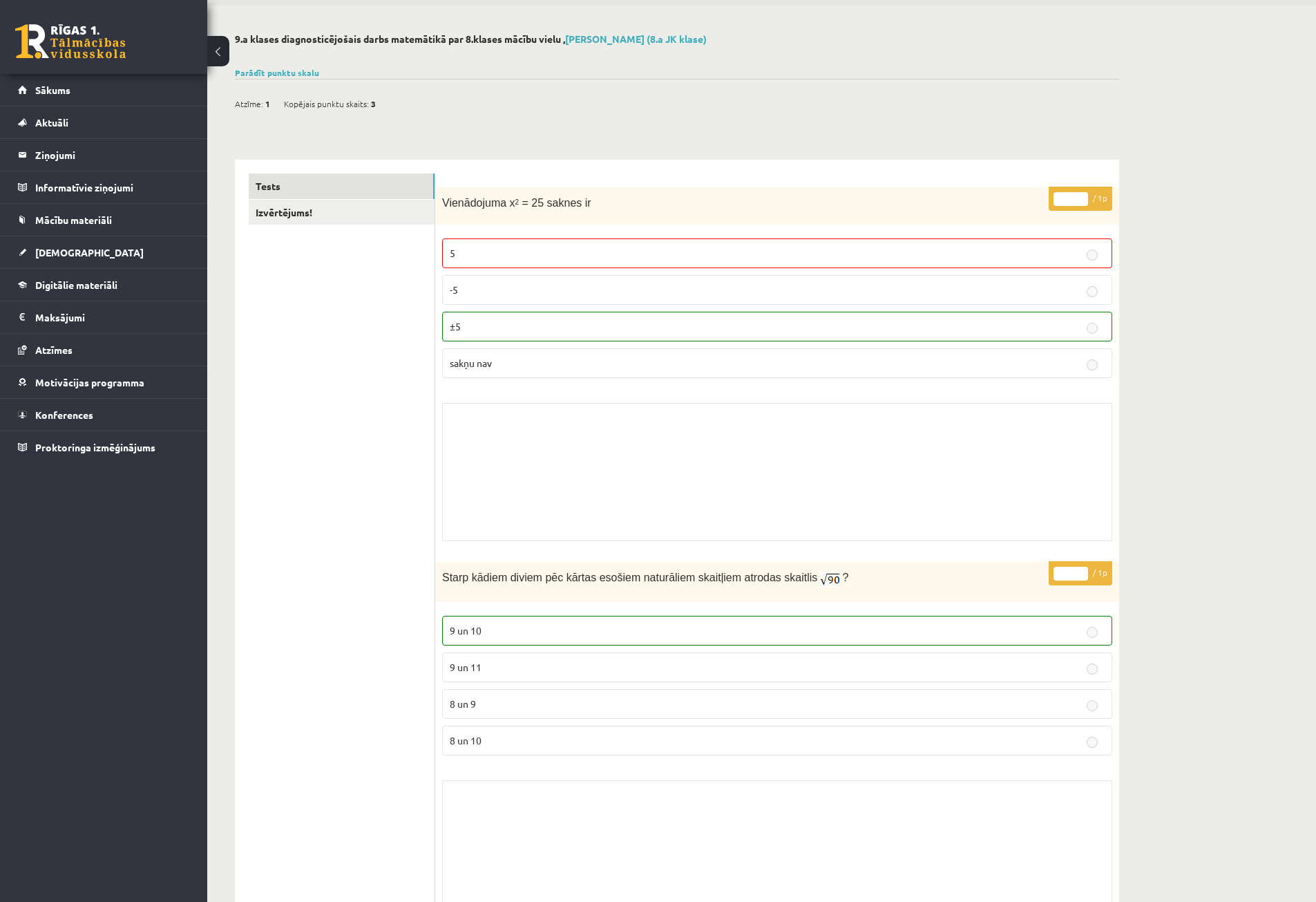
scroll to position [0, 0]
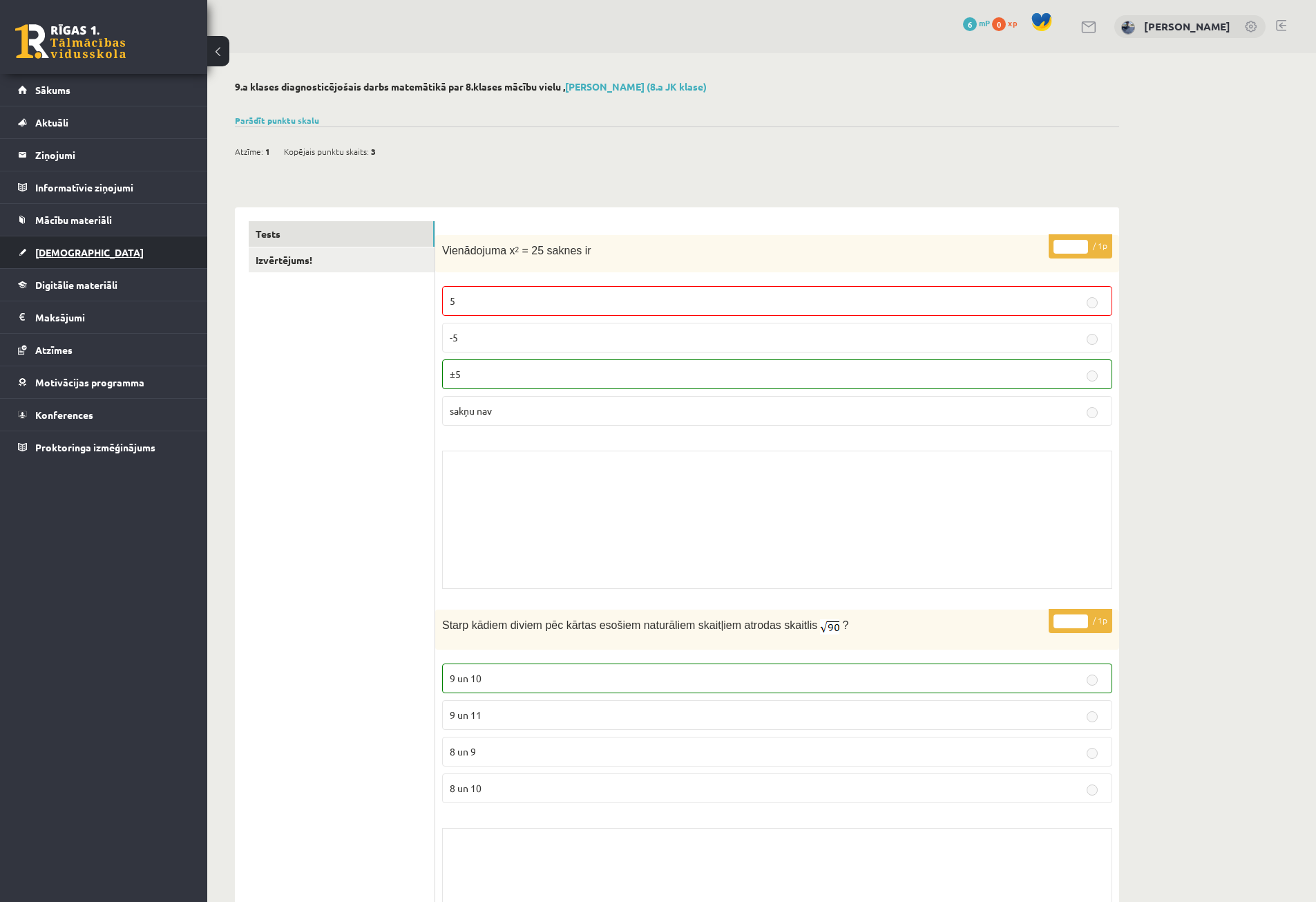
click at [66, 244] on link "[DEMOGRAPHIC_DATA]" at bounding box center [104, 251] width 172 height 32
